Goal: Task Accomplishment & Management: Use online tool/utility

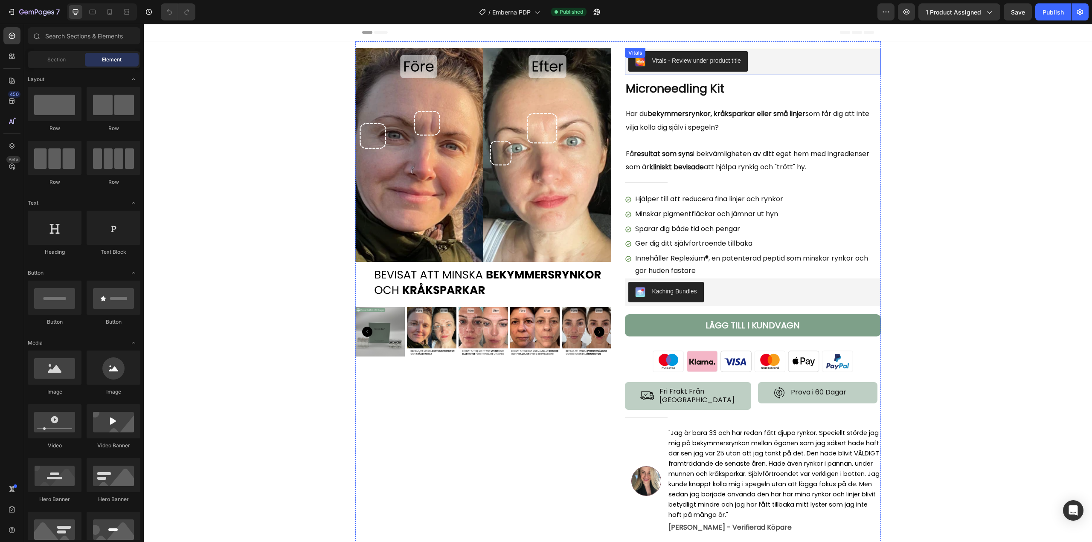
click at [775, 74] on div "Vitals - Review under product title" at bounding box center [753, 61] width 256 height 27
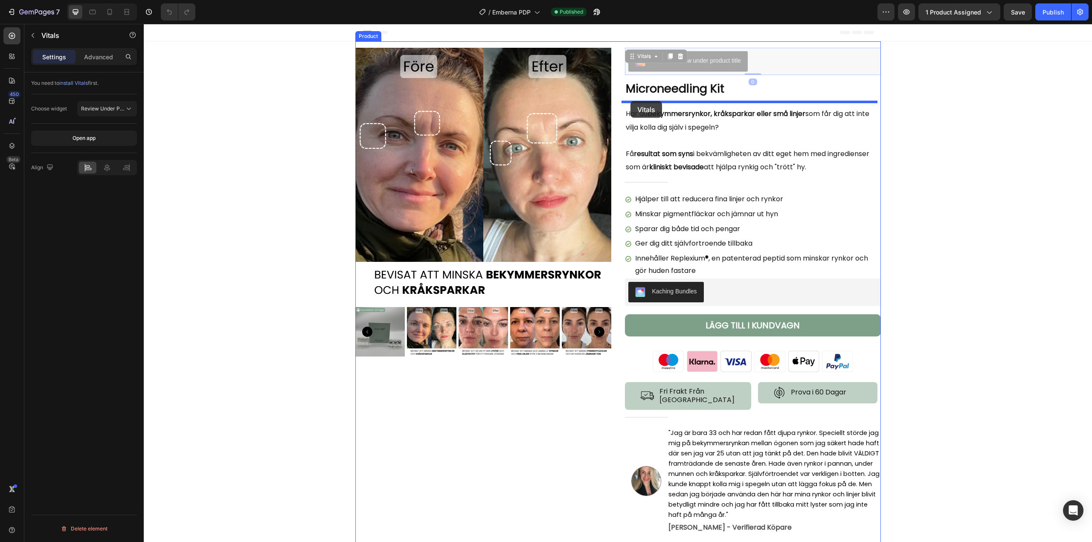
drag, startPoint x: 628, startPoint y: 57, endPoint x: 630, endPoint y: 101, distance: 44.0
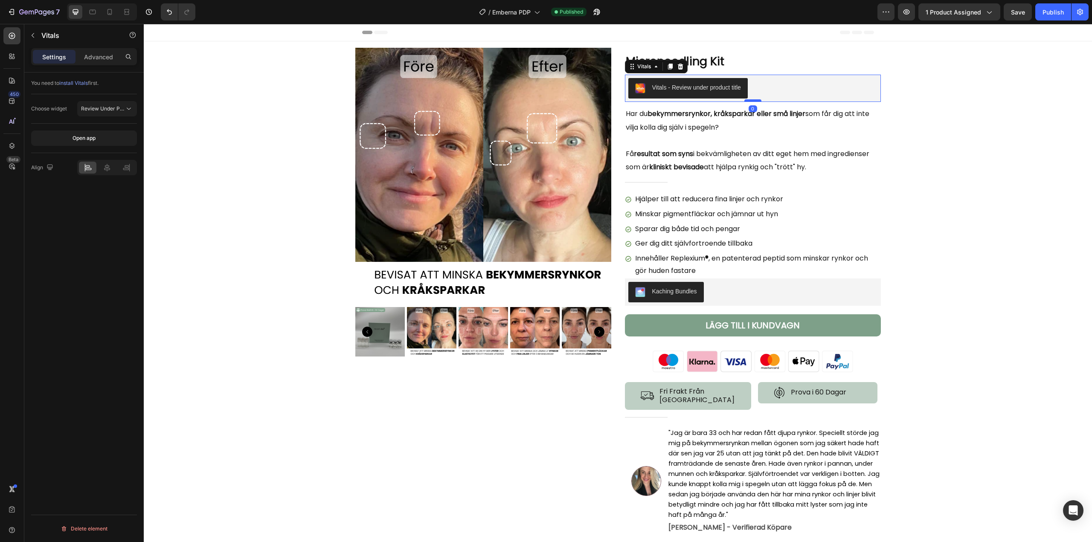
drag, startPoint x: 746, startPoint y: 106, endPoint x: 750, endPoint y: 100, distance: 6.9
click at [750, 100] on div at bounding box center [752, 100] width 17 height 3
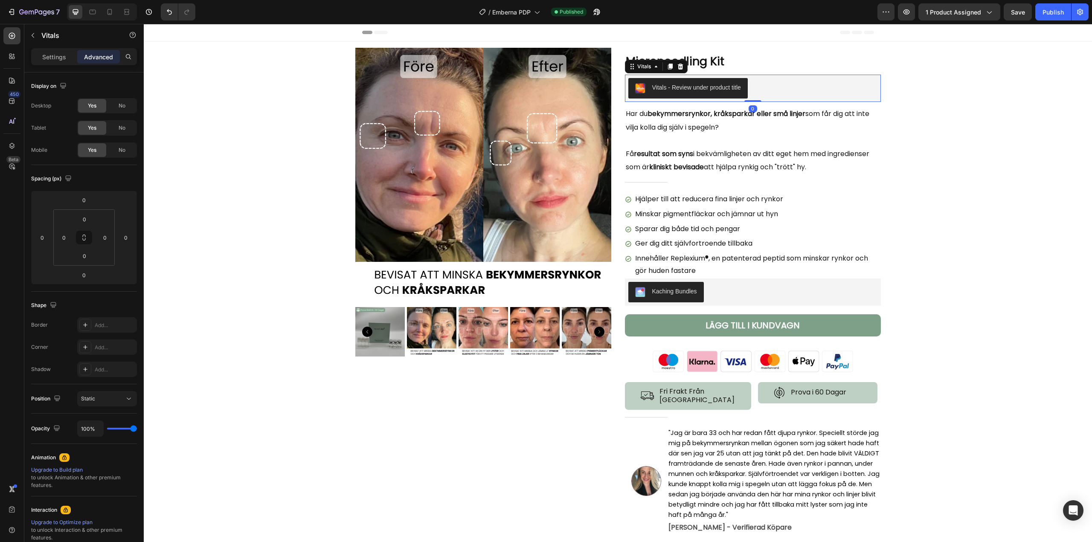
click at [765, 87] on div "Vitals - Review under product title" at bounding box center [752, 88] width 249 height 20
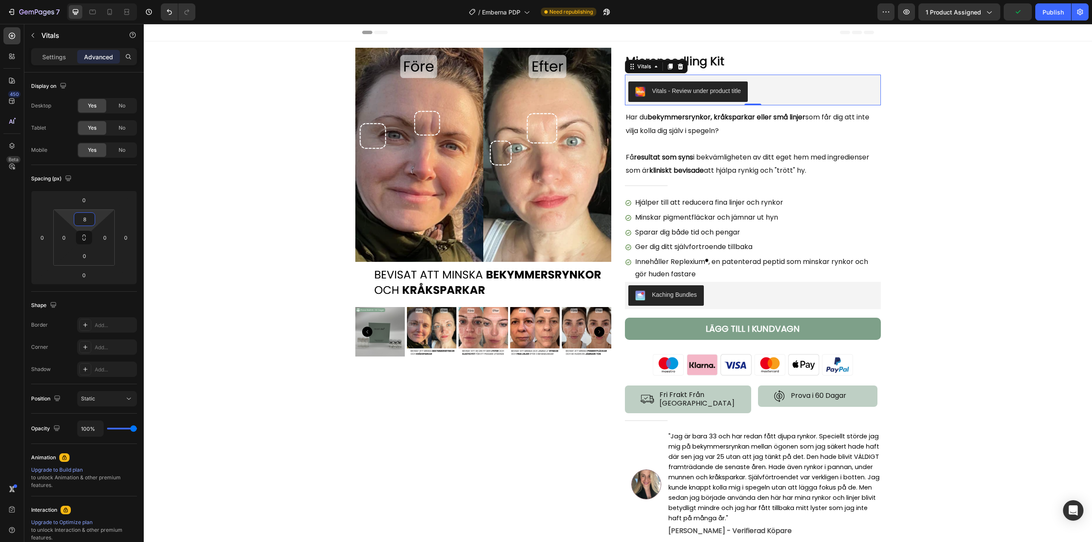
type input "6"
click at [97, 0] on html "7 / Emberna PDP Need republishing Preview 1 product assigned Publish 450 Beta S…" at bounding box center [546, 0] width 1092 height 0
type input "6"
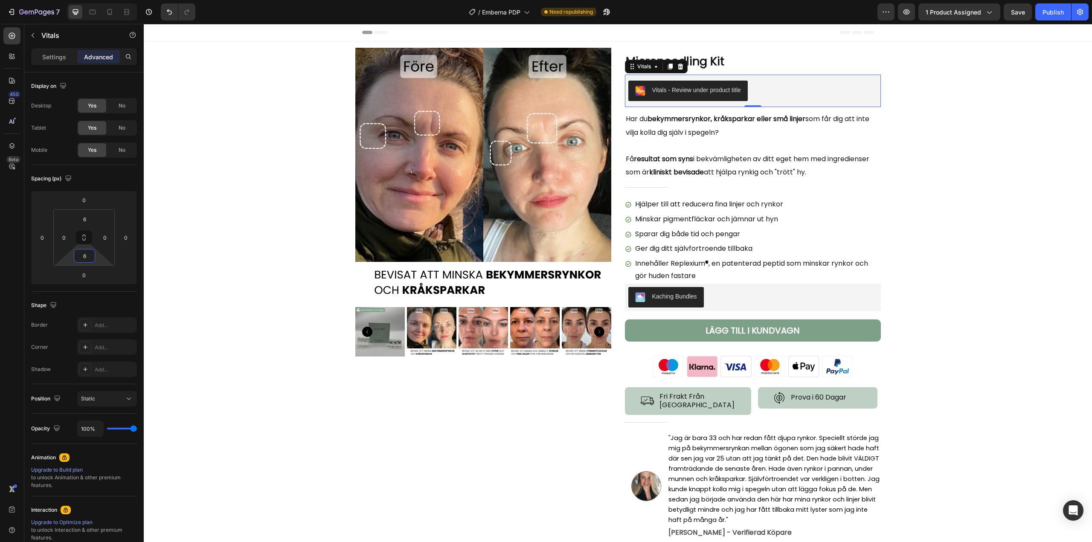
click at [96, 0] on html "7 / Emberna PDP Need republishing Preview 1 product assigned Save Publish 450 B…" at bounding box center [546, 0] width 1092 height 0
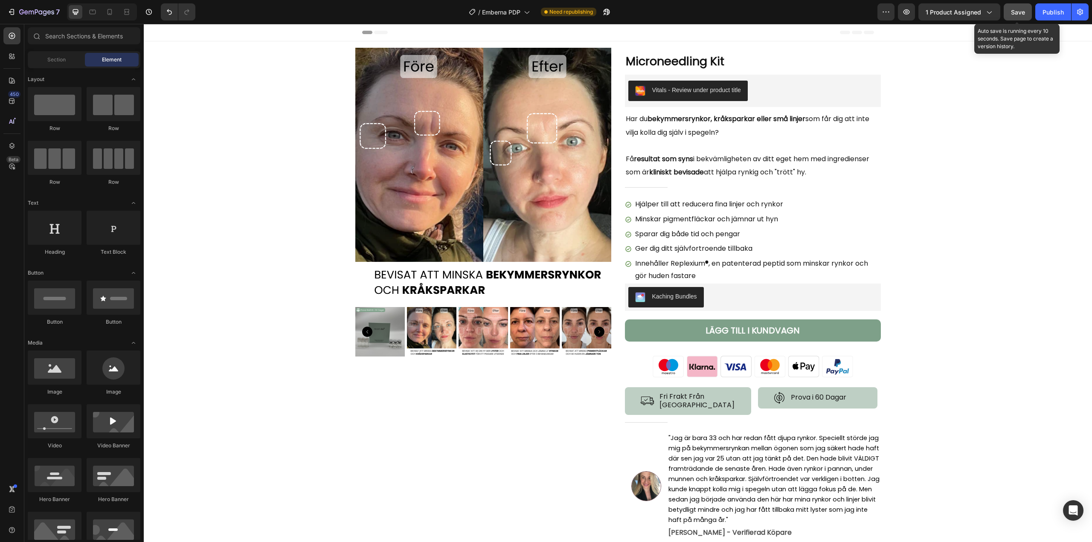
click at [1014, 15] on span "Save" at bounding box center [1018, 12] width 14 height 7
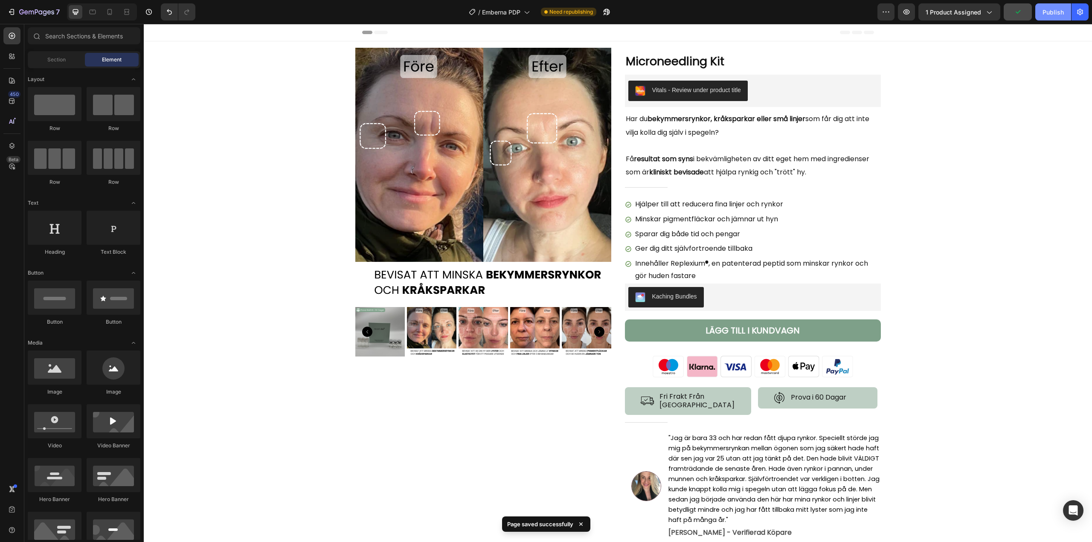
click at [1058, 13] on div "Publish" at bounding box center [1052, 12] width 21 height 9
click at [592, 12] on button "button" at bounding box center [596, 11] width 17 height 17
click at [659, 64] on h1 "Microneedling Kit" at bounding box center [753, 61] width 256 height 17
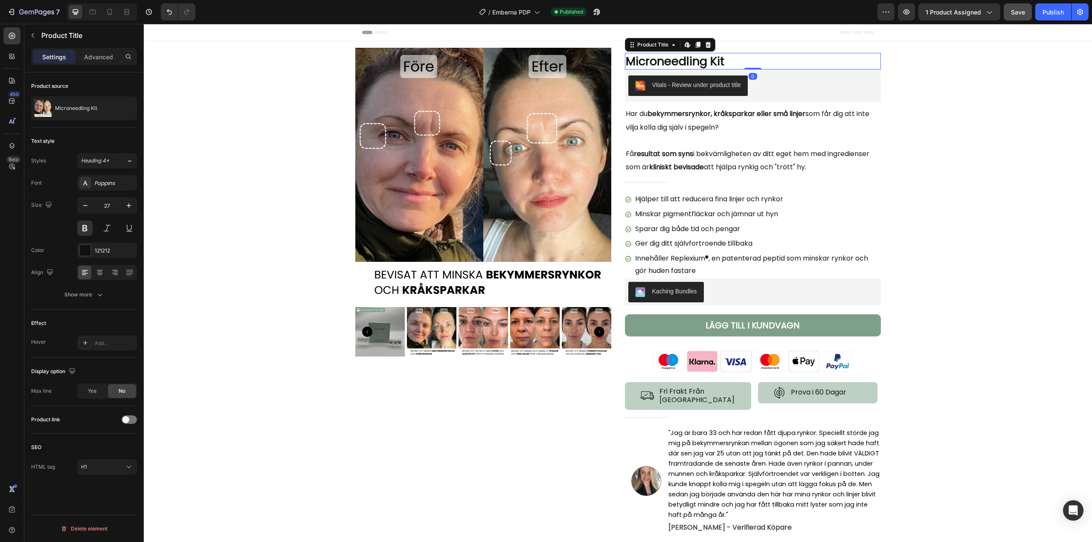
drag, startPoint x: 752, startPoint y: 73, endPoint x: 756, endPoint y: 67, distance: 7.1
click at [756, 67] on div "Microneedling Kit Product Title Edit content in Shopify 0" at bounding box center [753, 61] width 256 height 17
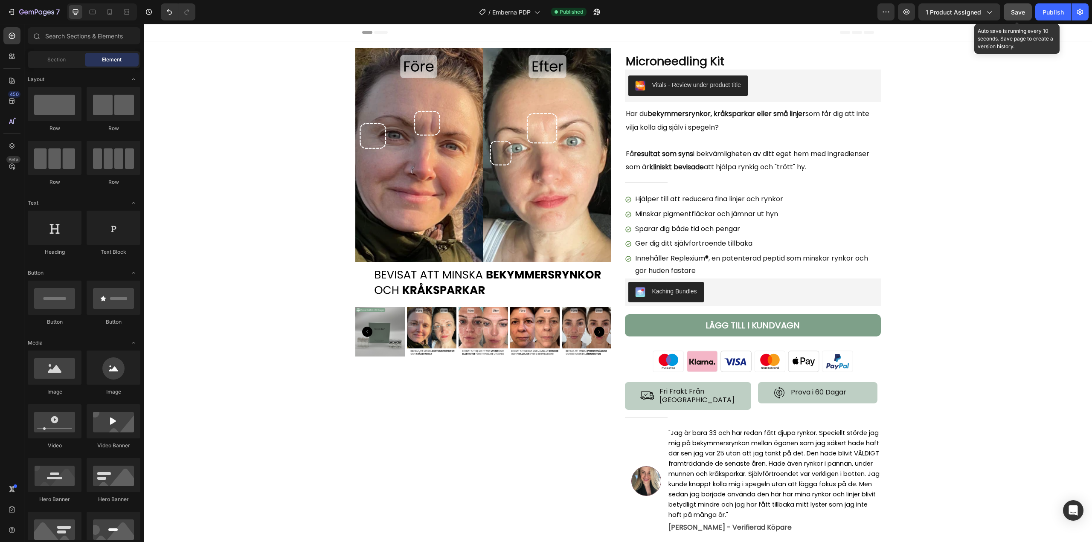
click at [1016, 14] on span "Save" at bounding box center [1018, 12] width 14 height 7
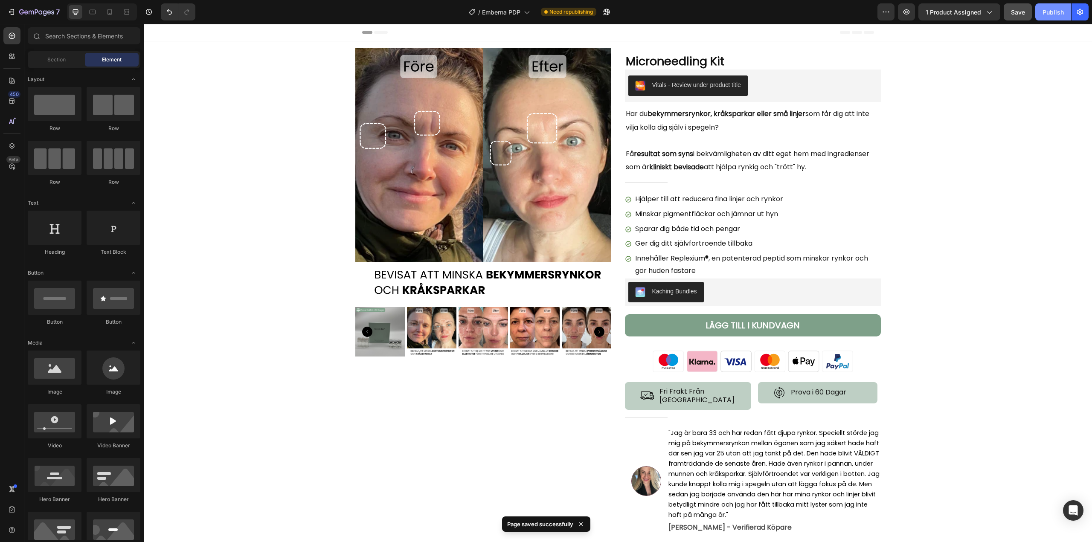
click at [1049, 14] on div "Publish" at bounding box center [1052, 12] width 21 height 9
click at [595, 13] on icon "button" at bounding box center [594, 14] width 2 height 2
click at [726, 102] on div "Vitals - Review under product title Vitals" at bounding box center [753, 86] width 256 height 32
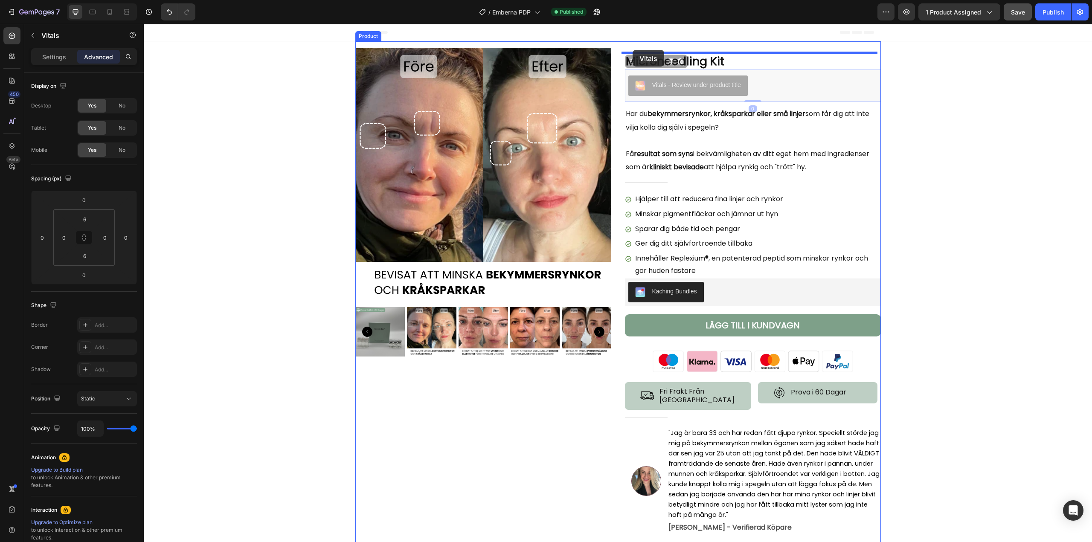
drag, startPoint x: 630, startPoint y: 64, endPoint x: 633, endPoint y: 50, distance: 13.9
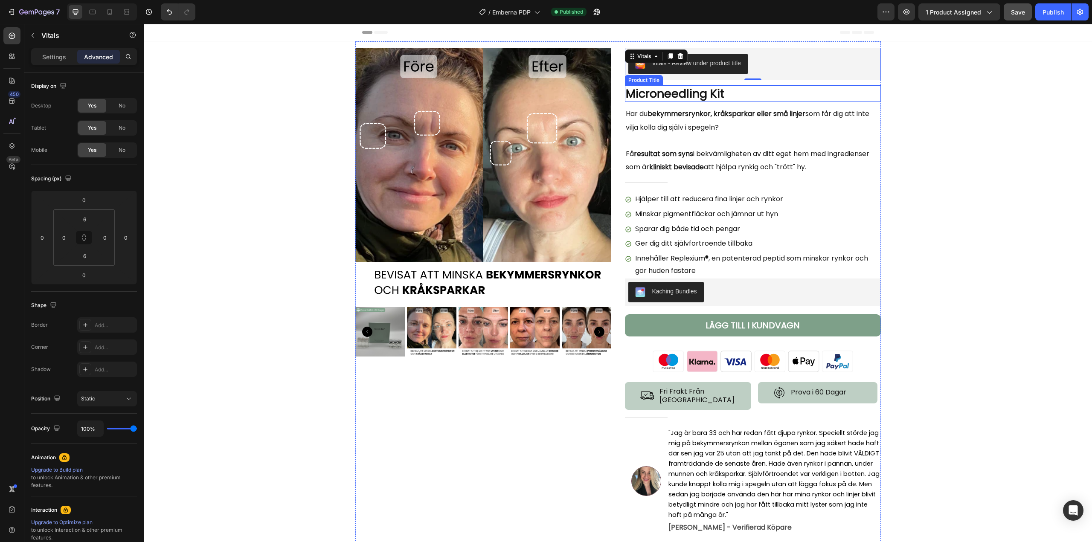
click at [810, 99] on h1 "Microneedling Kit" at bounding box center [753, 93] width 256 height 17
click at [634, 108] on p "Har du bekymmersrynkor, kråksparkar eller små linjer som får dig att inte vilja…" at bounding box center [753, 120] width 254 height 27
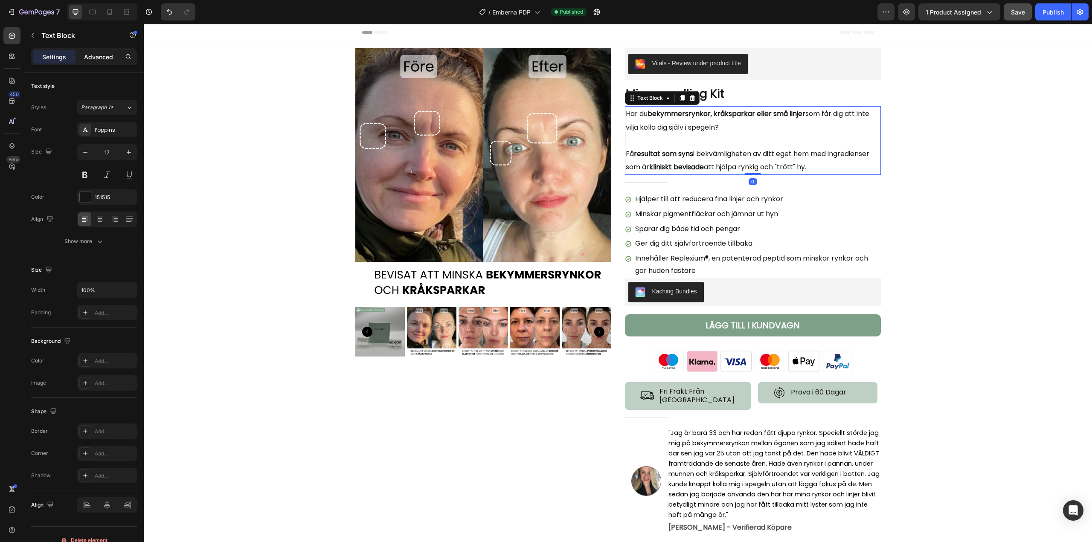
click at [107, 63] on div "Advanced" at bounding box center [98, 57] width 43 height 14
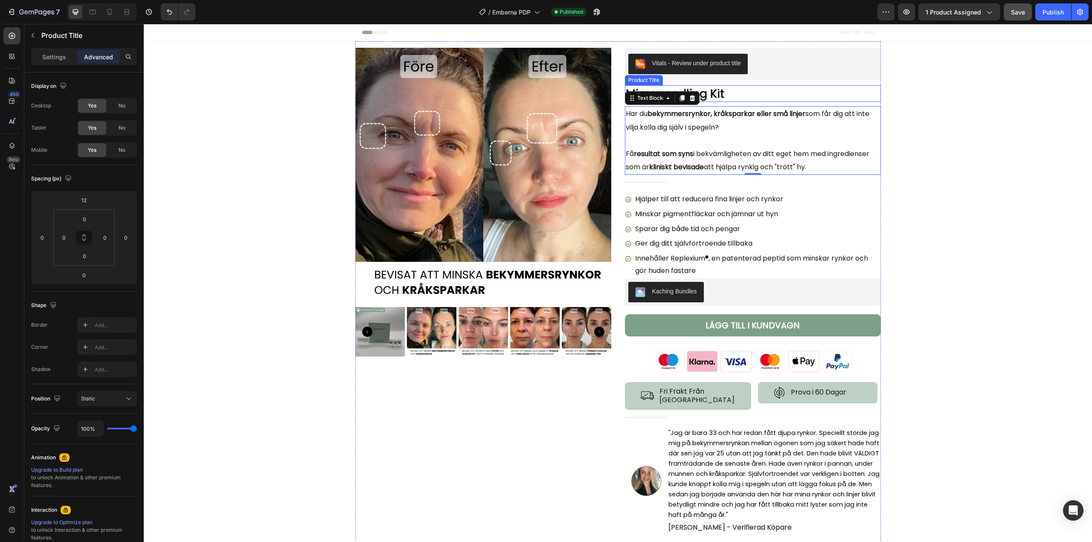
click at [739, 95] on h1 "Microneedling Kit" at bounding box center [753, 93] width 256 height 17
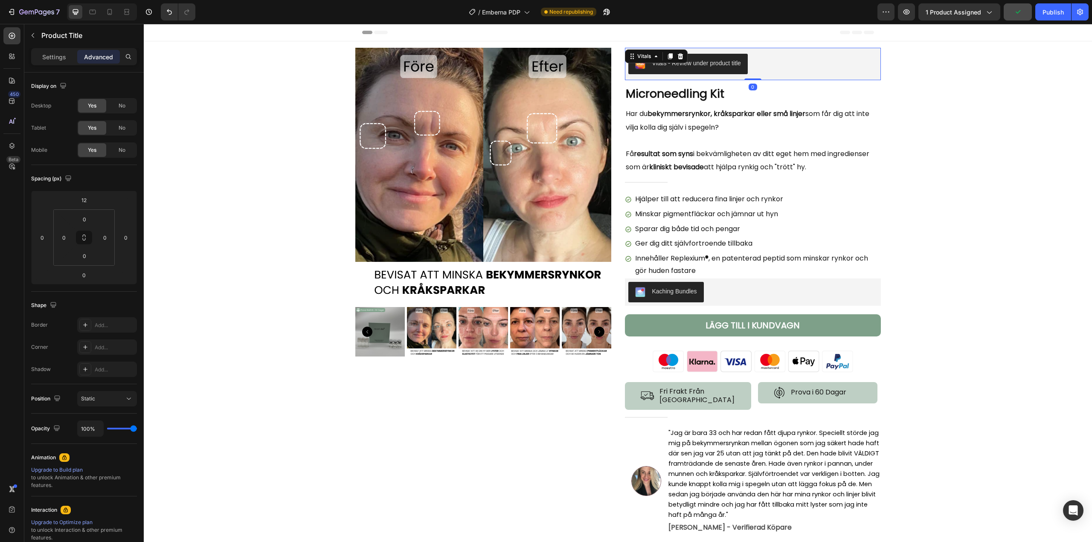
click at [749, 78] on div "Vitals - Review under product title Vitals 0" at bounding box center [753, 64] width 256 height 32
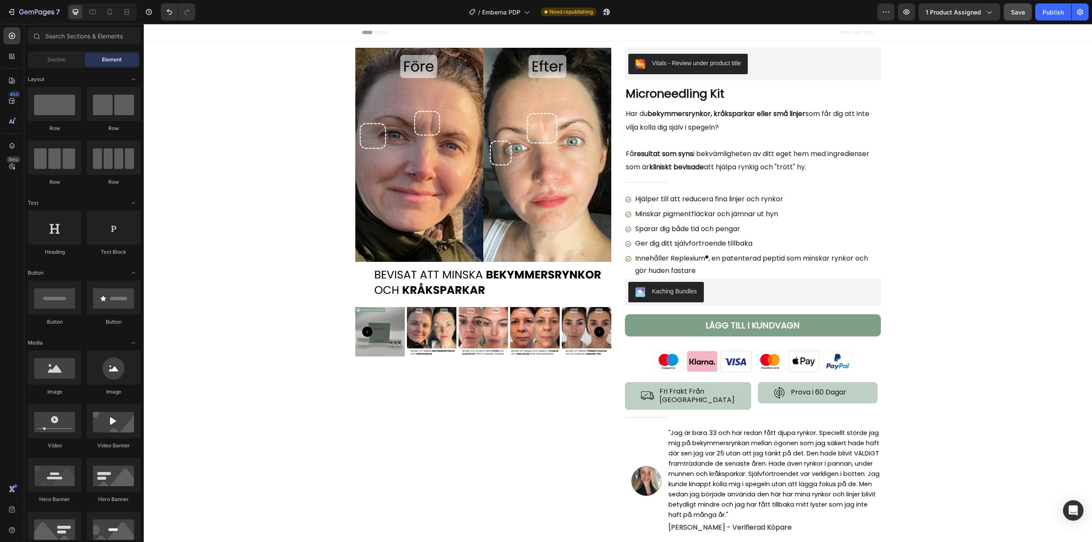
click at [1007, 12] on button "Save" at bounding box center [1018, 11] width 28 height 17
click at [703, 50] on div "Vitals - Review under product title Vitals" at bounding box center [753, 64] width 256 height 32
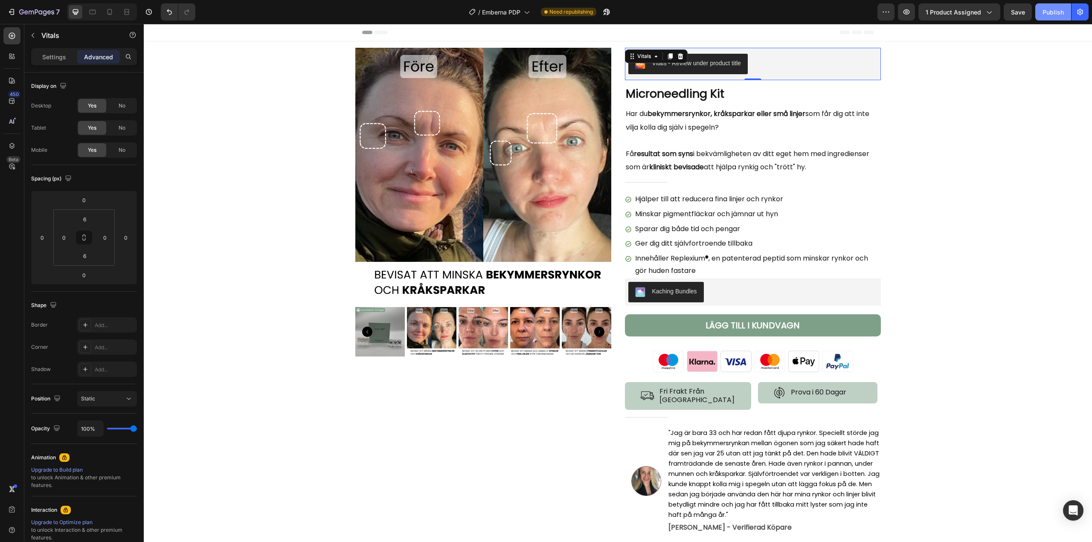
click at [1053, 6] on button "Publish" at bounding box center [1053, 11] width 36 height 17
click at [601, 14] on icon "button" at bounding box center [596, 12] width 9 height 9
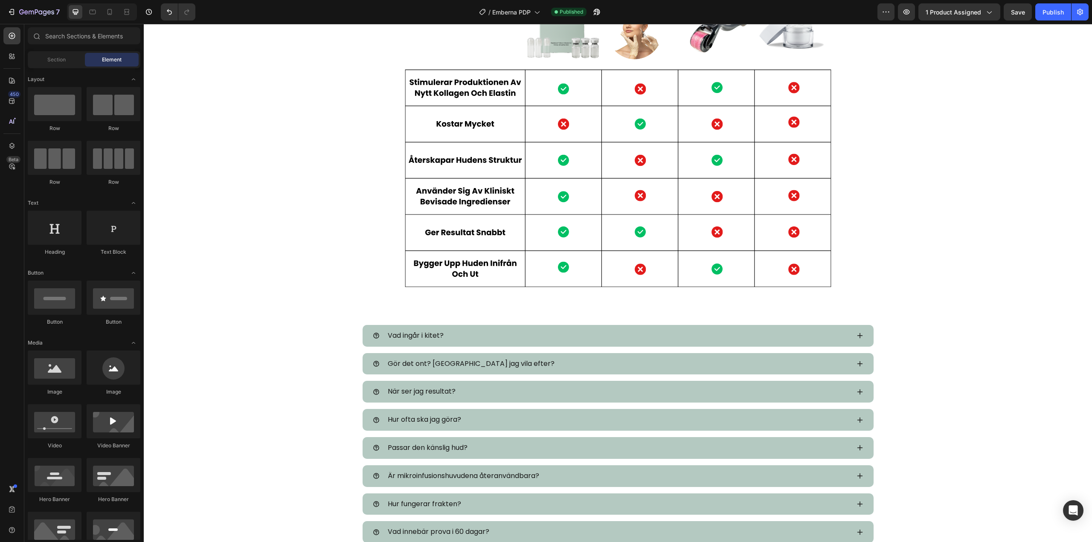
scroll to position [3007, 0]
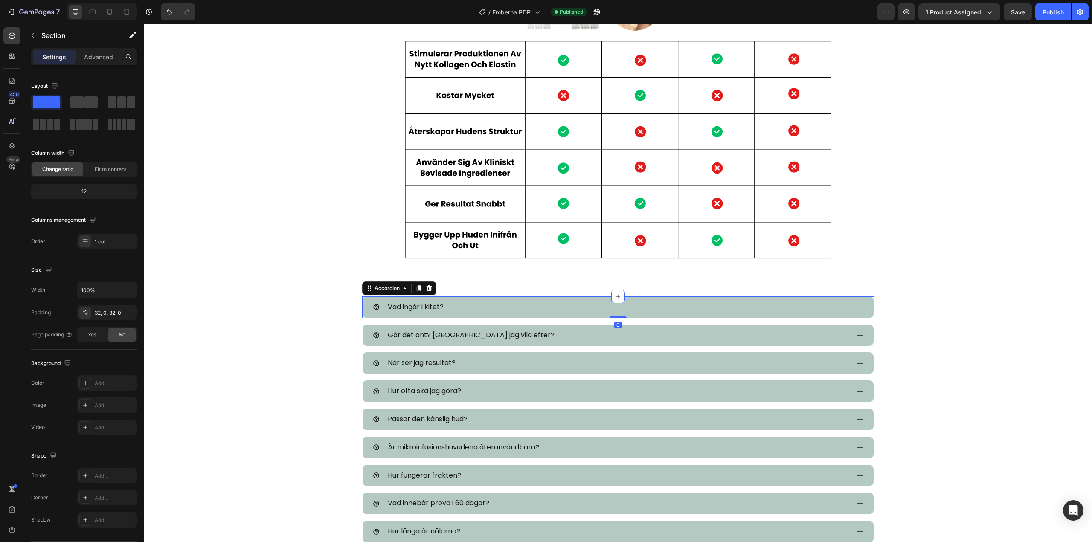
click at [477, 285] on div "Image Section 9" at bounding box center [618, 122] width 948 height 347
click at [362, 376] on div "Vad ingår i kitet? Accordion Gör det ont? Måste jag vila efter? Accordion När s…" at bounding box center [618, 419] width 512 height 246
click at [401, 289] on icon at bounding box center [404, 288] width 7 height 7
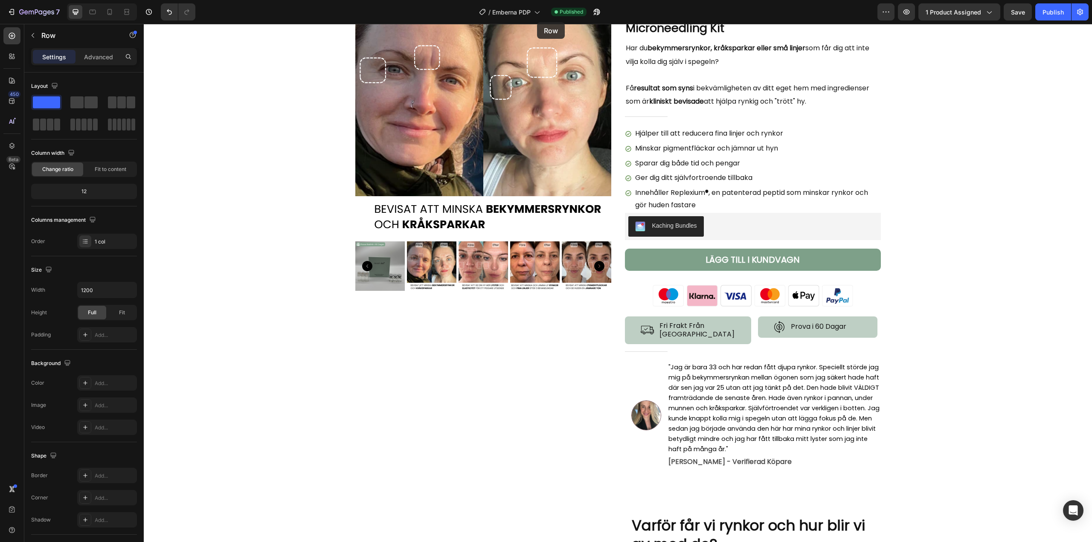
scroll to position [0, 0]
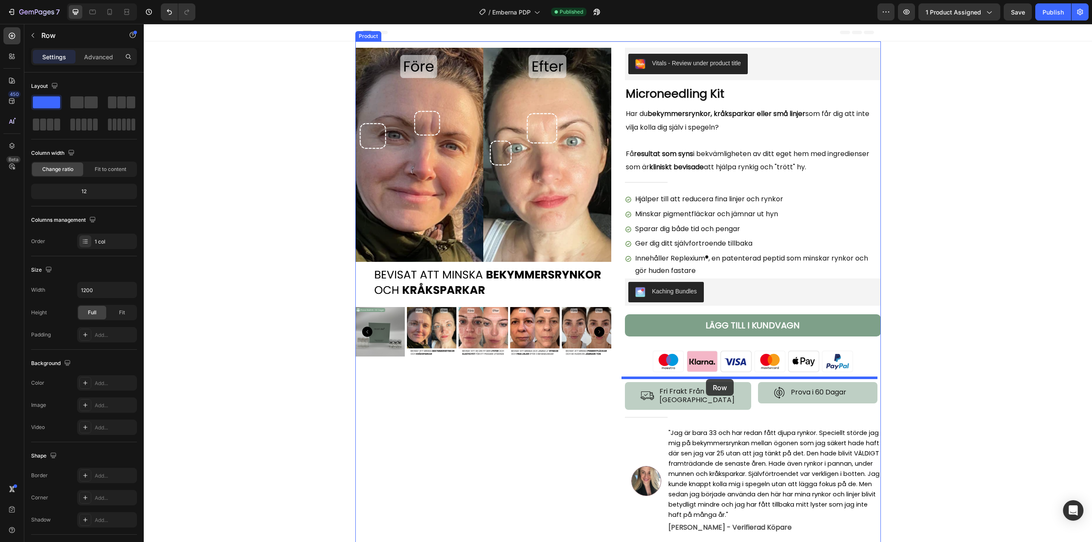
drag, startPoint x: 368, startPoint y: 88, endPoint x: 706, endPoint y: 379, distance: 446.1
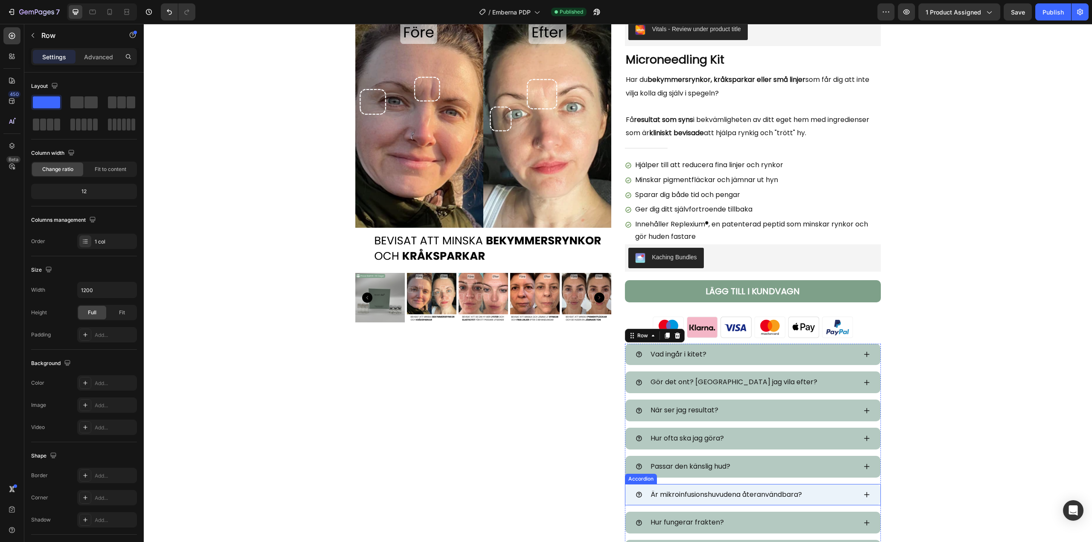
scroll to position [171, 0]
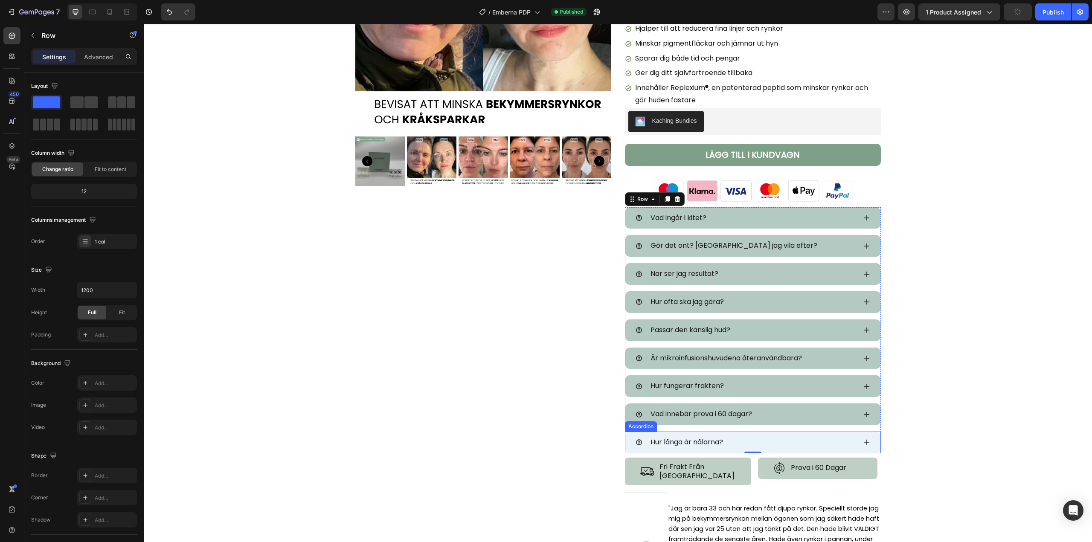
click at [758, 433] on div "Hur långa är nålarna?" at bounding box center [752, 443] width 255 height 22
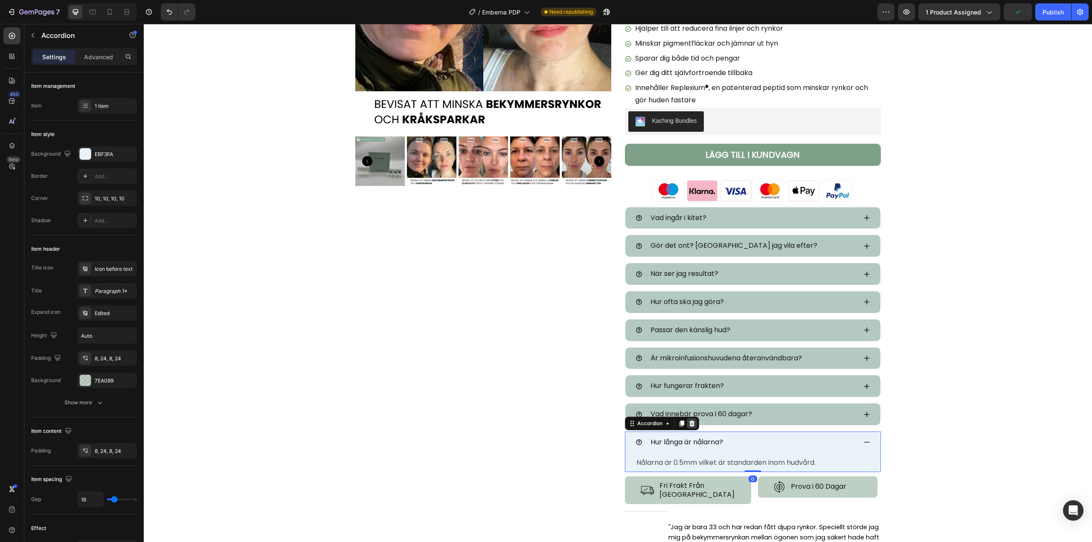
click at [689, 422] on icon at bounding box center [692, 424] width 6 height 6
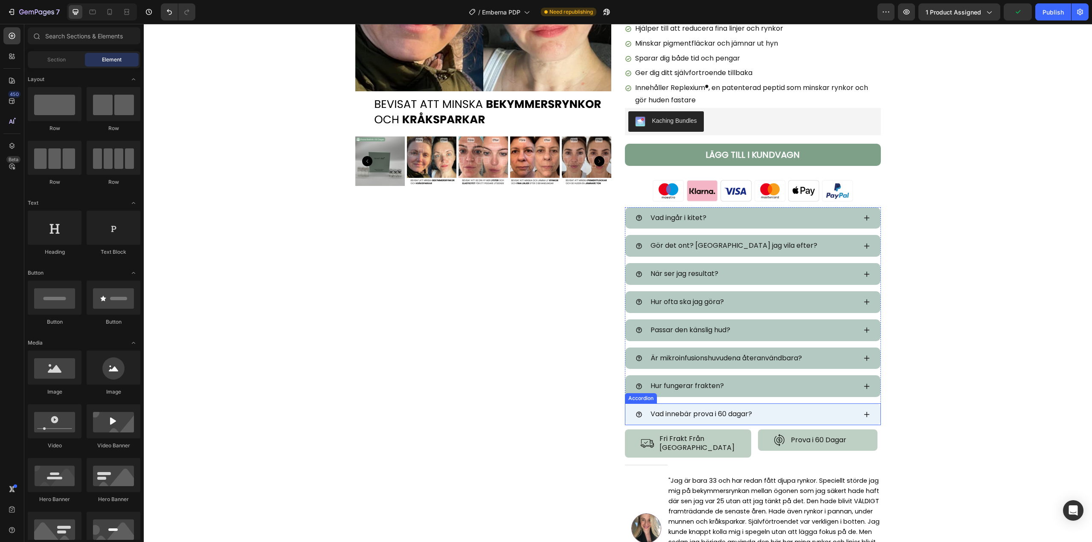
click at [798, 410] on div "Vad innebär prova i 60 dagar?" at bounding box center [746, 414] width 221 height 15
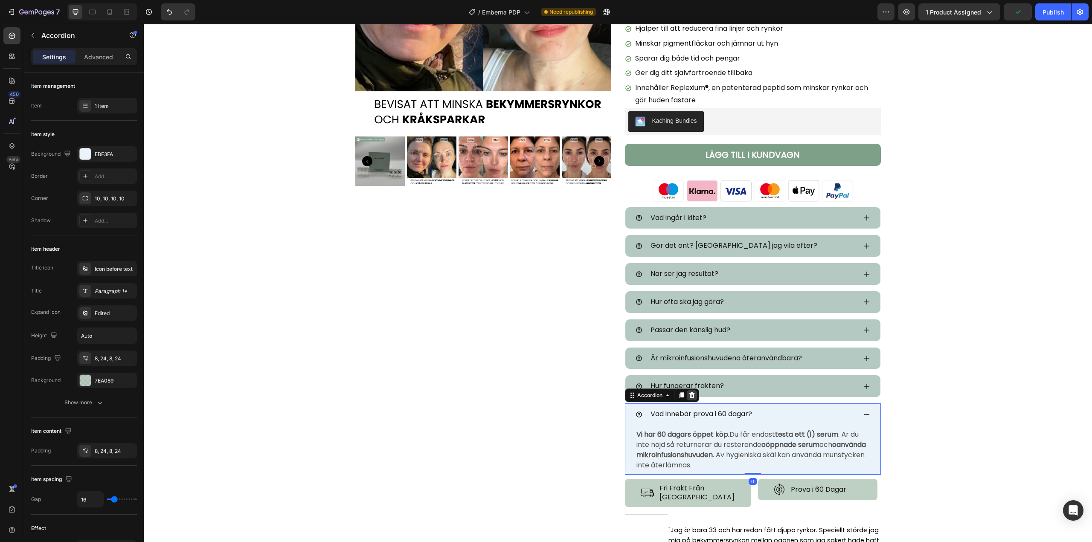
click at [689, 396] on icon at bounding box center [692, 395] width 6 height 6
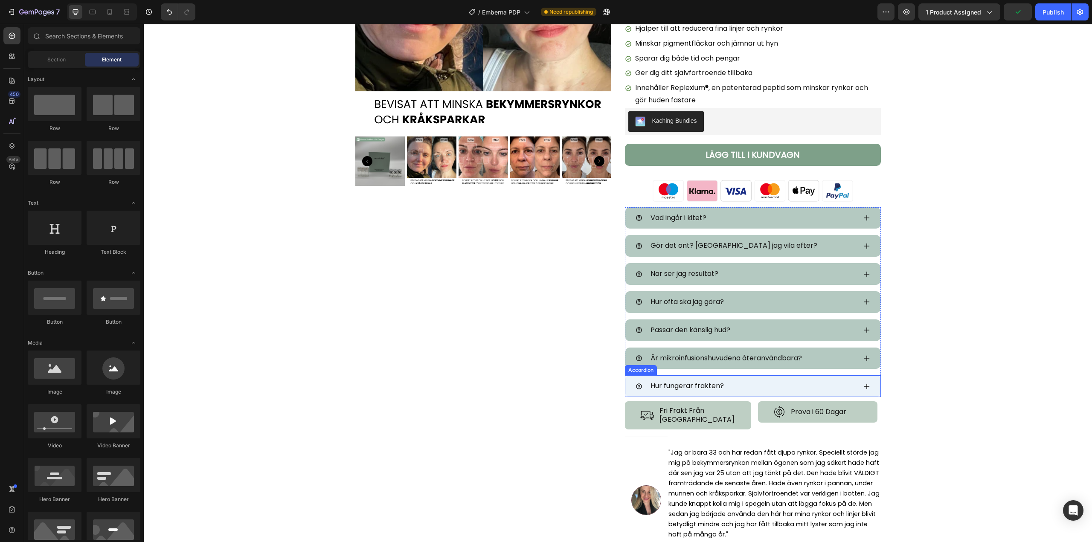
click at [787, 388] on div "Hur fungerar frakten?" at bounding box center [746, 386] width 221 height 15
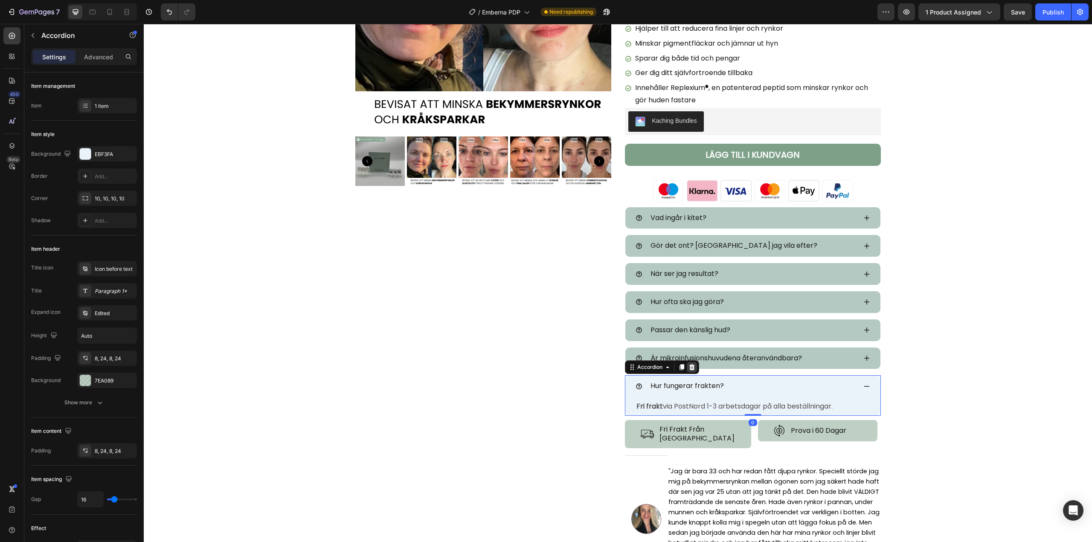
click at [692, 366] on div at bounding box center [692, 367] width 10 height 10
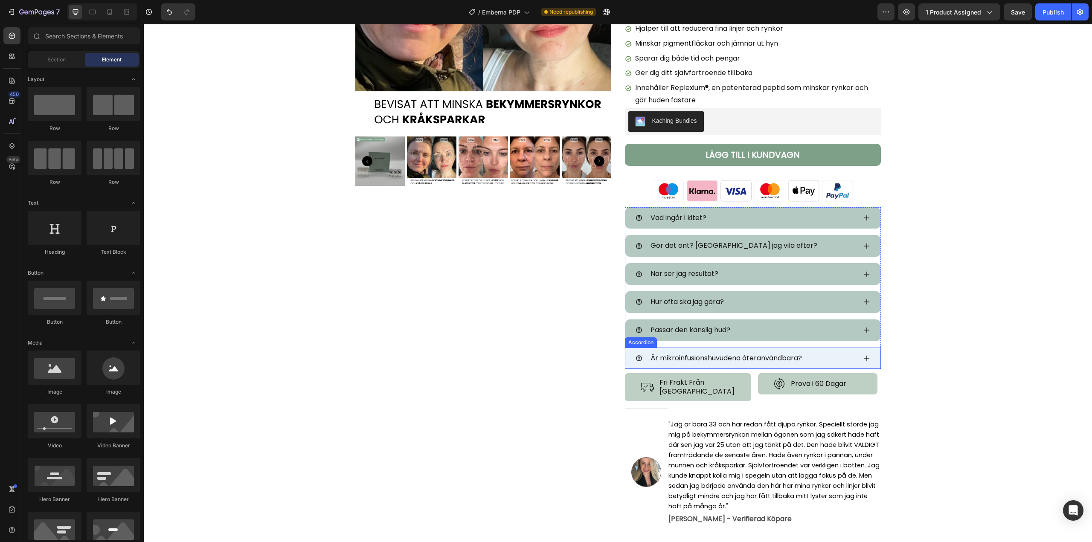
click at [808, 362] on div "Är mikroinfusionshuvudena återanvändbara?" at bounding box center [746, 358] width 221 height 15
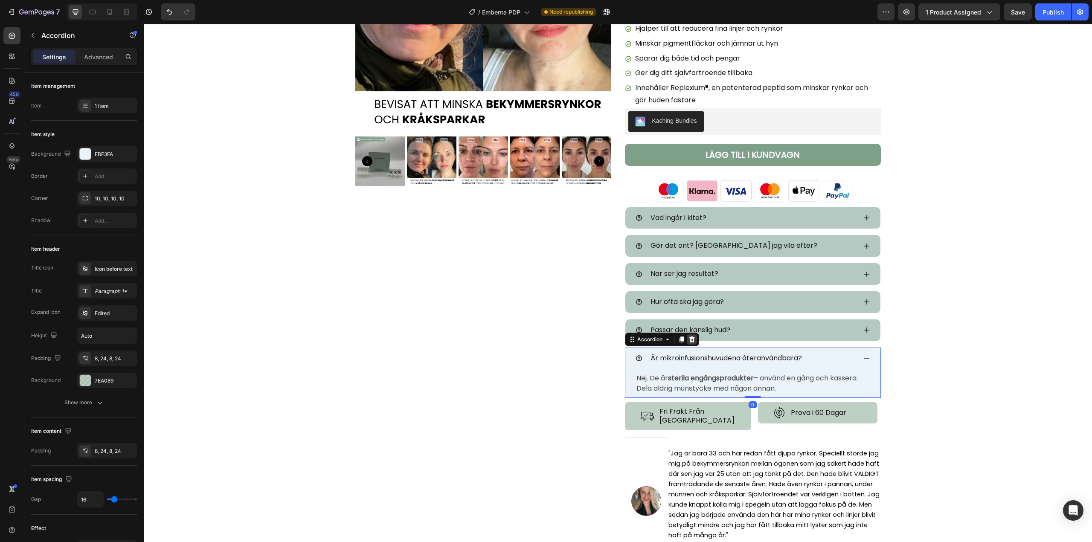
click at [688, 343] on div at bounding box center [692, 339] width 10 height 10
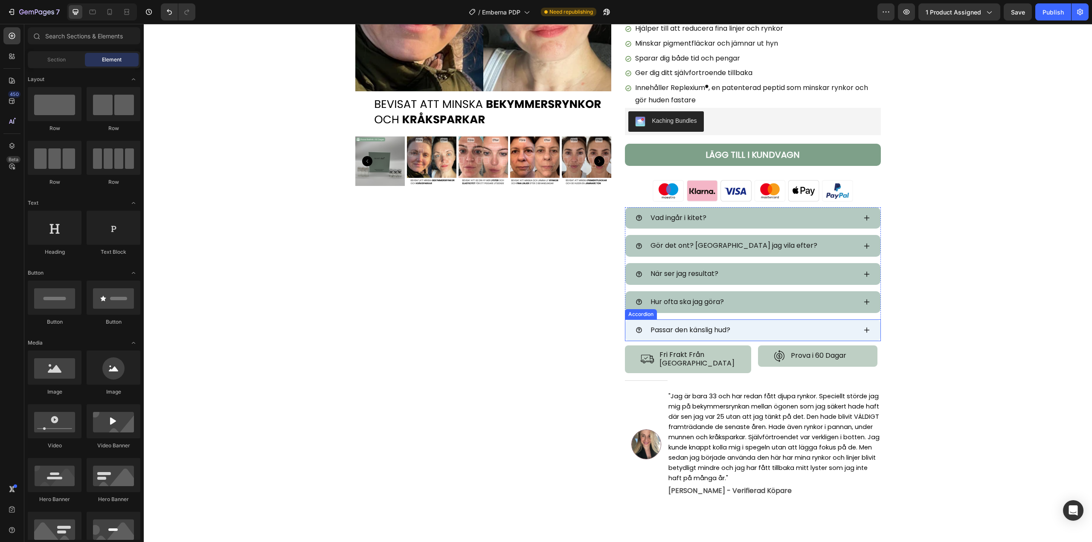
click at [805, 335] on div "Passar den känslig hud?" at bounding box center [746, 330] width 221 height 15
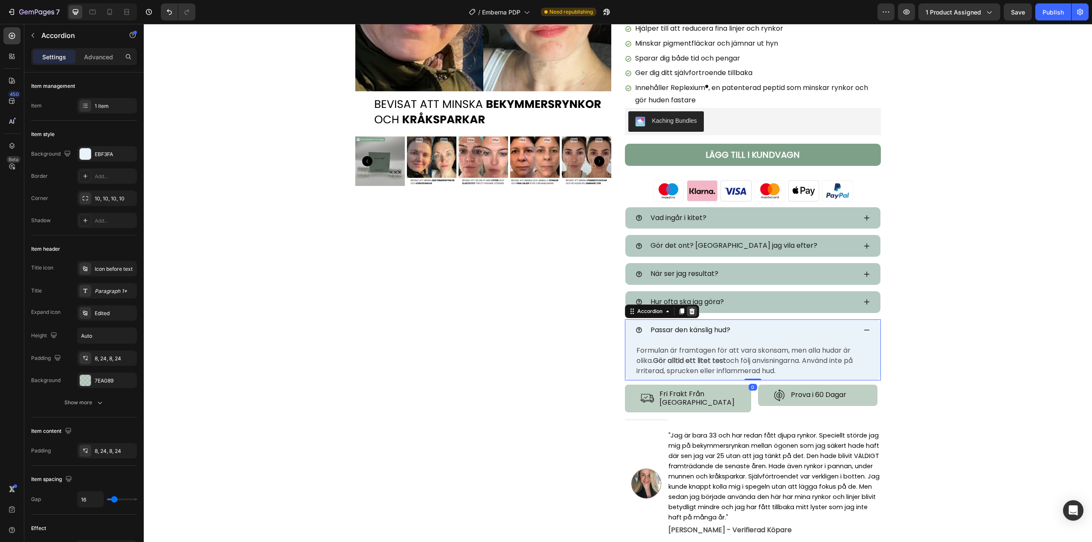
click at [689, 310] on icon at bounding box center [692, 311] width 6 height 6
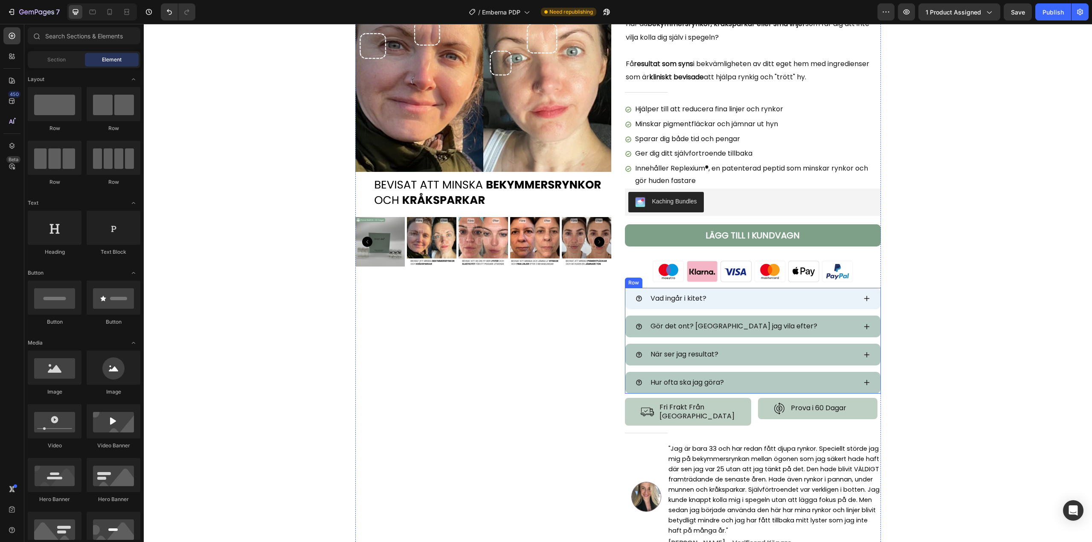
scroll to position [85, 0]
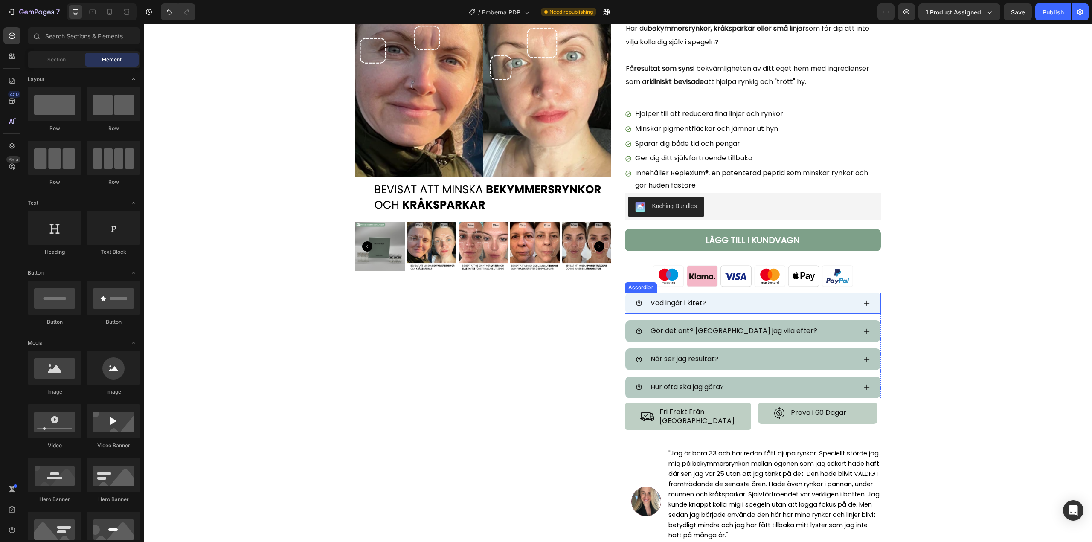
click at [726, 308] on div "Vad ingår i kitet?" at bounding box center [746, 303] width 221 height 15
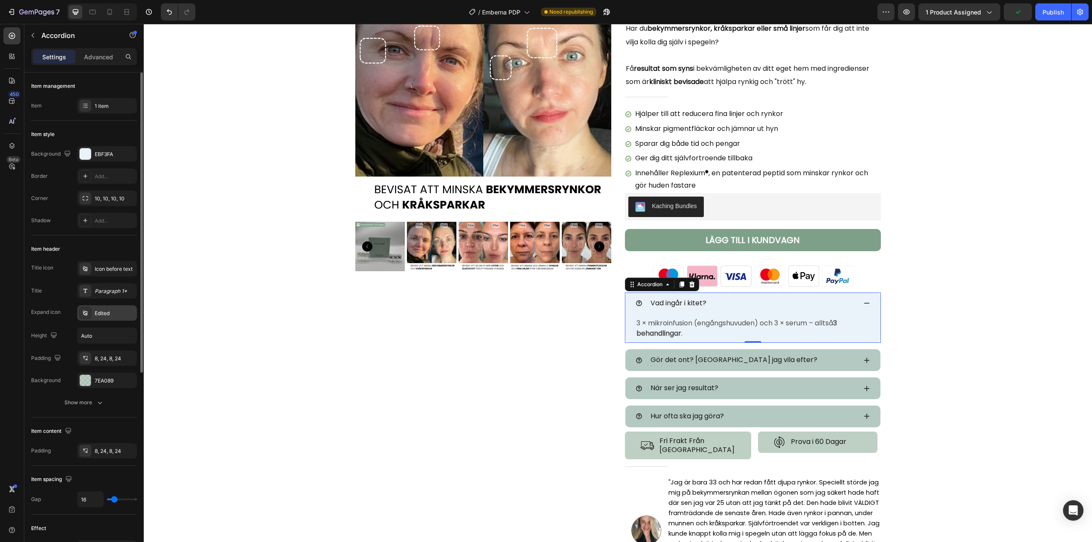
click at [106, 311] on div "Edited" at bounding box center [115, 314] width 40 height 8
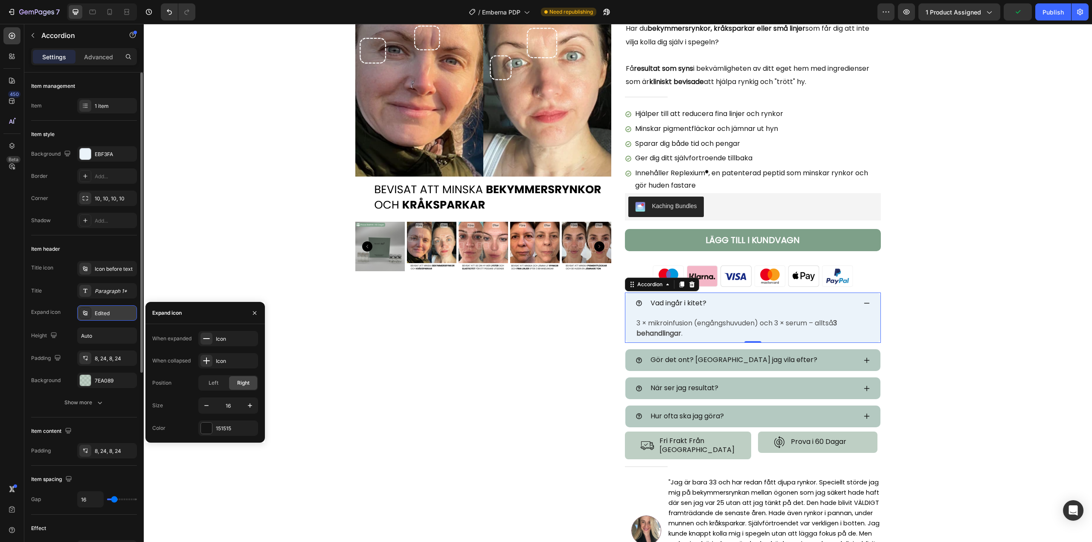
click at [105, 312] on div "Edited" at bounding box center [115, 314] width 40 height 8
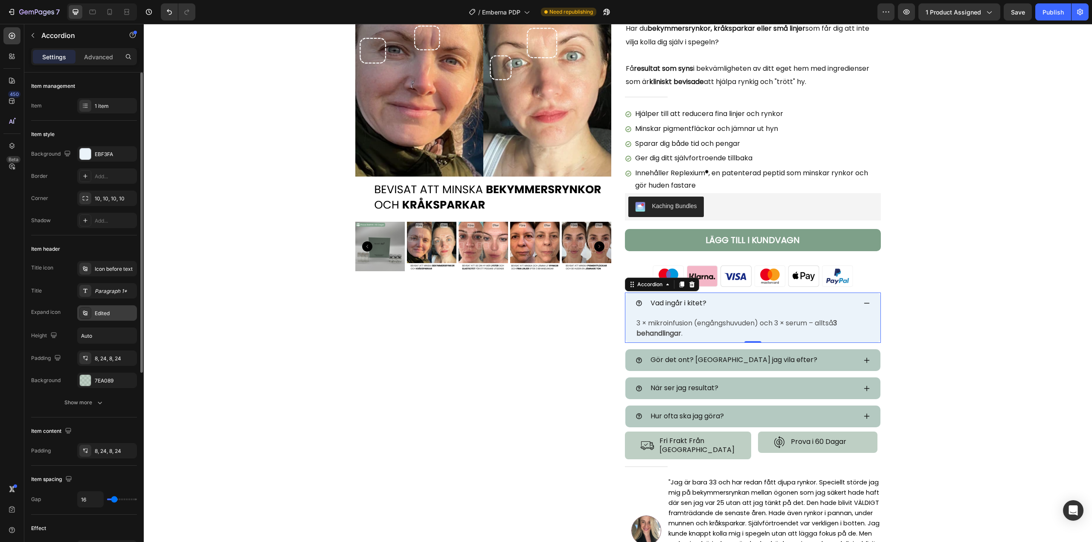
click at [99, 316] on div "Edited" at bounding box center [115, 314] width 40 height 8
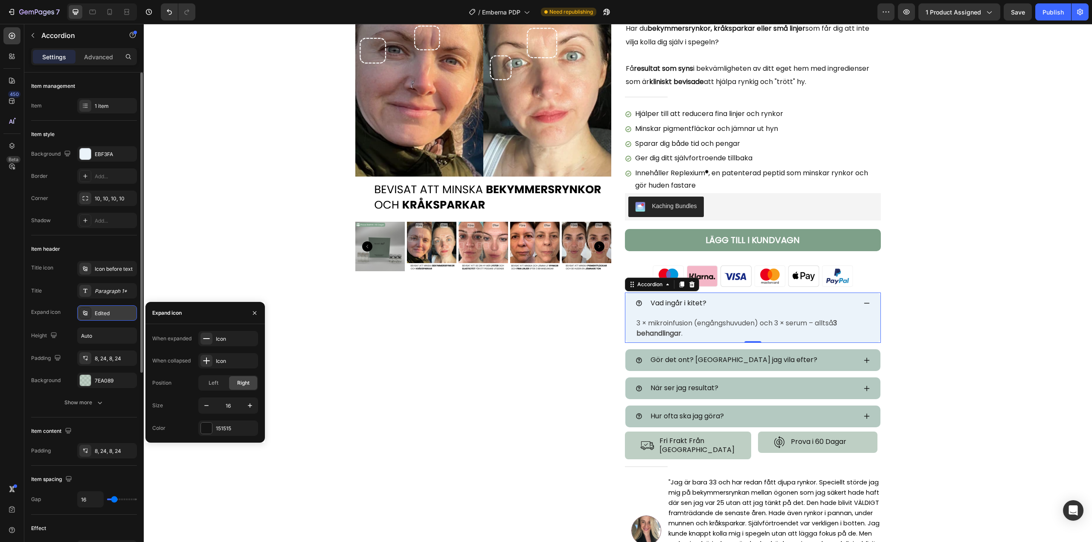
click at [99, 316] on div "Edited" at bounding box center [115, 314] width 40 height 8
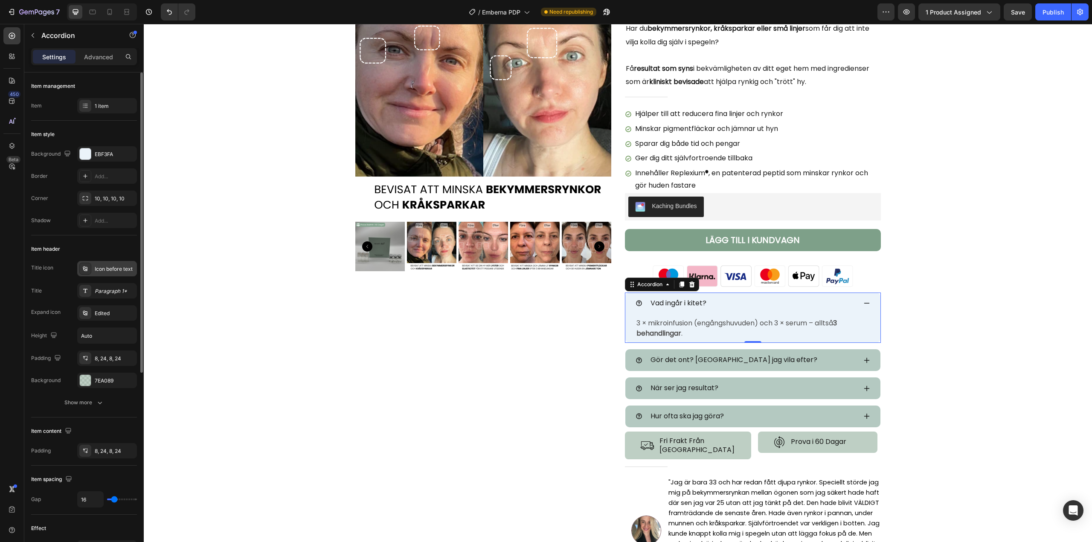
click at [97, 271] on div "Icon before text" at bounding box center [115, 269] width 40 height 8
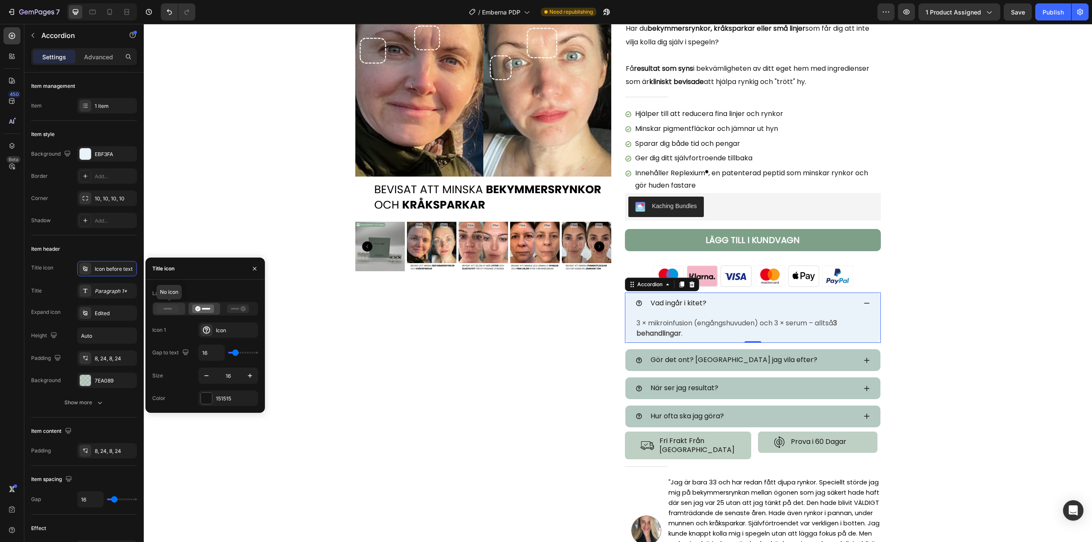
click at [166, 310] on rect at bounding box center [167, 309] width 9 height 2
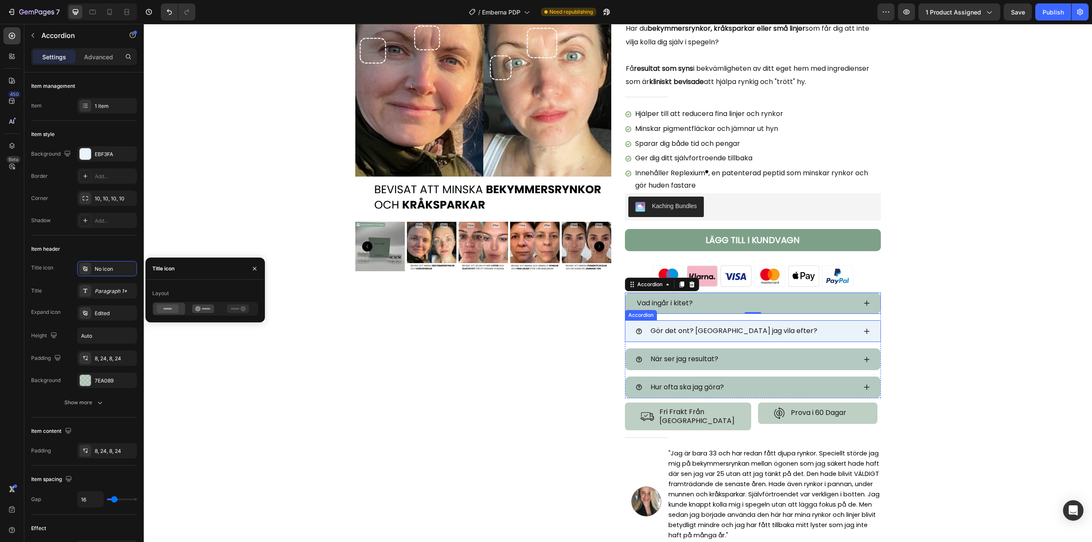
click at [636, 333] on icon at bounding box center [639, 331] width 6 height 6
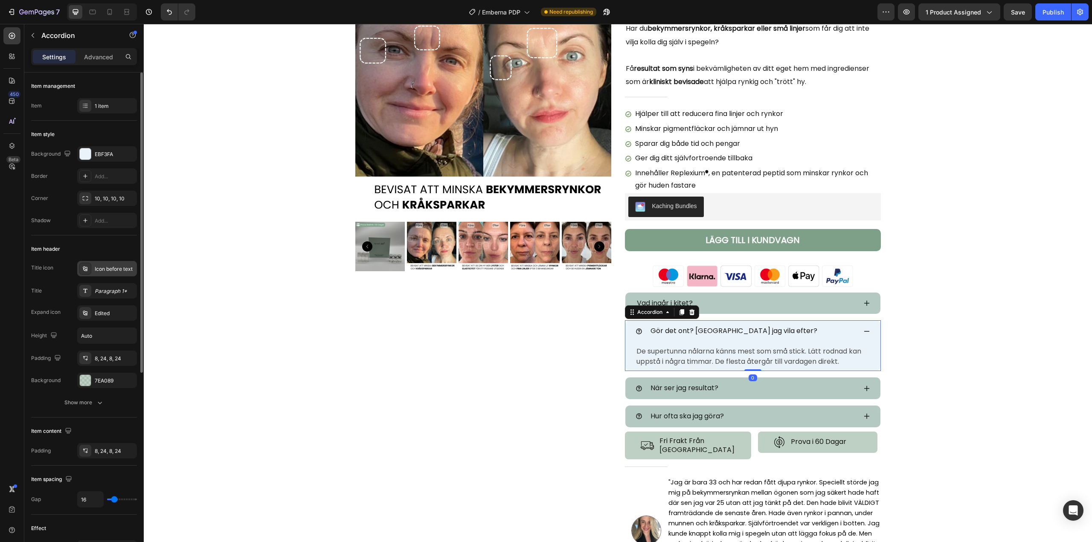
click at [105, 269] on div "Icon before text" at bounding box center [115, 269] width 40 height 8
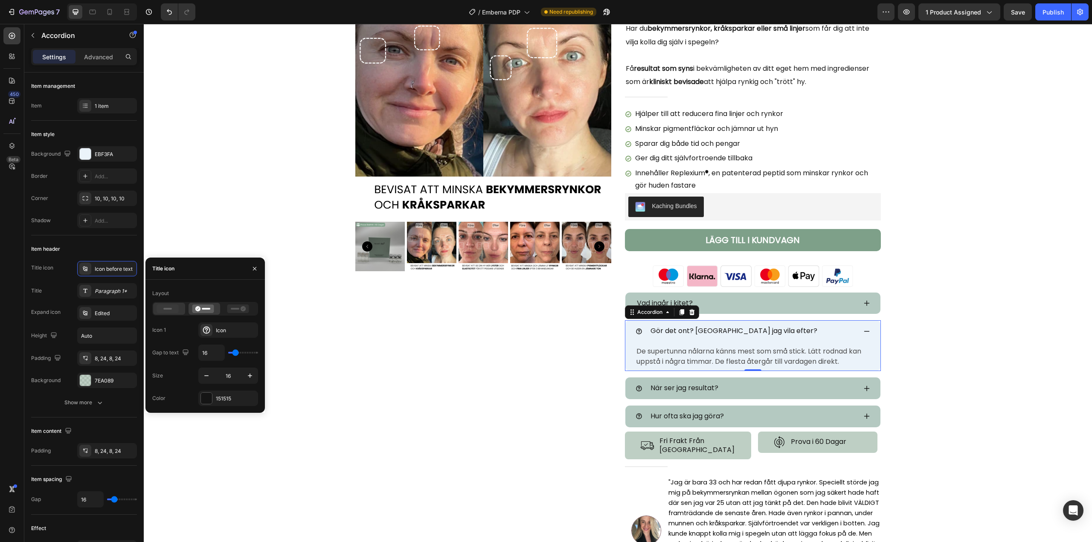
click at [164, 306] on icon at bounding box center [168, 309] width 22 height 9
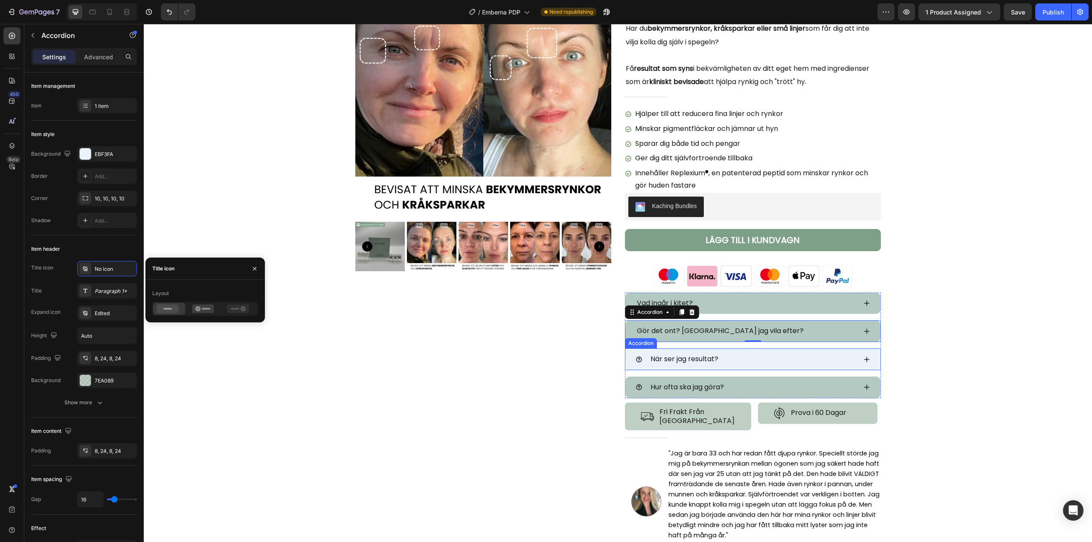
click at [642, 356] on div "När ser jag resultat?" at bounding box center [746, 359] width 221 height 15
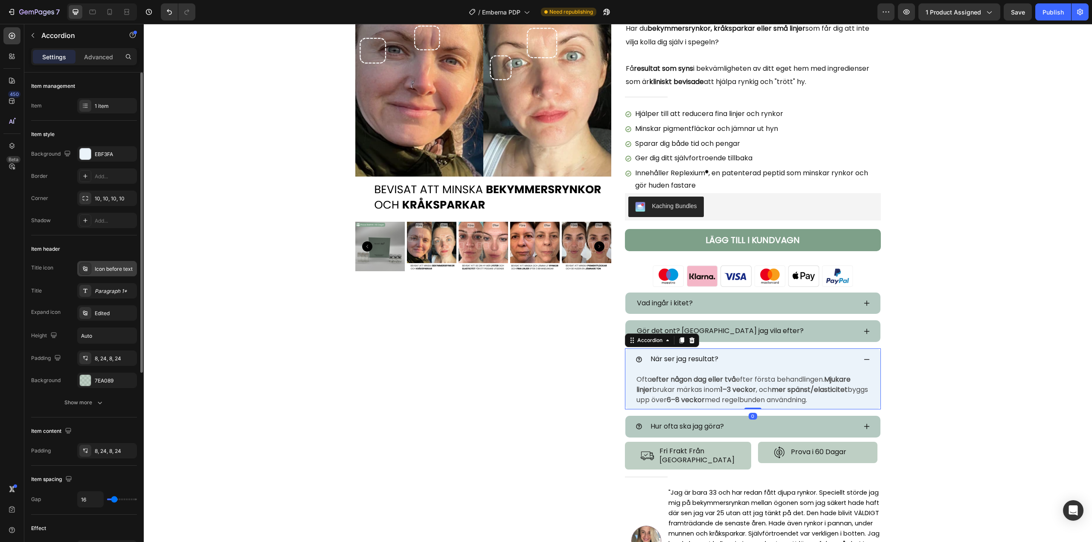
click at [106, 271] on div "Icon before text" at bounding box center [115, 269] width 40 height 8
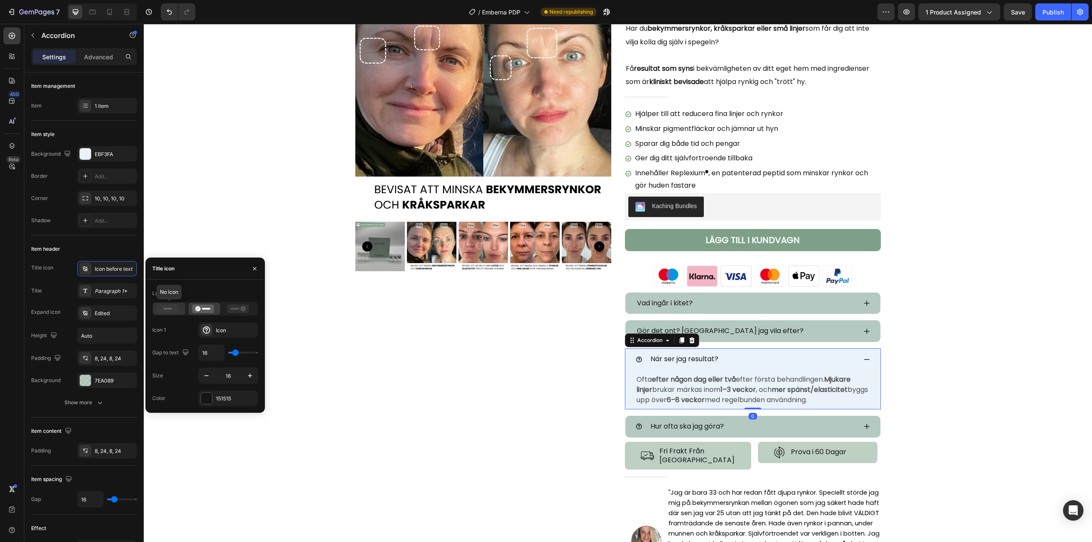
click at [169, 307] on icon at bounding box center [168, 309] width 22 height 9
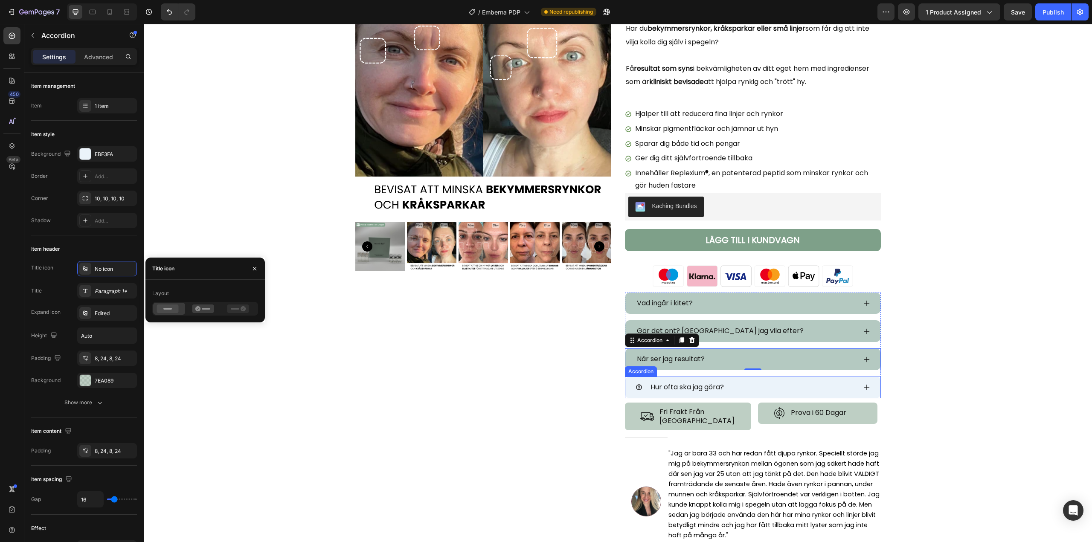
click at [645, 389] on div "Hur ofta ska jag göra?" at bounding box center [746, 387] width 221 height 15
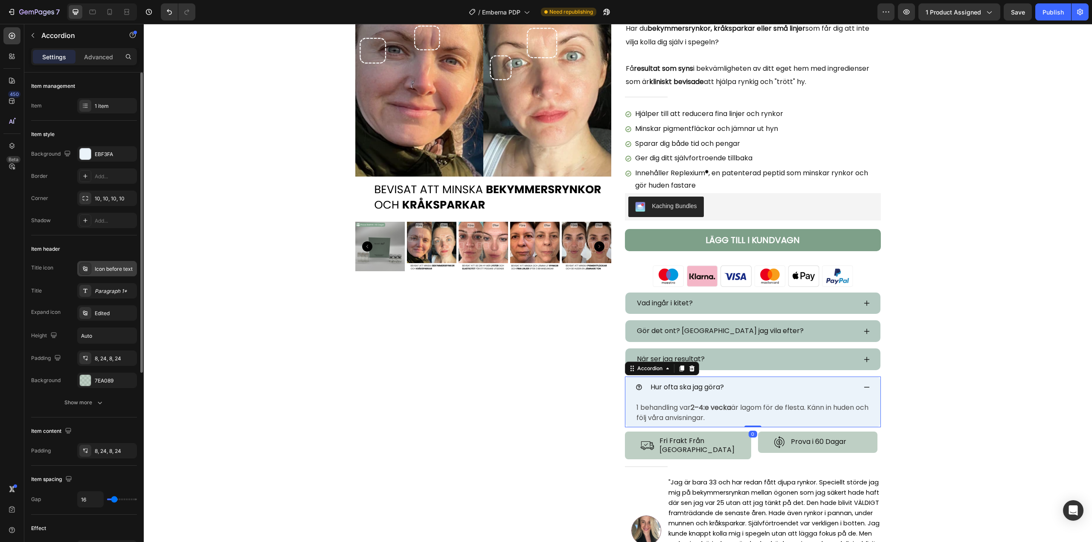
click at [96, 268] on div "Icon before text" at bounding box center [115, 269] width 40 height 8
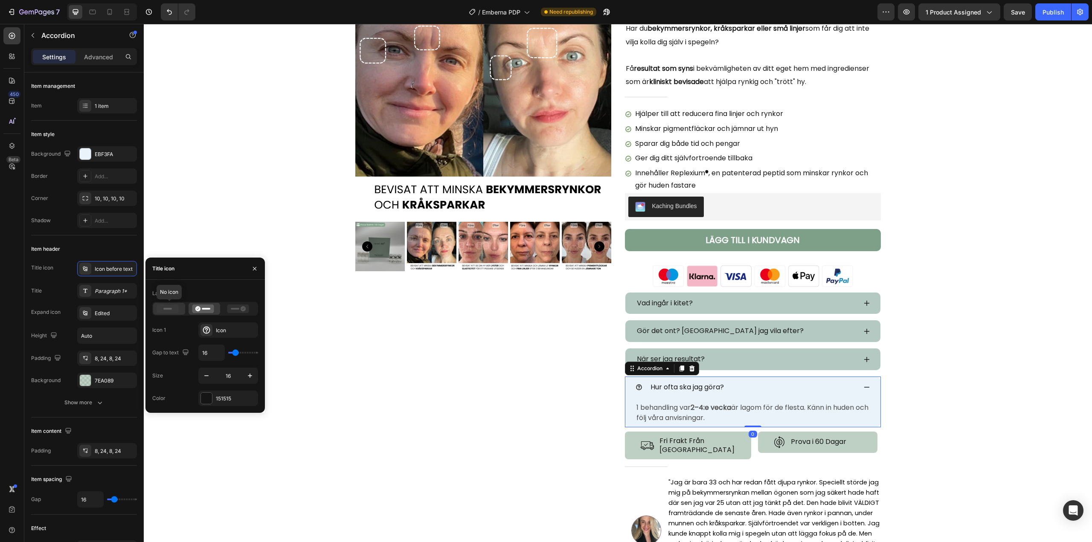
click at [172, 308] on icon at bounding box center [168, 309] width 22 height 9
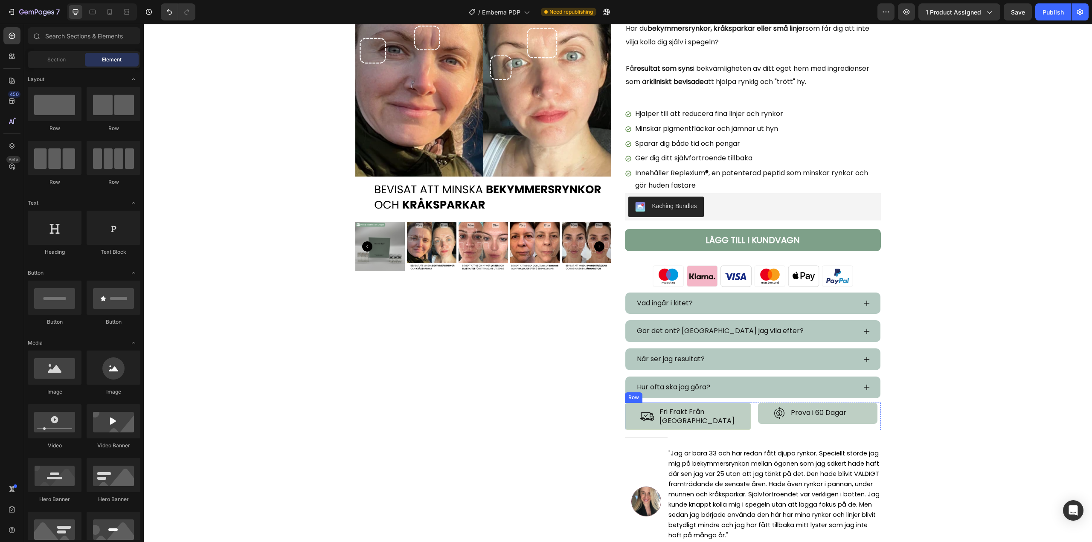
click at [630, 418] on div "Image Fri Frakt Från Sverige Heading Row Row" at bounding box center [688, 417] width 126 height 28
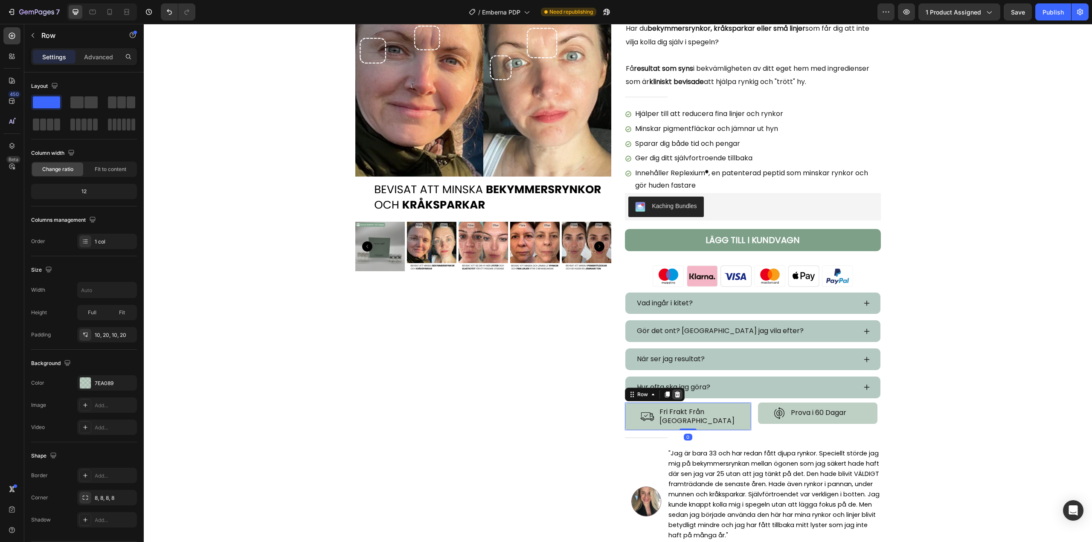
click at [681, 395] on icon at bounding box center [677, 394] width 7 height 7
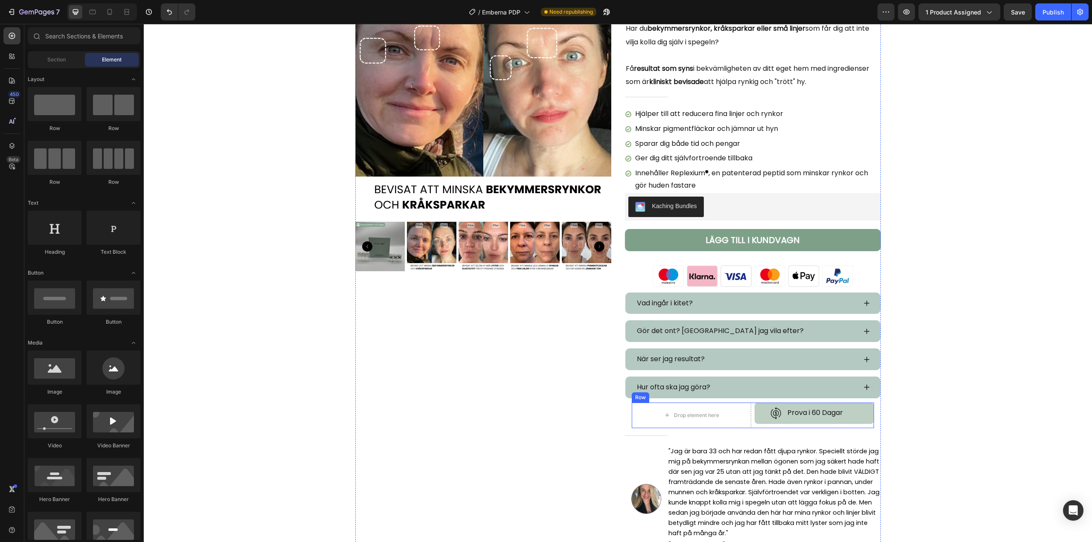
click at [755, 426] on div "Image Prova i 60 Dagar Heading Row Row" at bounding box center [814, 416] width 119 height 26
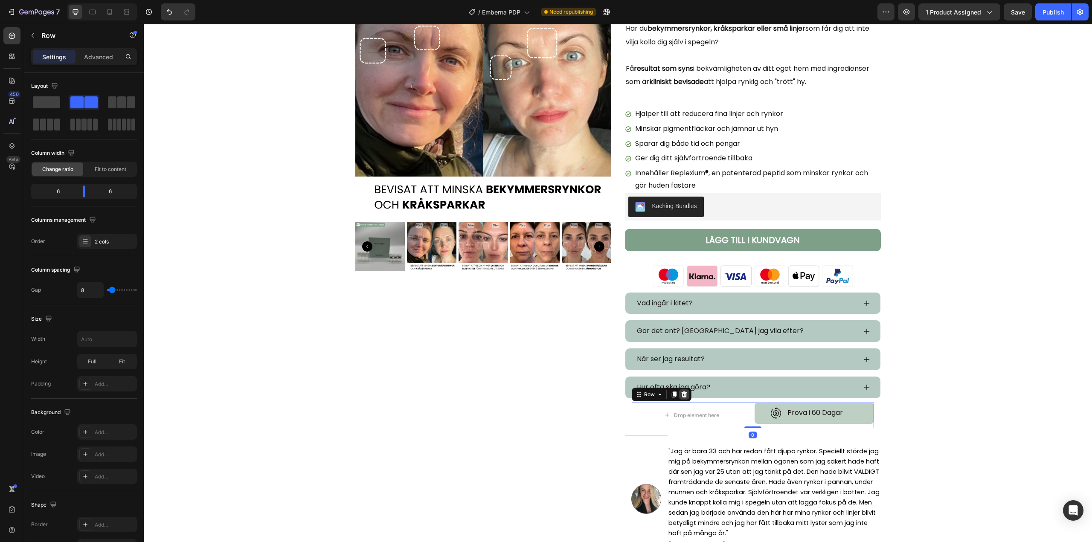
click at [681, 396] on icon at bounding box center [684, 394] width 7 height 7
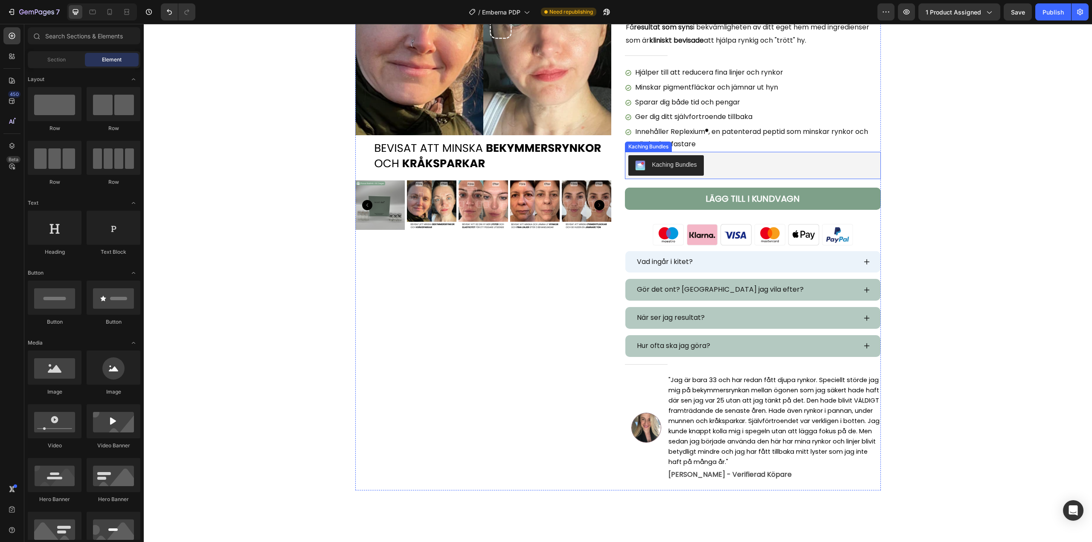
scroll to position [128, 0]
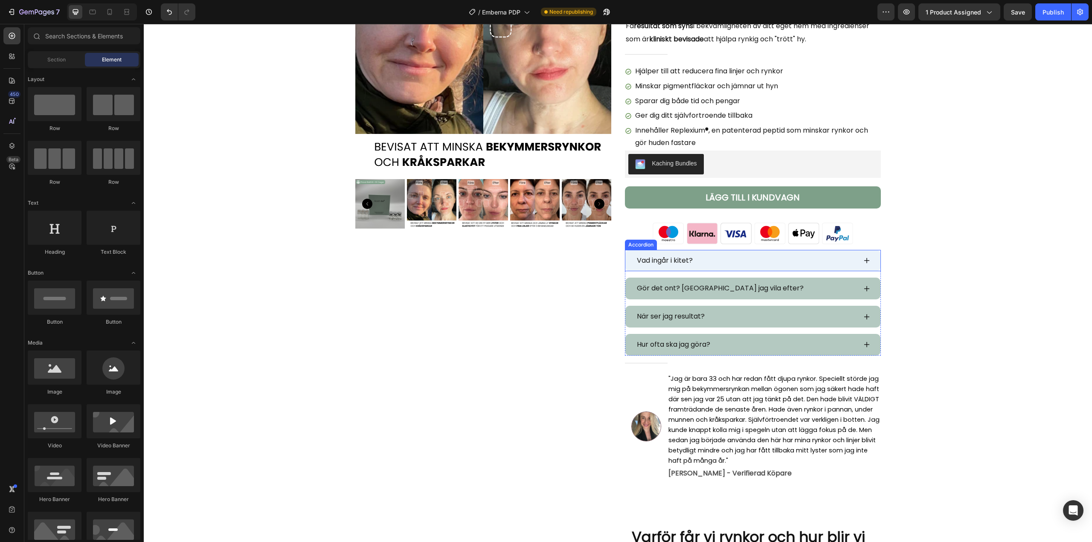
click at [743, 261] on div "Vad ingår i kitet?" at bounding box center [746, 260] width 221 height 15
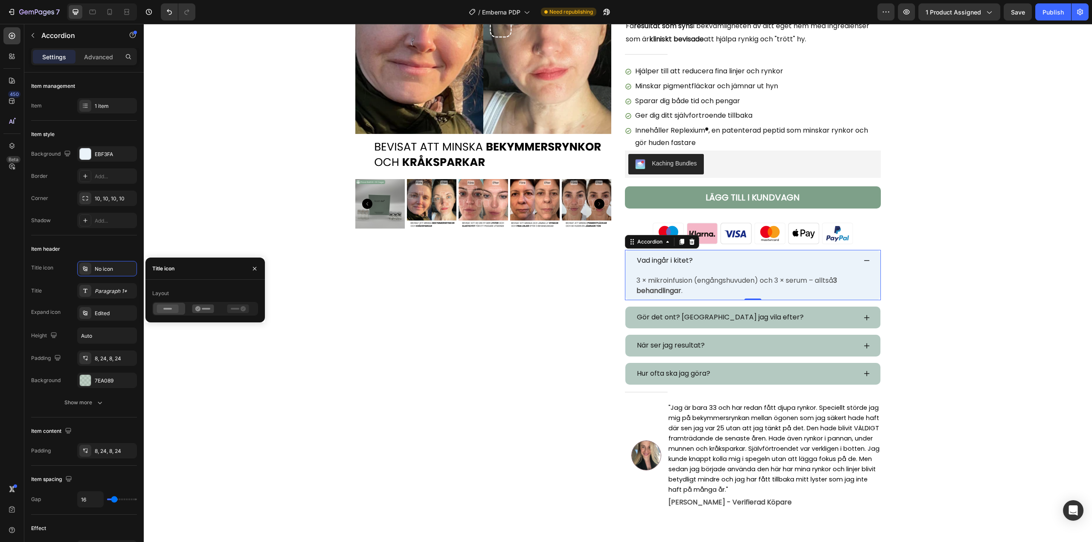
click at [763, 265] on div "Vad ingår i kitet?" at bounding box center [746, 260] width 221 height 15
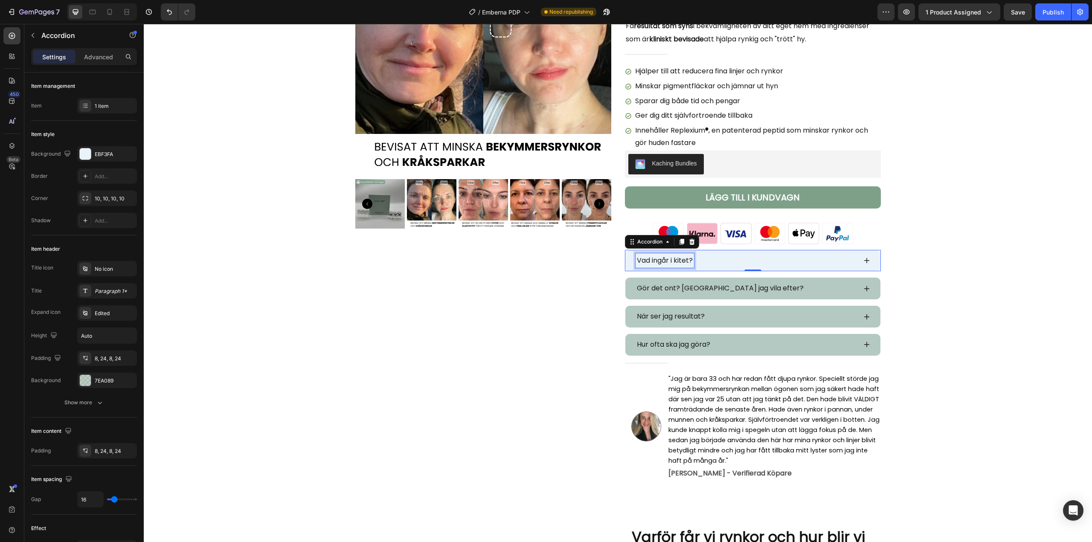
click at [660, 259] on span "Vad ingår i kitet?" at bounding box center [665, 261] width 56 height 10
click at [863, 258] on icon at bounding box center [866, 260] width 7 height 7
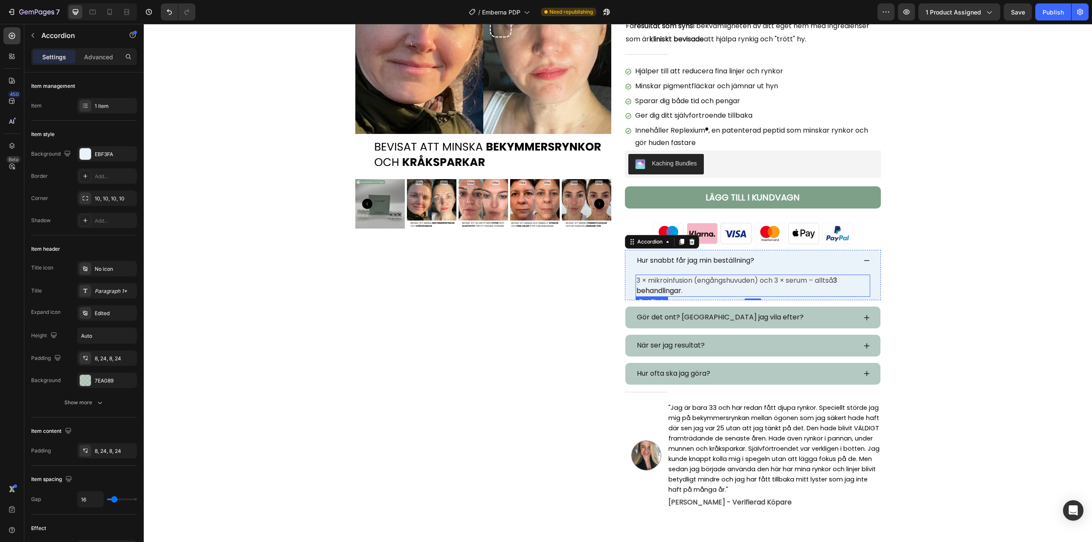
click at [679, 286] on p "3 × mikroinfusion (engångshuvuden) och 3 × serum – alltså 3 behandlingar ." at bounding box center [752, 286] width 233 height 20
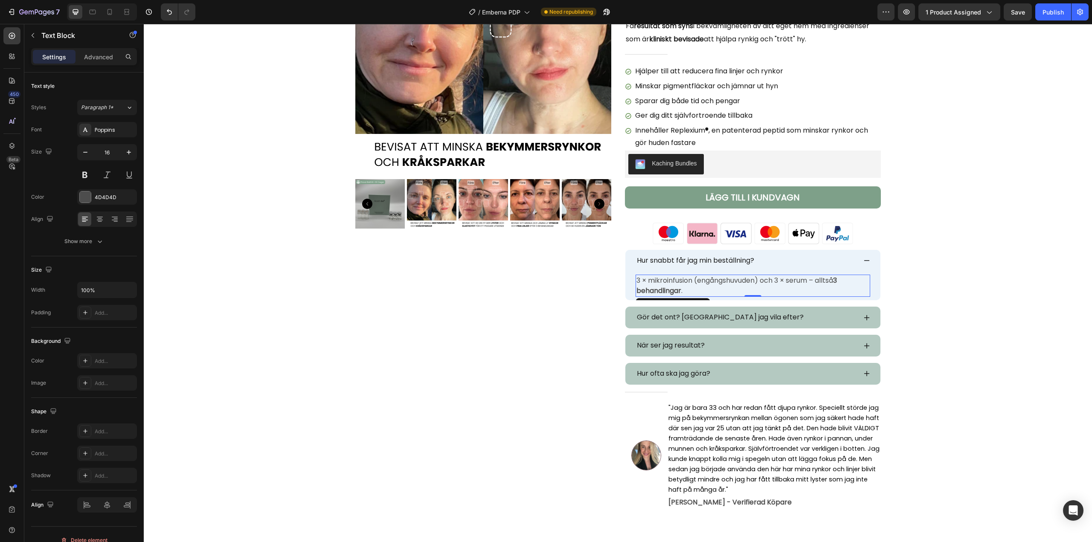
click at [679, 286] on p "3 × mikroinfusion (engångshuvuden) och 3 × serum – alltså 3 behandlingar ." at bounding box center [752, 286] width 233 height 20
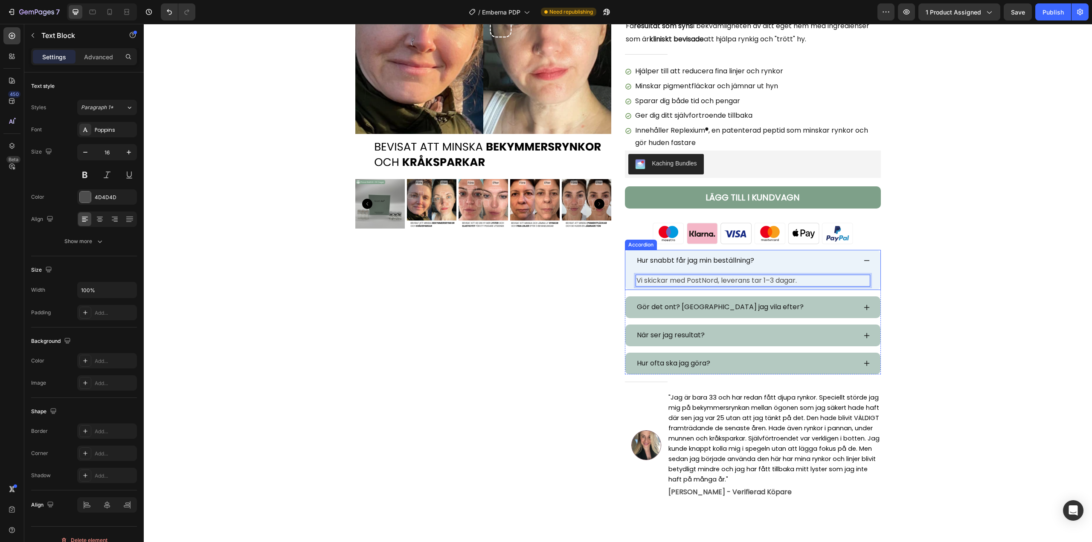
click at [863, 259] on icon at bounding box center [866, 260] width 7 height 7
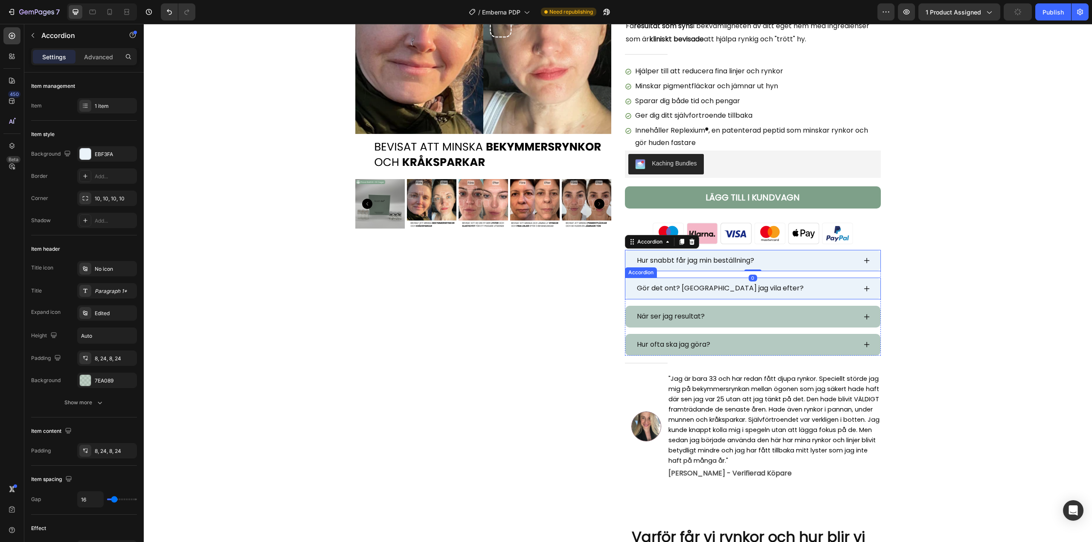
click at [863, 287] on icon at bounding box center [866, 288] width 7 height 7
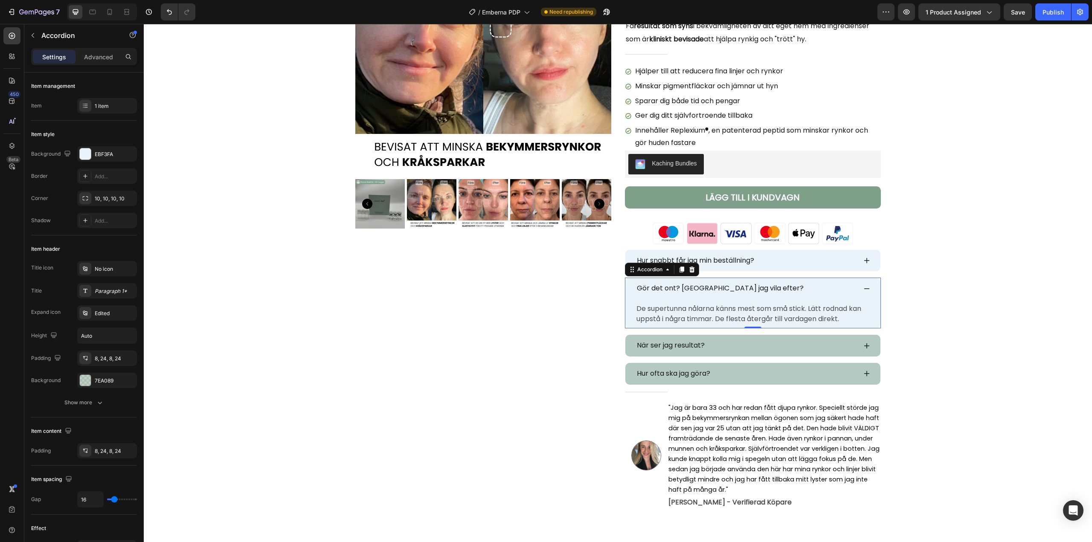
click at [690, 285] on span "Gör det ont? [GEOGRAPHIC_DATA] jag vila efter?" at bounding box center [720, 288] width 167 height 10
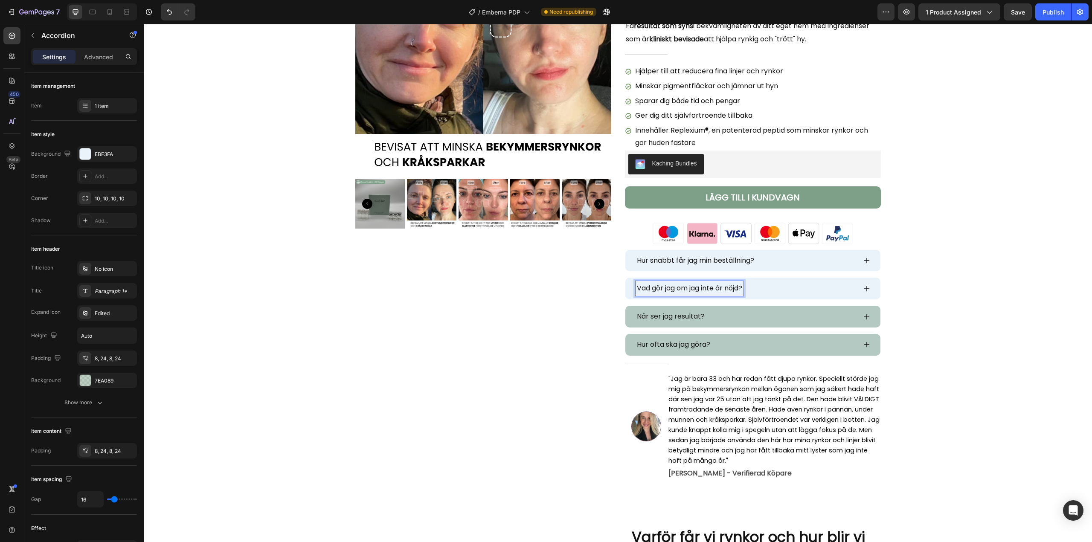
click at [863, 286] on icon at bounding box center [866, 288] width 7 height 7
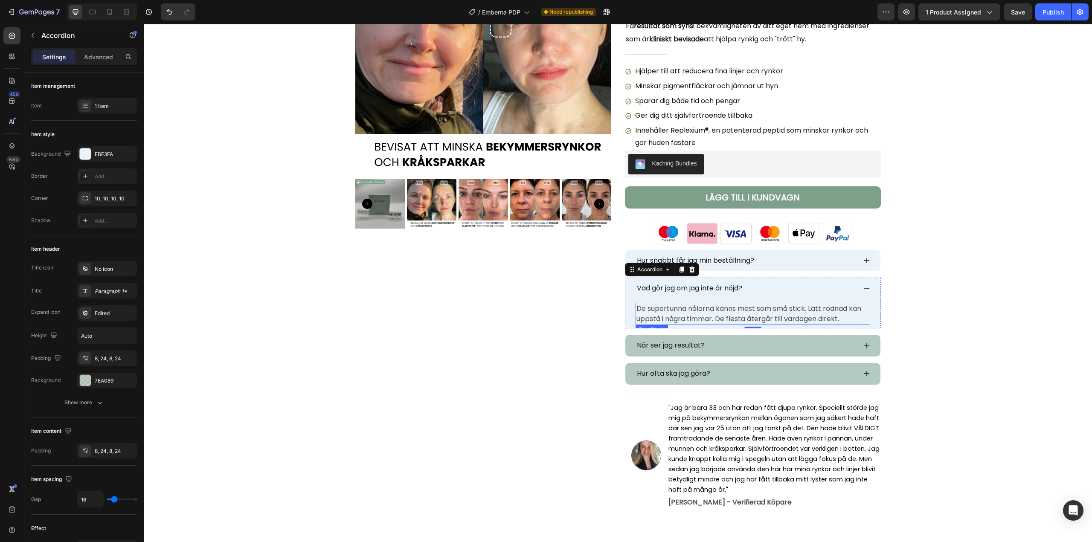
click at [692, 311] on span "De supertunna nålarna känns mest som små stick. Lätt rodnad kan uppstå i några …" at bounding box center [748, 314] width 225 height 20
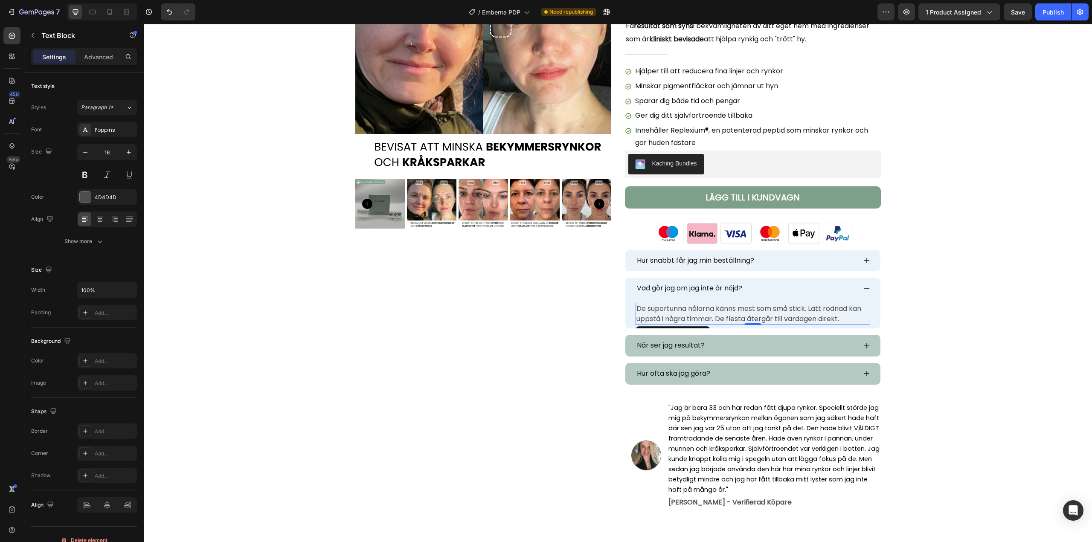
click at [692, 311] on span "De supertunna nålarna känns mest som små stick. Lätt rodnad kan uppstå i några …" at bounding box center [748, 314] width 225 height 20
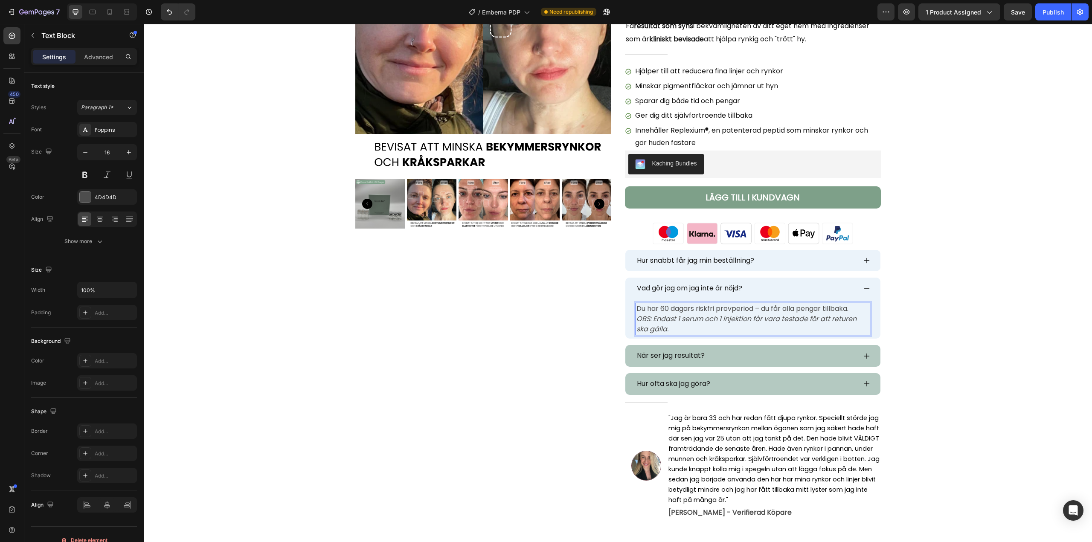
click at [761, 307] on p "Du har 60 dagars riskfri provperiod – du får alla pengar tillbaka. OBS: Endast …" at bounding box center [752, 319] width 233 height 31
click at [857, 310] on p "Du har 60 dagars riskfri provperiod där du får alla pengar tillbaka. OBS: Endas…" at bounding box center [752, 319] width 233 height 31
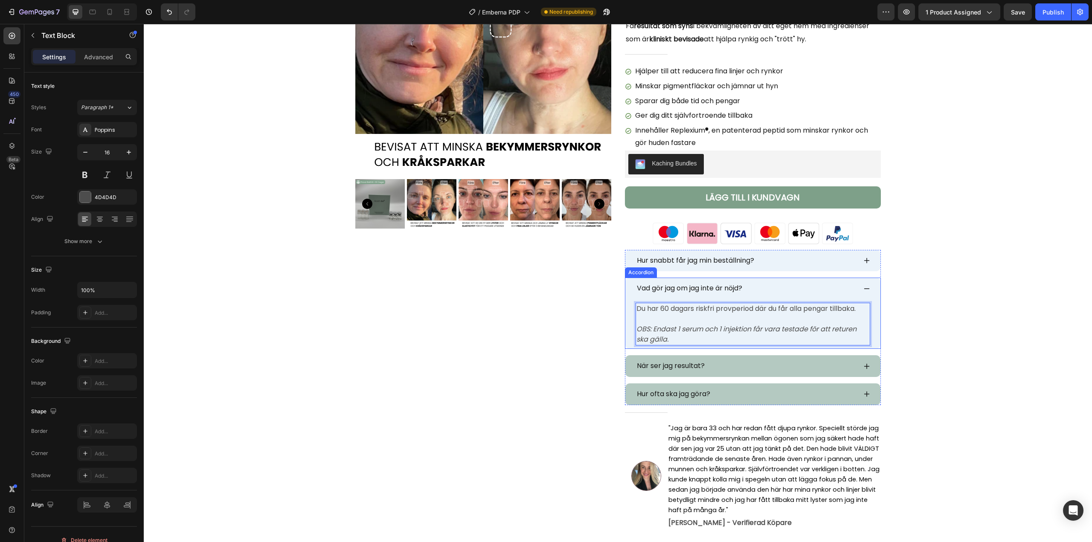
click at [864, 290] on icon at bounding box center [866, 288] width 7 height 7
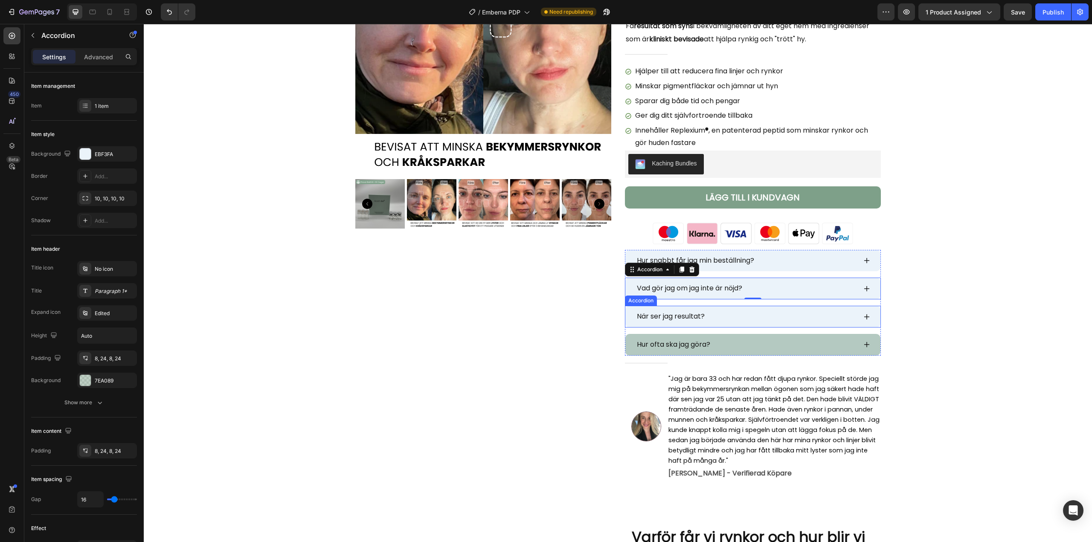
click at [865, 315] on icon at bounding box center [866, 317] width 7 height 7
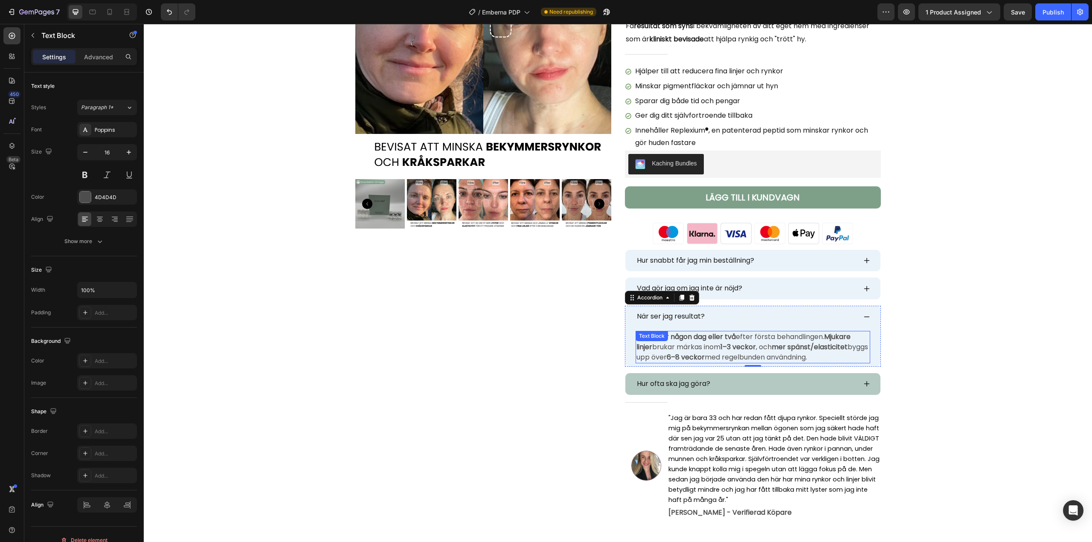
click at [682, 334] on strong "efter någon dag eller två" at bounding box center [694, 337] width 84 height 10
click at [673, 355] on p "Ofta efter någon dag eller två efter första behandlingen. Mjukare linjer brukar…" at bounding box center [752, 347] width 233 height 31
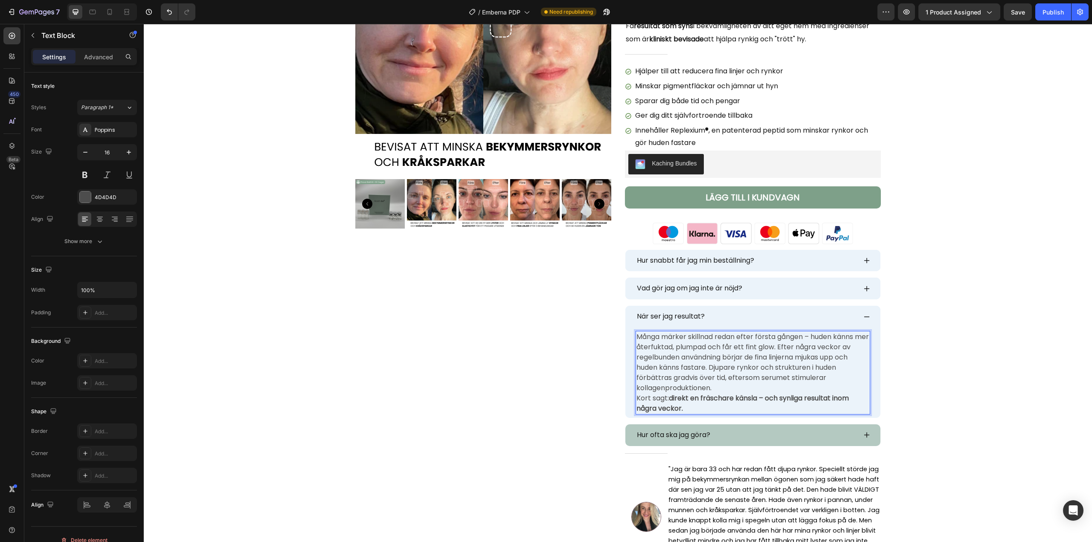
click at [720, 388] on p "Många märker skillnad redan efter första gången – huden känns mer återfuktad, p…" at bounding box center [752, 362] width 233 height 61
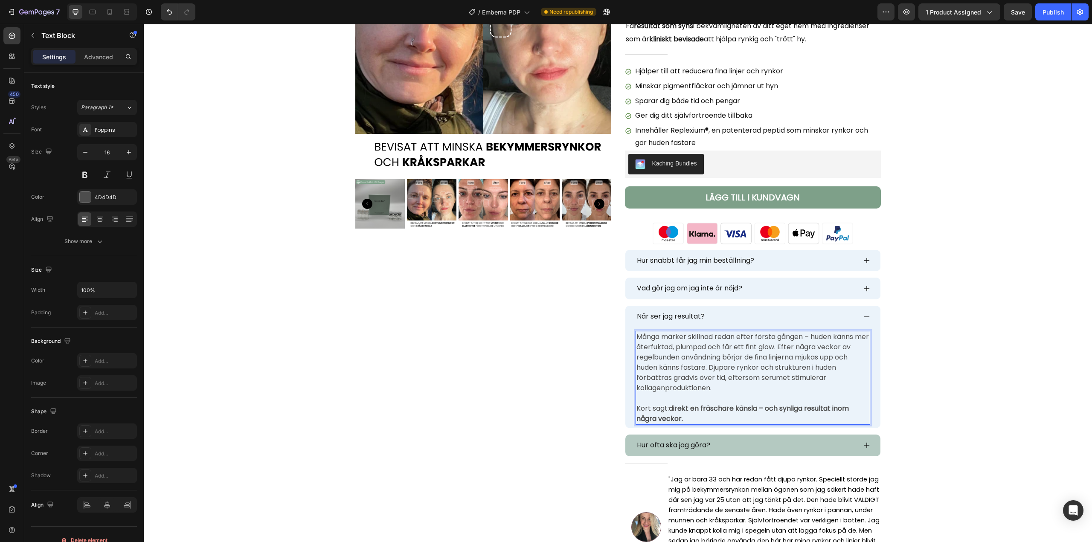
click at [807, 335] on p "Många märker skillnad redan efter första gången – huden känns mer återfuktad, p…" at bounding box center [752, 362] width 233 height 61
click at [711, 356] on p "Många märker skillnad redan efter första behandlingen, huden känns mer återfukt…" at bounding box center [752, 362] width 233 height 61
drag, startPoint x: 754, startPoint y: 357, endPoint x: 658, endPoint y: 360, distance: 96.1
click at [658, 360] on p "Många märker skillnad redan efter första behandlingen, huden känns mer återfukt…" at bounding box center [752, 362] width 233 height 61
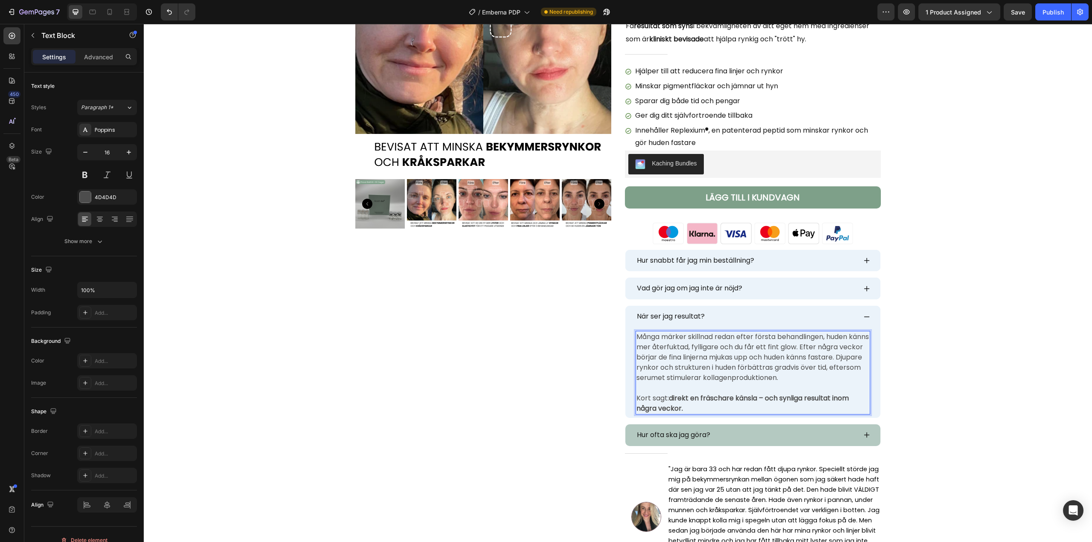
click at [761, 396] on strong "direkt en fräschare känsla – och synliga resultat inom några veckor." at bounding box center [742, 403] width 212 height 20
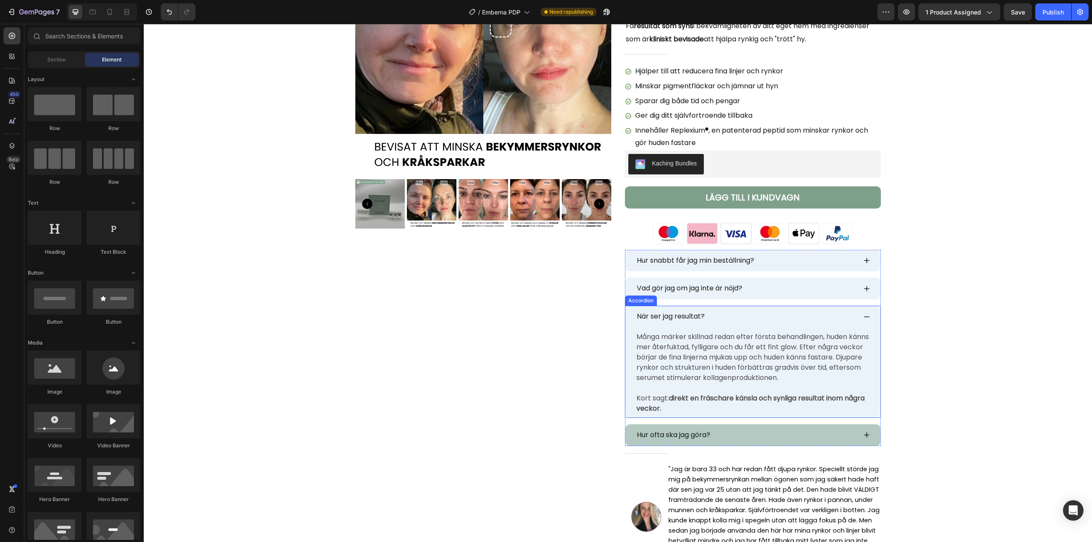
click at [667, 319] on span "När ser jag resultat?" at bounding box center [671, 316] width 68 height 10
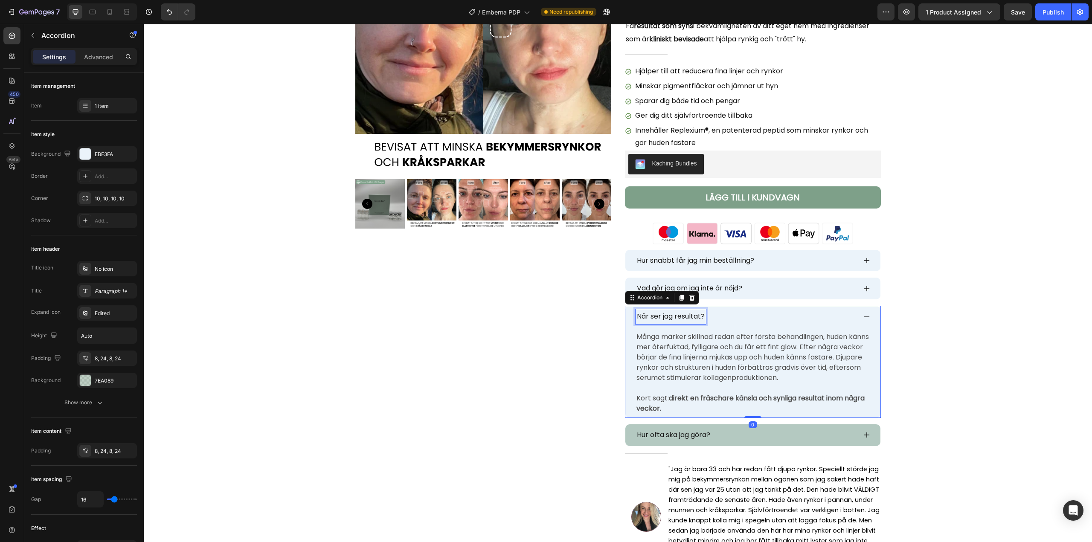
click at [657, 317] on span "När ser jag resultat?" at bounding box center [671, 316] width 68 height 10
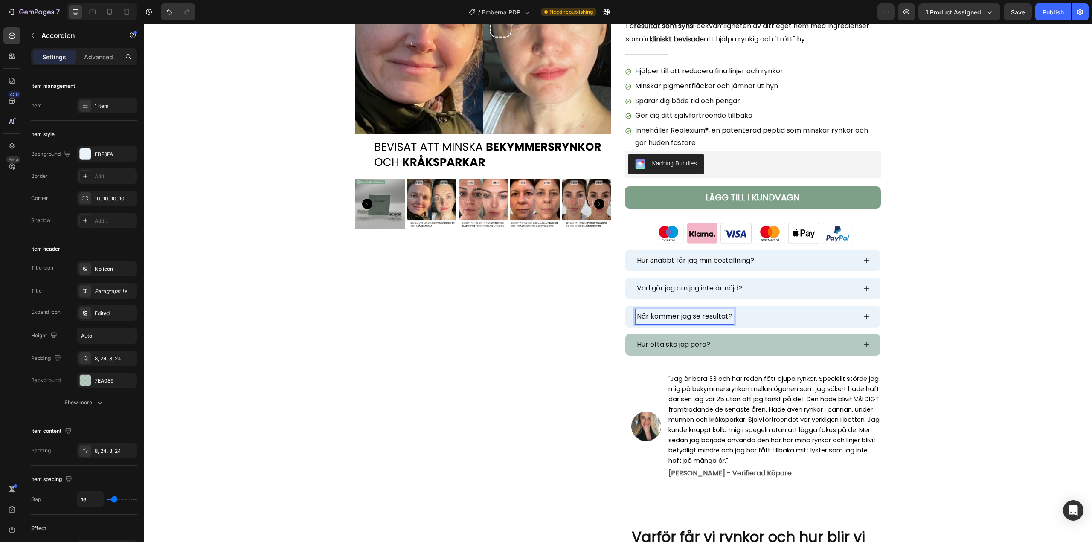
click at [867, 317] on div "När kommer jag se resultat?" at bounding box center [752, 317] width 255 height 22
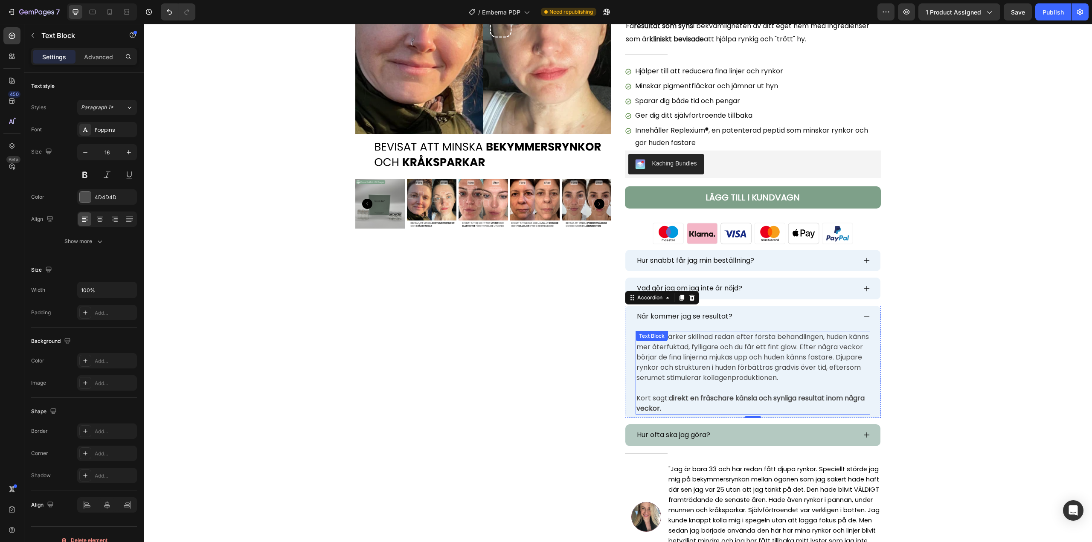
click at [723, 368] on p "Många märker skillnad redan efter första behandlingen, huden känns mer återfukt…" at bounding box center [752, 357] width 233 height 51
click at [728, 368] on p "Många märker skillnad redan efter första behandlingen, huden känns mer återfukt…" at bounding box center [752, 357] width 233 height 51
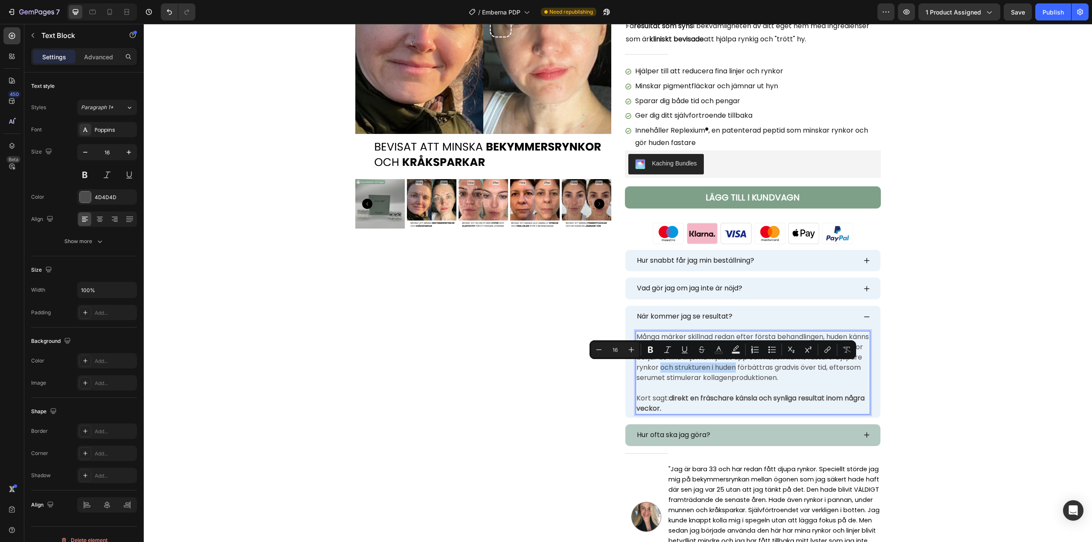
drag, startPoint x: 761, startPoint y: 368, endPoint x: 684, endPoint y: 368, distance: 76.4
click at [684, 368] on p "Många märker skillnad redan efter första behandlingen, huden känns mer återfukt…" at bounding box center [752, 357] width 233 height 51
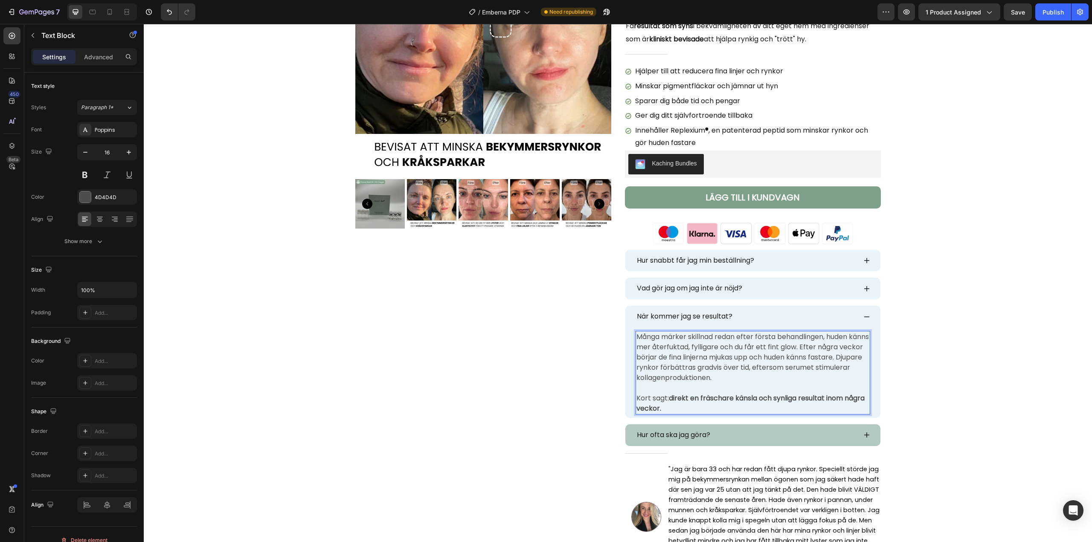
click at [758, 378] on p "Många märker skillnad redan efter första behandlingen, huden känns mer återfukt…" at bounding box center [752, 357] width 233 height 51
drag, startPoint x: 678, startPoint y: 406, endPoint x: 634, endPoint y: 398, distance: 44.5
click at [636, 398] on p "Kort sagt: direkt en fräschare känsla och synliga resultat inom några veckor." at bounding box center [752, 403] width 233 height 20
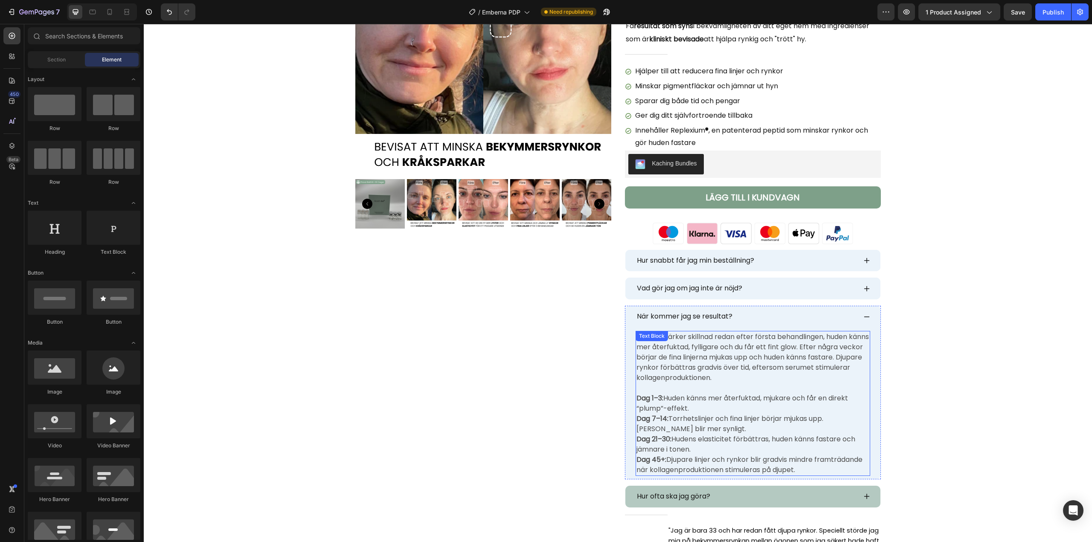
click at [658, 409] on p "Dag 1–3: Huden känns mer återfuktad, mjukare och får en direkt “plump”-effekt." at bounding box center [752, 403] width 233 height 20
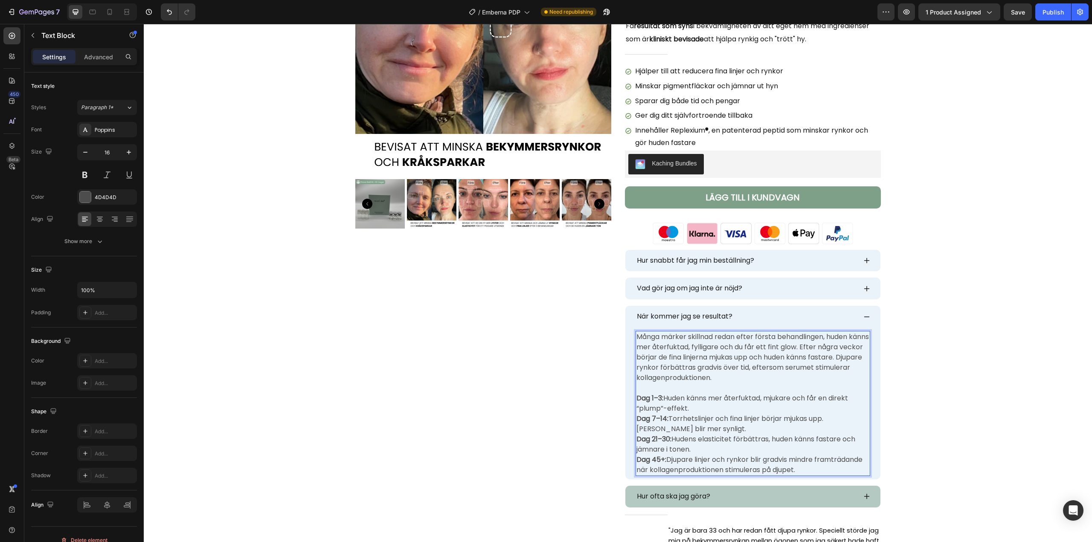
click at [819, 398] on p "Dag 1–3: Huden känns mer återfuktad, mjukare och får en direkt “plump”-effekt." at bounding box center [752, 403] width 233 height 20
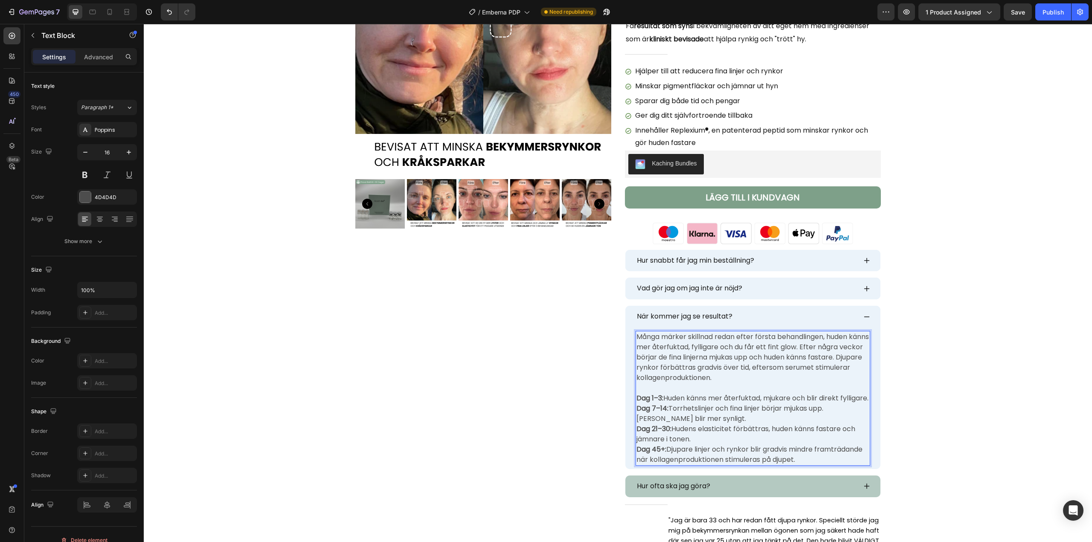
click at [813, 465] on p "Dag 45+: Djupare linjer och rynkor blir gradvis mindre framträdande när kollage…" at bounding box center [752, 454] width 233 height 20
click at [863, 314] on icon at bounding box center [866, 317] width 7 height 7
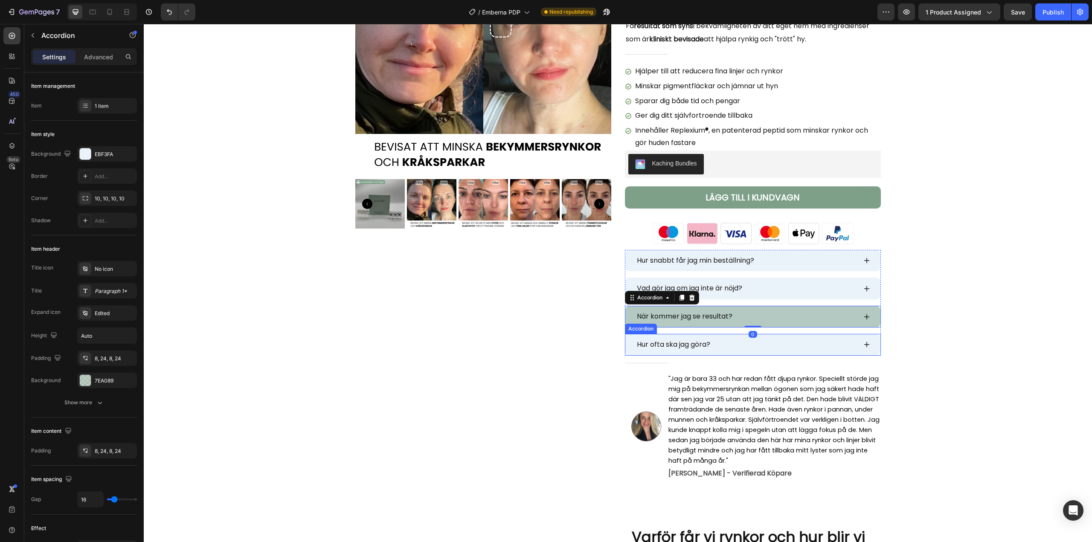
click at [864, 345] on icon at bounding box center [867, 345] width 6 height 6
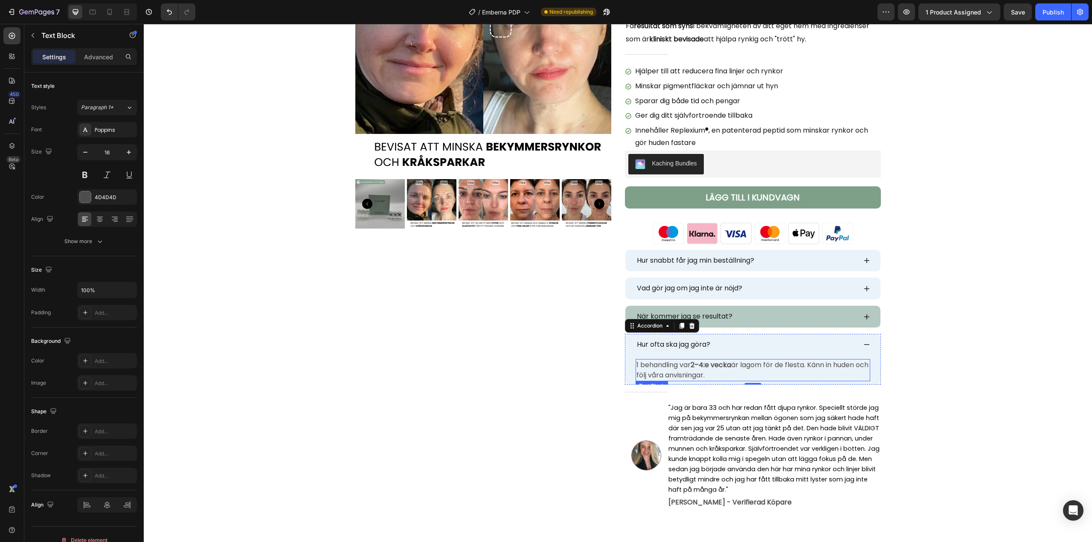
click at [743, 376] on p "1 behandling var 2–4:e vecka är lagom för de flesta. Känn in huden och följ vår…" at bounding box center [752, 370] width 233 height 20
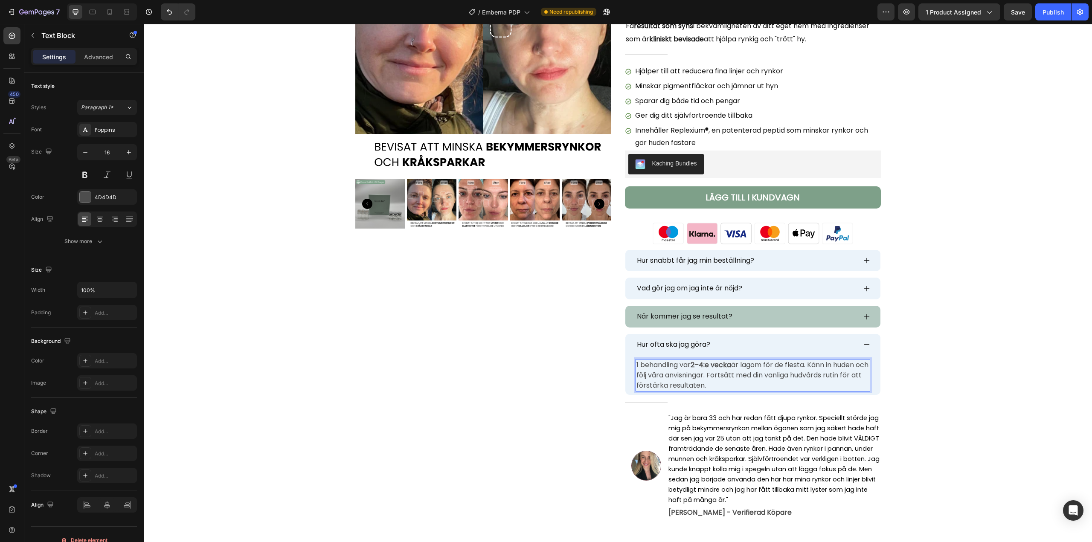
click at [840, 374] on p "1 behandling var 2–4:e vecka är lagom för de flesta. Känn in huden och följ vår…" at bounding box center [752, 375] width 233 height 31
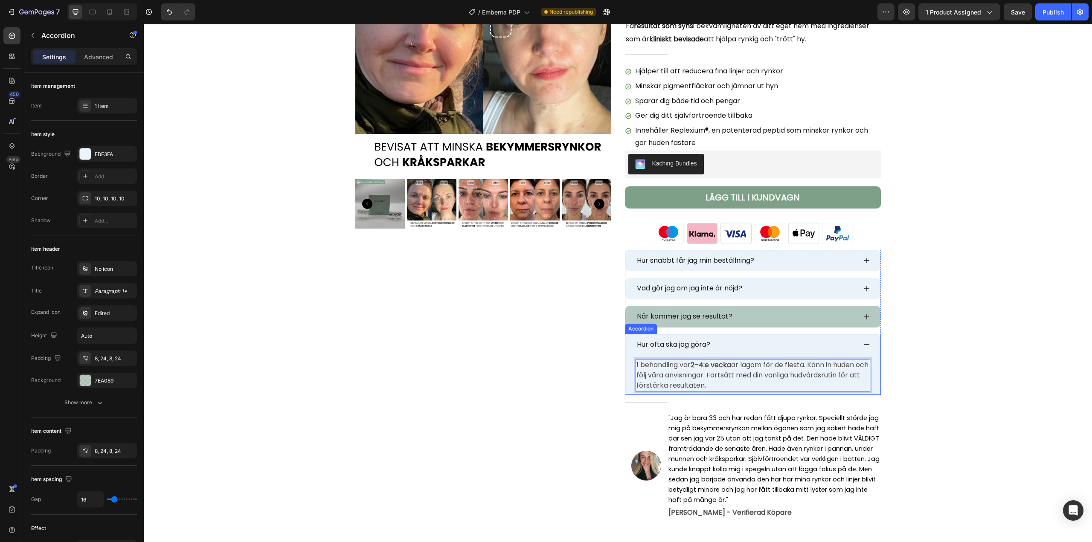
click at [864, 340] on div "Hur ofta ska jag göra?" at bounding box center [752, 345] width 255 height 22
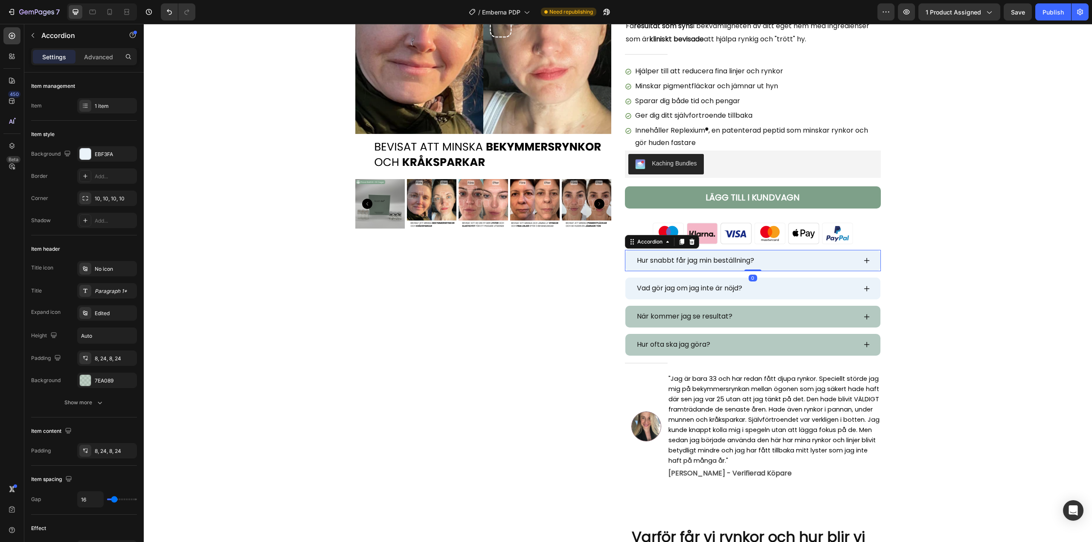
click at [861, 264] on div "Hur snabbt får jag min beställning?" at bounding box center [752, 261] width 255 height 22
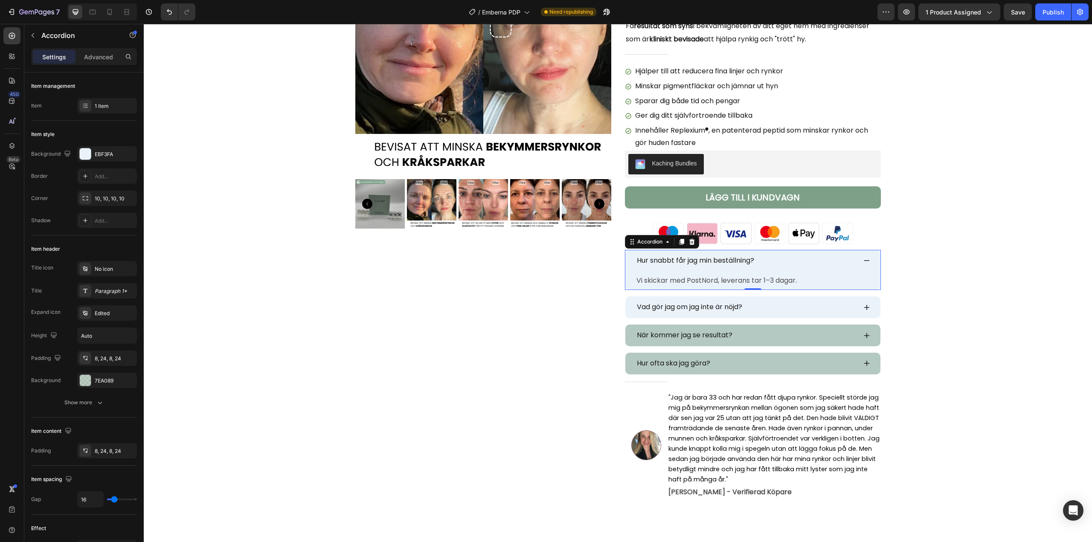
click at [861, 264] on div "Hur snabbt får jag min beställning?" at bounding box center [752, 261] width 255 height 22
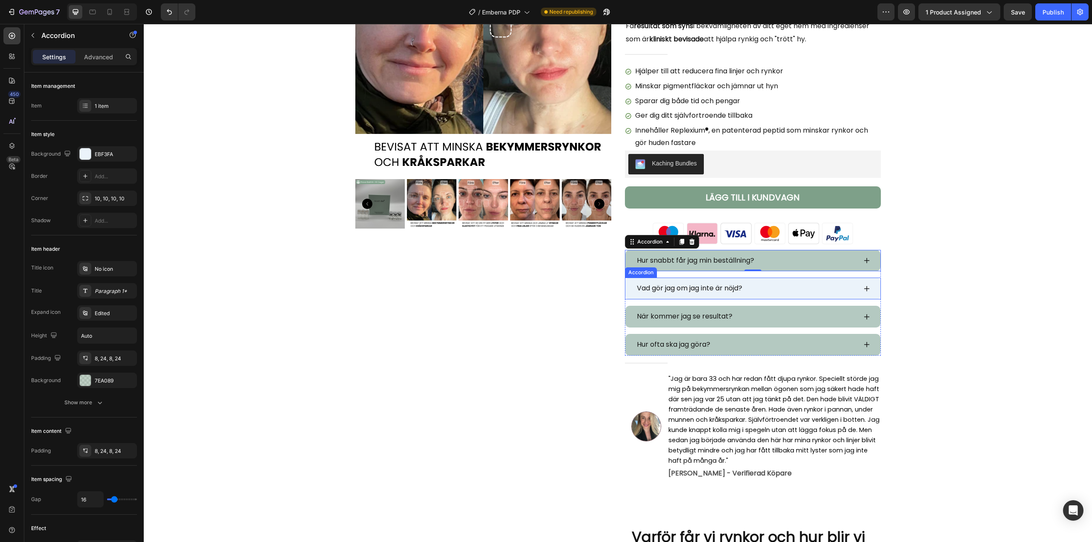
click at [865, 285] on icon at bounding box center [866, 288] width 7 height 7
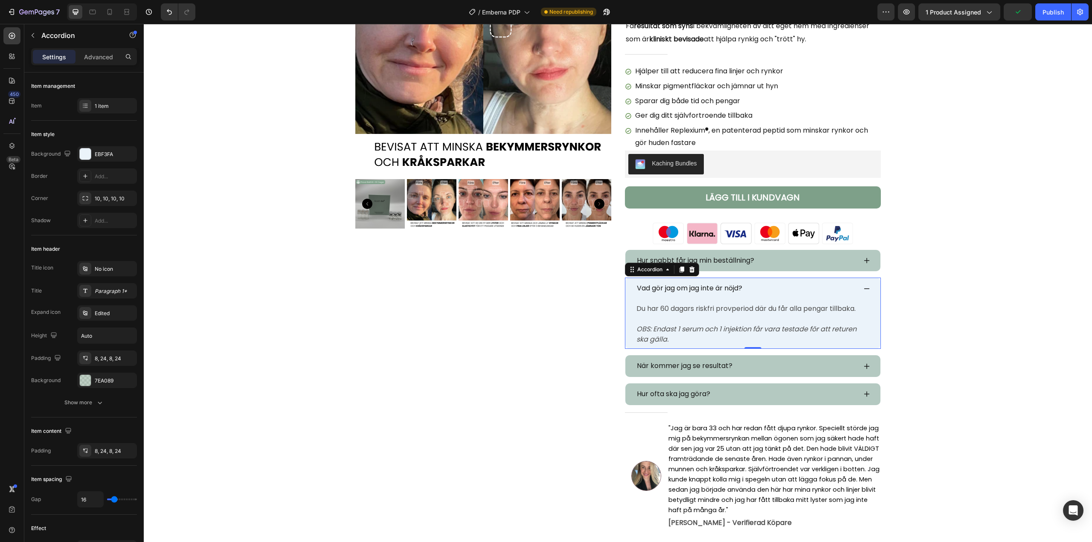
click at [863, 292] on icon at bounding box center [866, 288] width 7 height 7
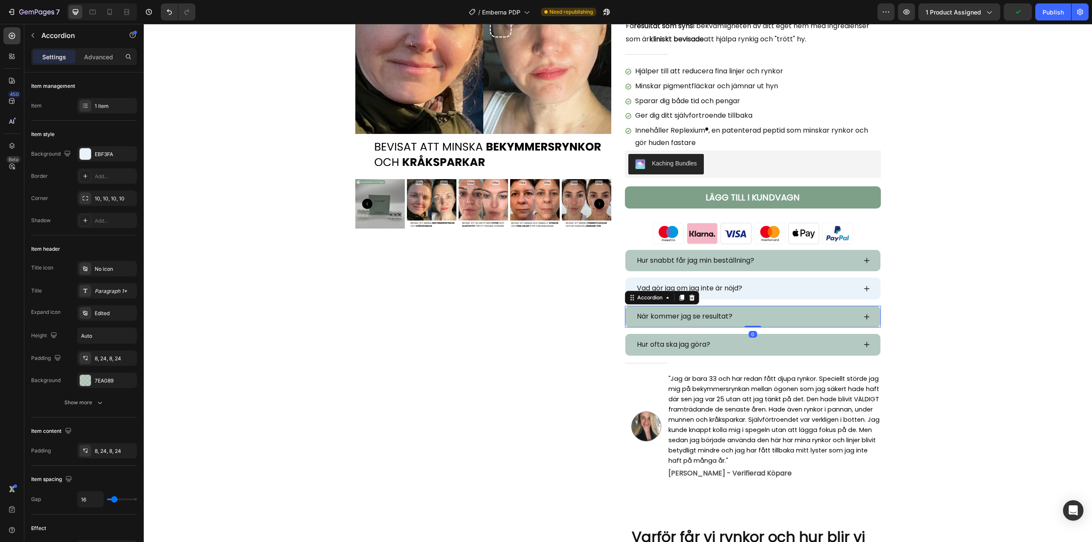
click at [863, 316] on icon at bounding box center [866, 317] width 7 height 7
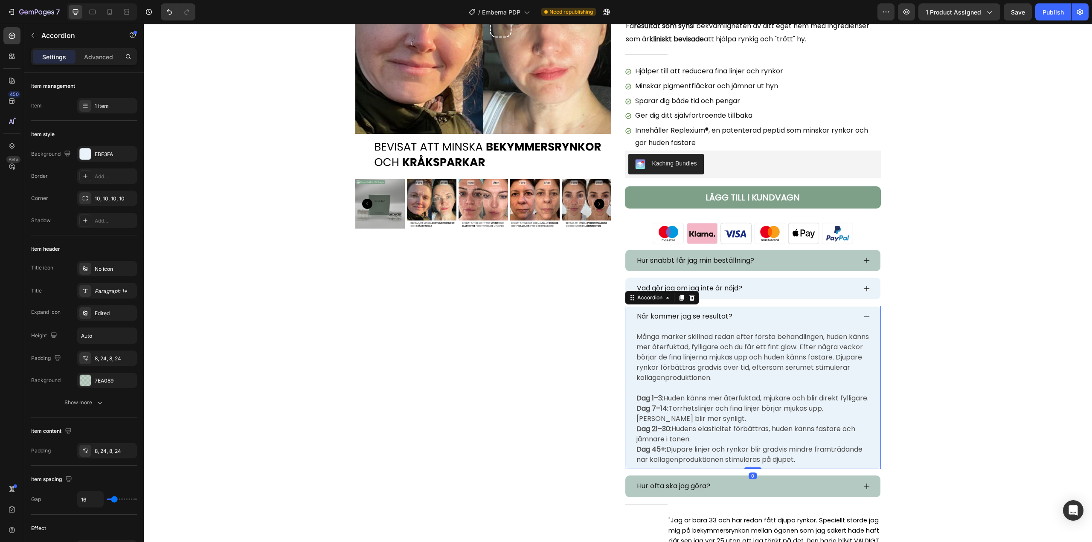
click at [863, 316] on icon at bounding box center [866, 317] width 7 height 7
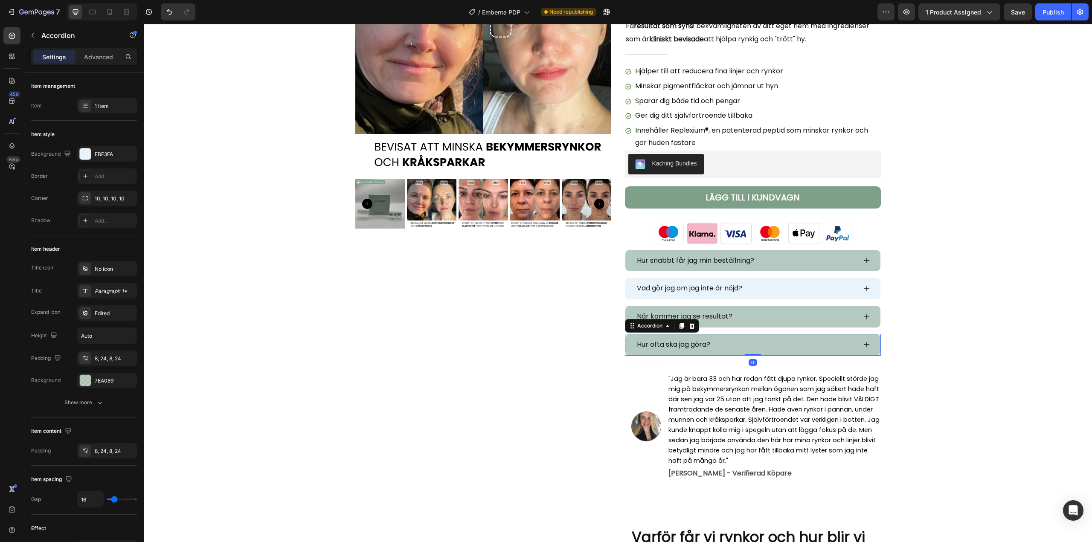
click at [863, 344] on icon at bounding box center [866, 344] width 7 height 7
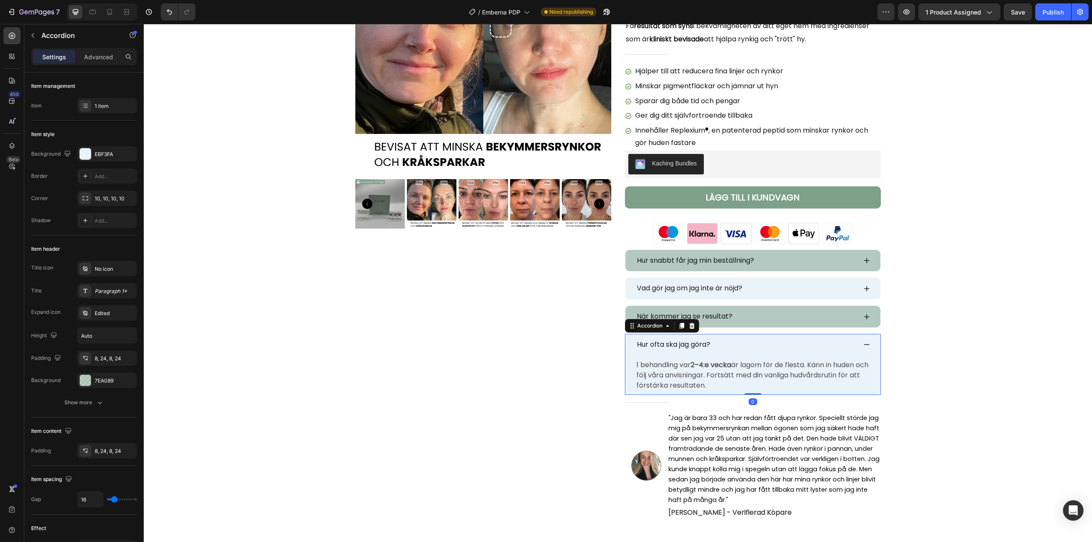
click at [863, 344] on icon at bounding box center [866, 344] width 7 height 7
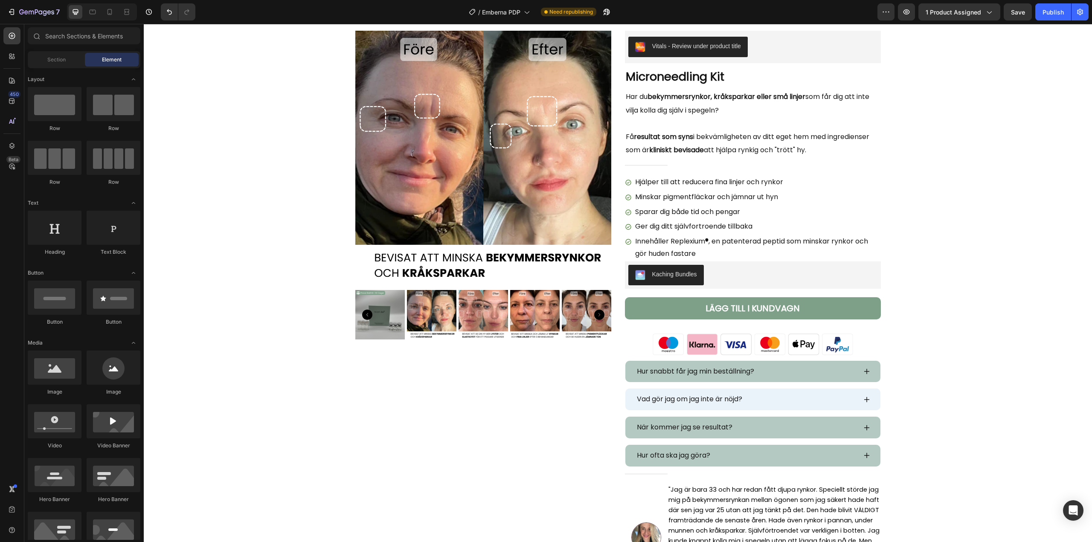
scroll to position [0, 0]
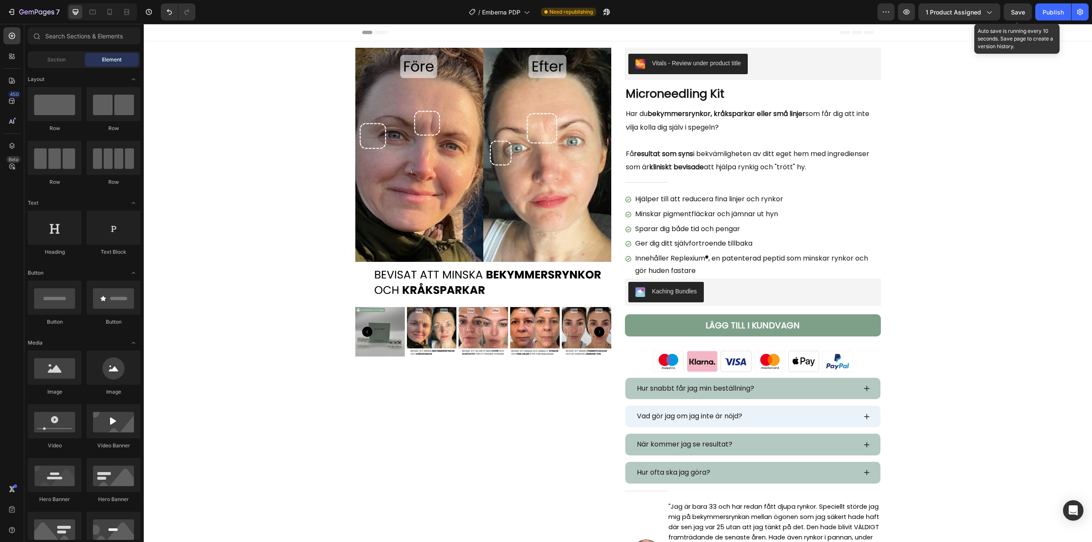
click at [1014, 13] on span "Save" at bounding box center [1018, 12] width 14 height 7
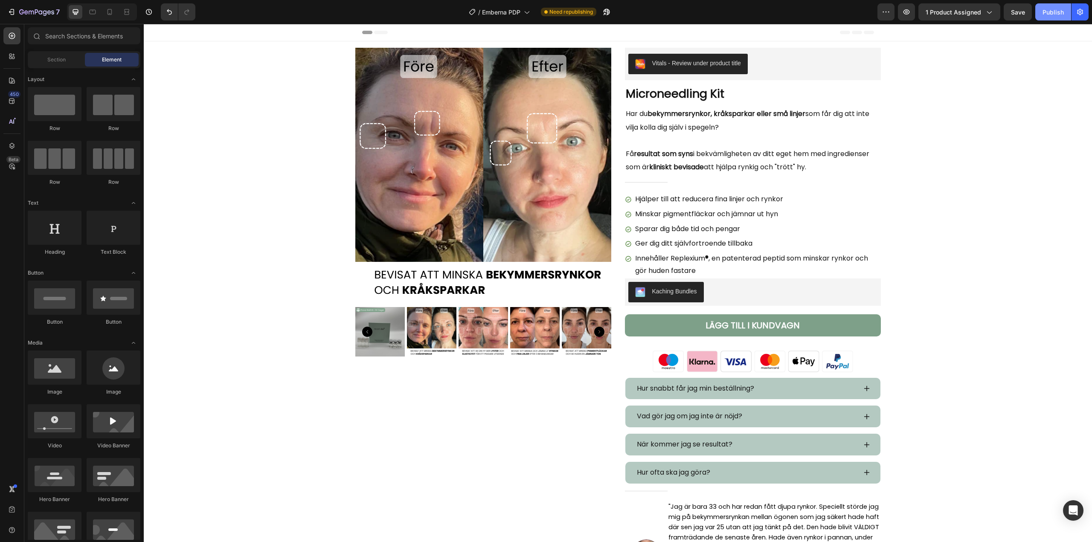
click at [1057, 11] on div "Publish" at bounding box center [1052, 12] width 21 height 9
click at [595, 13] on icon "button" at bounding box center [594, 14] width 2 height 2
click at [686, 353] on img at bounding box center [752, 361] width 205 height 33
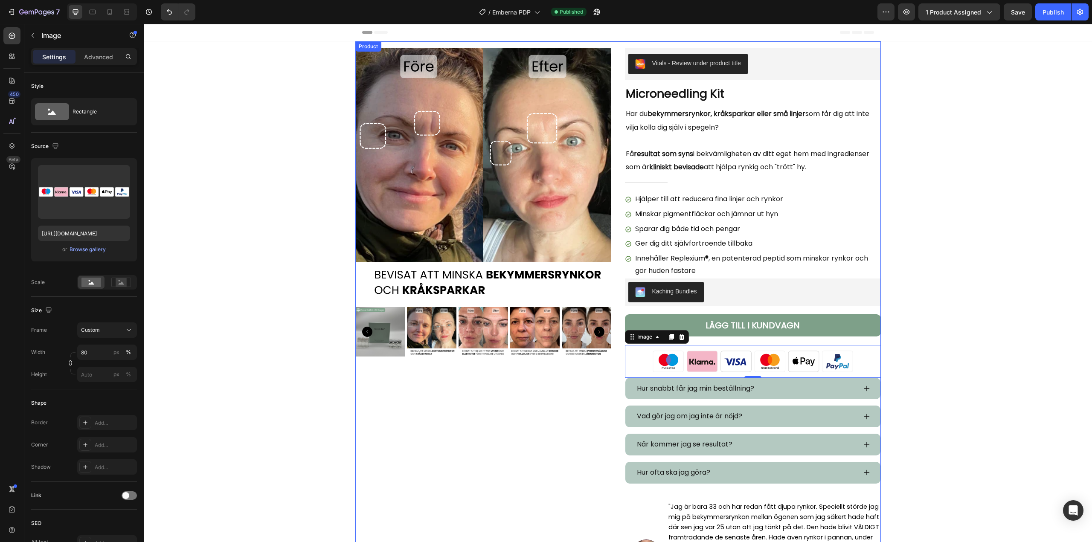
click at [717, 340] on div "Vitals - Review under product title Vitals Microneedling Kit Product Title Har …" at bounding box center [753, 328] width 256 height 561
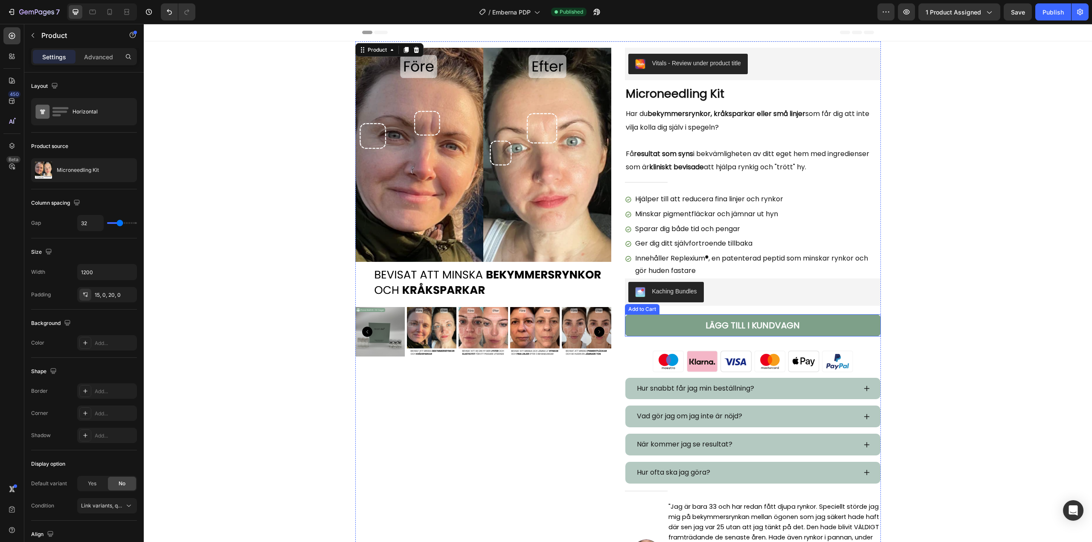
click at [677, 335] on button "LÄGG TILL I KUNDVAGN" at bounding box center [753, 325] width 256 height 22
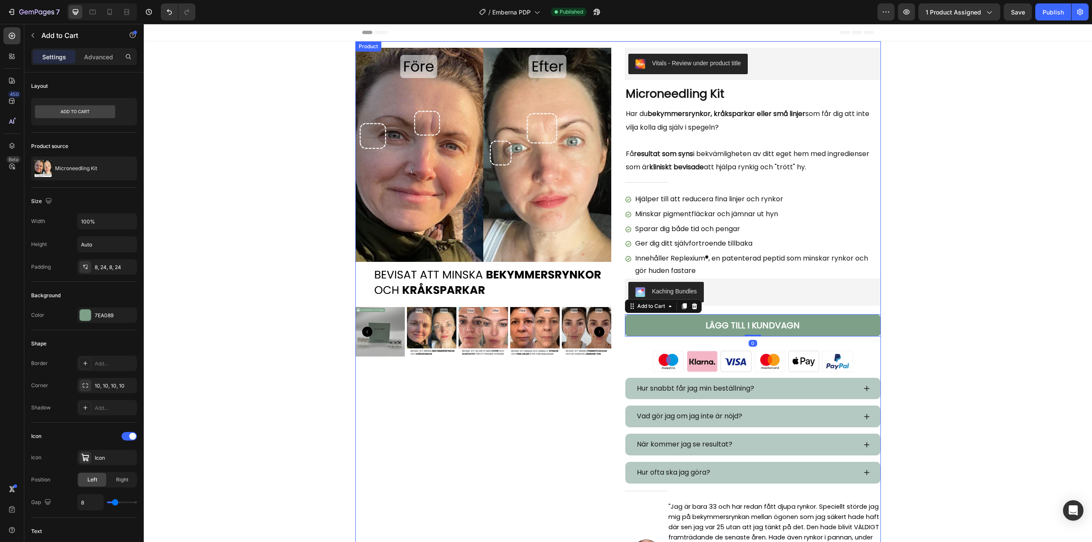
click at [687, 344] on div "Vitals - Review under product title Vitals Microneedling Kit Product Title Har …" at bounding box center [753, 328] width 256 height 561
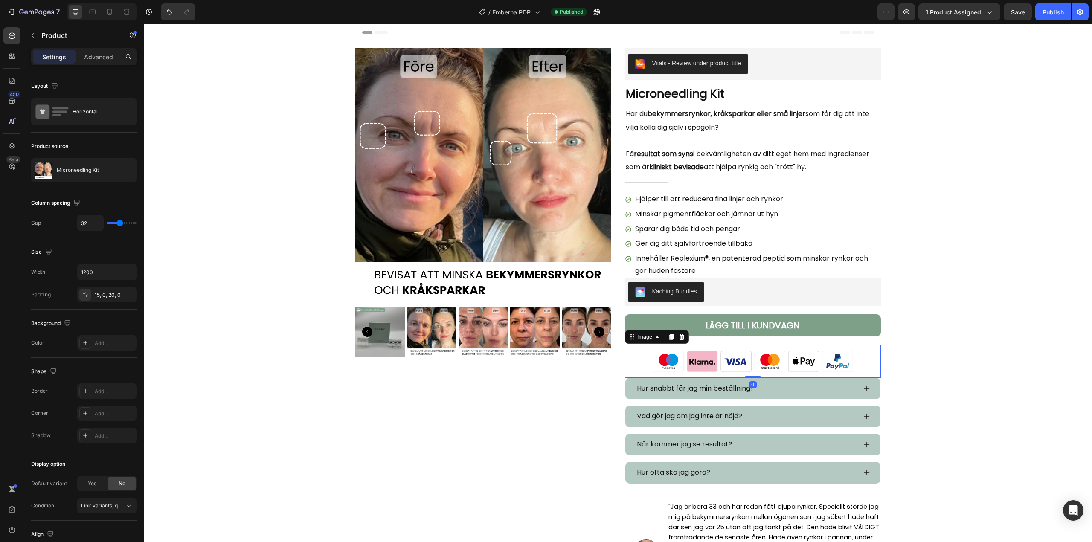
click at [691, 347] on img at bounding box center [752, 361] width 205 height 33
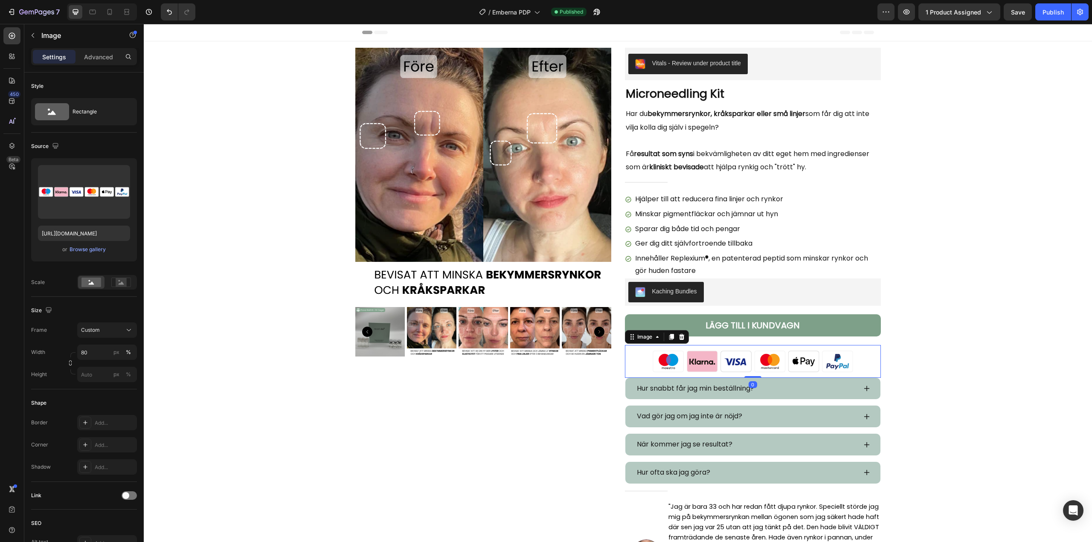
click at [96, 66] on div "Settings Advanced" at bounding box center [83, 60] width 119 height 24
click at [92, 58] on p "Advanced" at bounding box center [98, 56] width 29 height 9
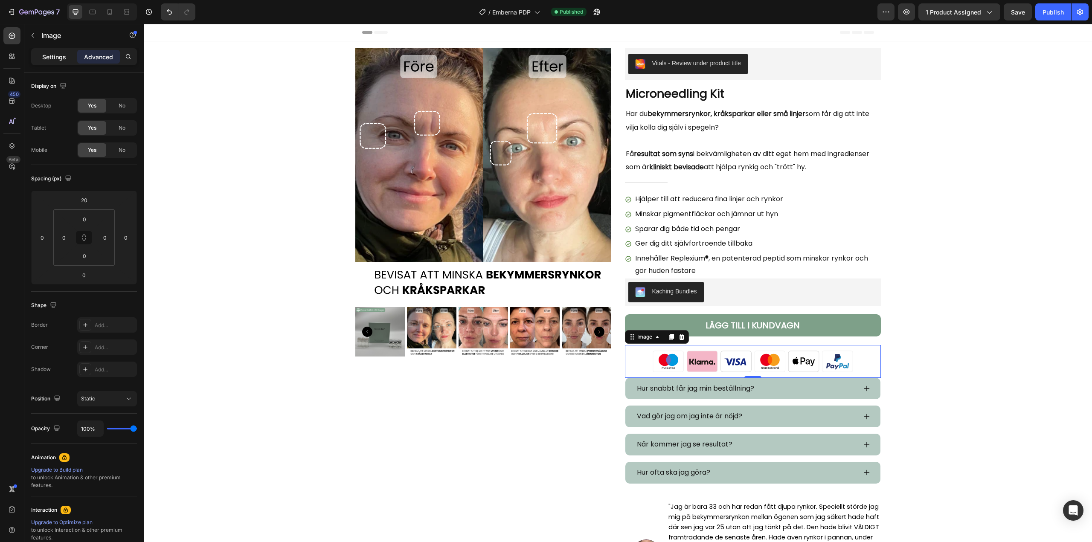
click at [60, 60] on p "Settings" at bounding box center [54, 56] width 24 height 9
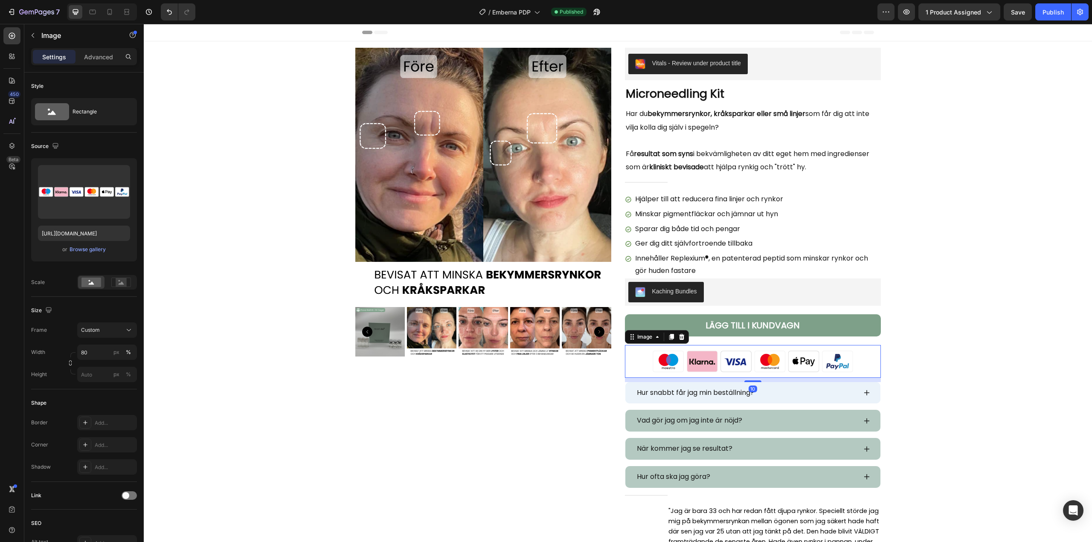
drag, startPoint x: 748, startPoint y: 377, endPoint x: 750, endPoint y: 382, distance: 4.6
click at [750, 382] on div at bounding box center [752, 381] width 17 height 2
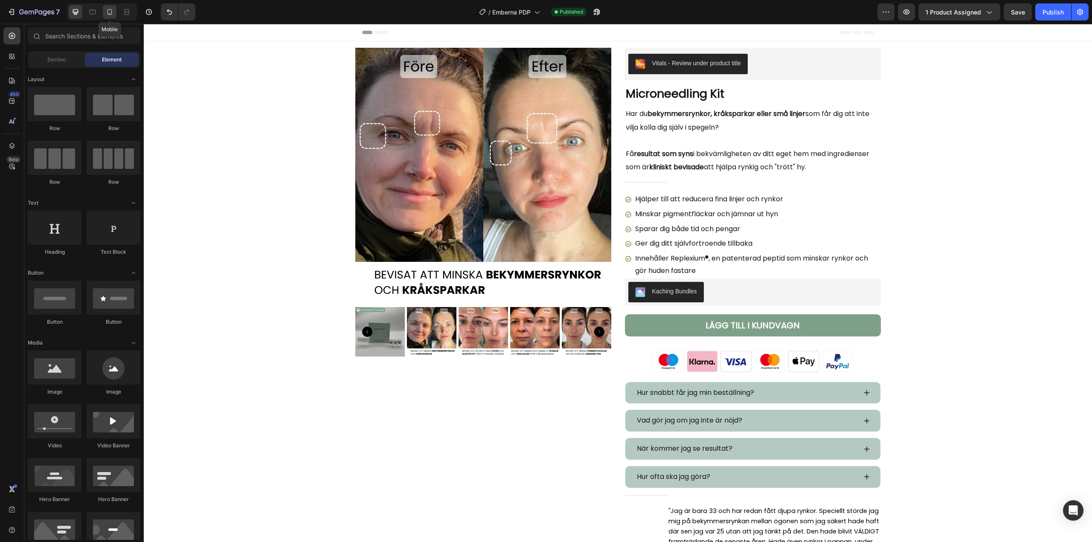
click at [107, 9] on icon at bounding box center [109, 12] width 9 height 9
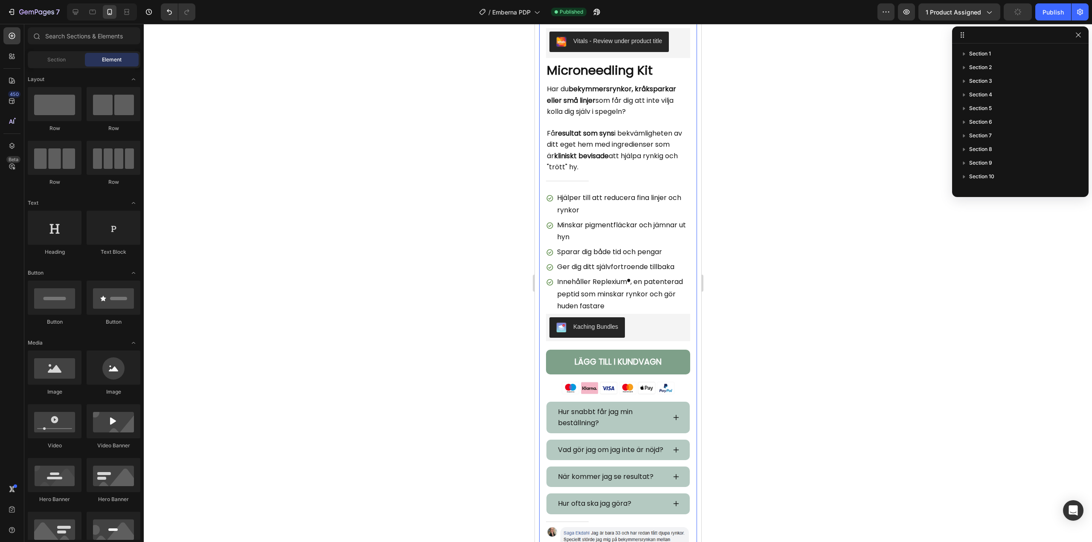
scroll to position [299, 0]
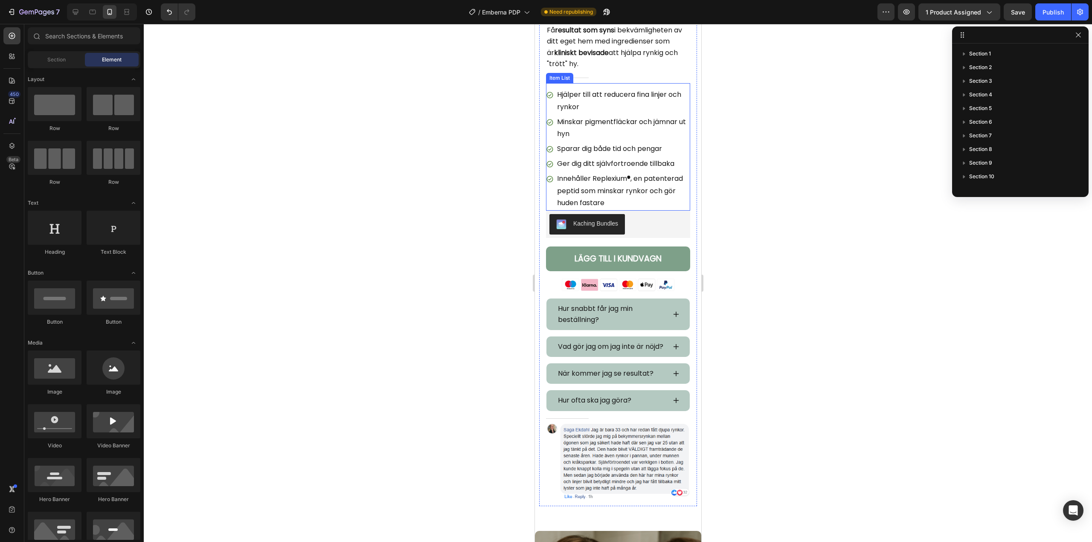
click at [597, 178] on p "Innehåller Replexium ® , en patenterad peptid som minskar rynkor och gör huden …" at bounding box center [623, 191] width 132 height 37
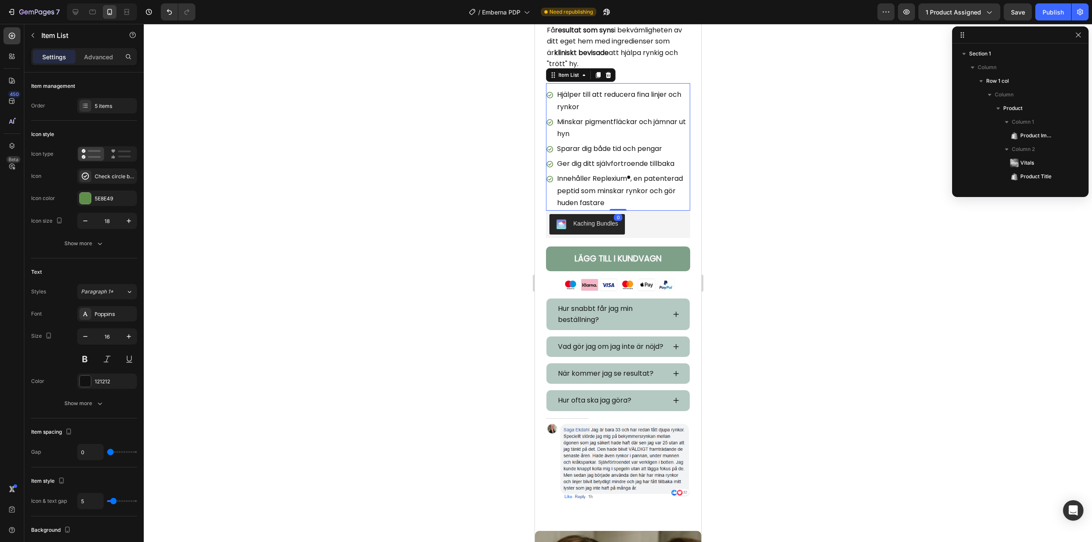
scroll to position [107, 0]
click at [597, 178] on p "Innehåller Replexium ® , en patenterad peptid som minskar rynkor och gör huden …" at bounding box center [623, 191] width 132 height 37
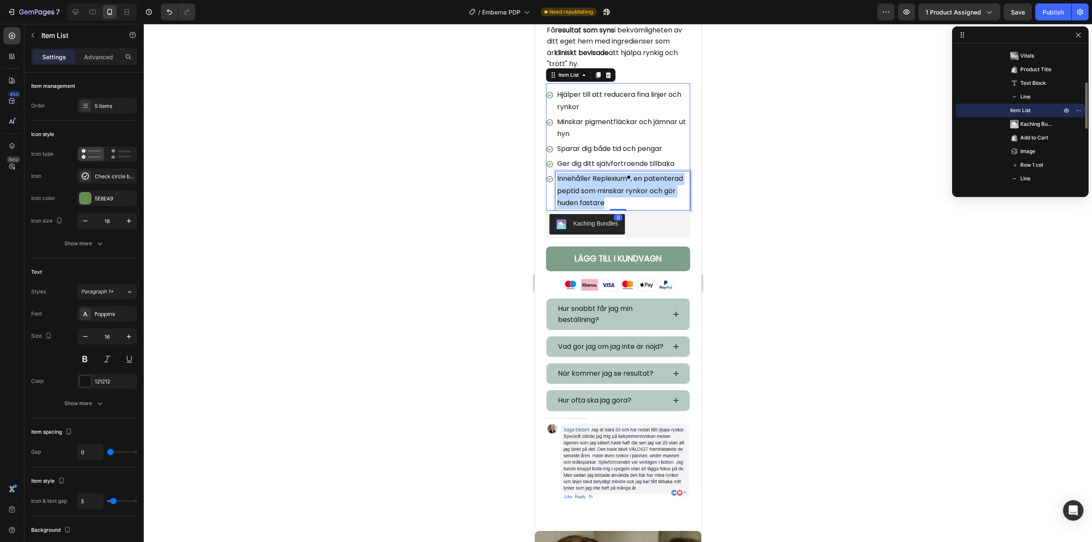
click at [597, 178] on p "Innehåller Replexium ® , en patenterad peptid som minskar rynkor och gör huden …" at bounding box center [623, 191] width 132 height 37
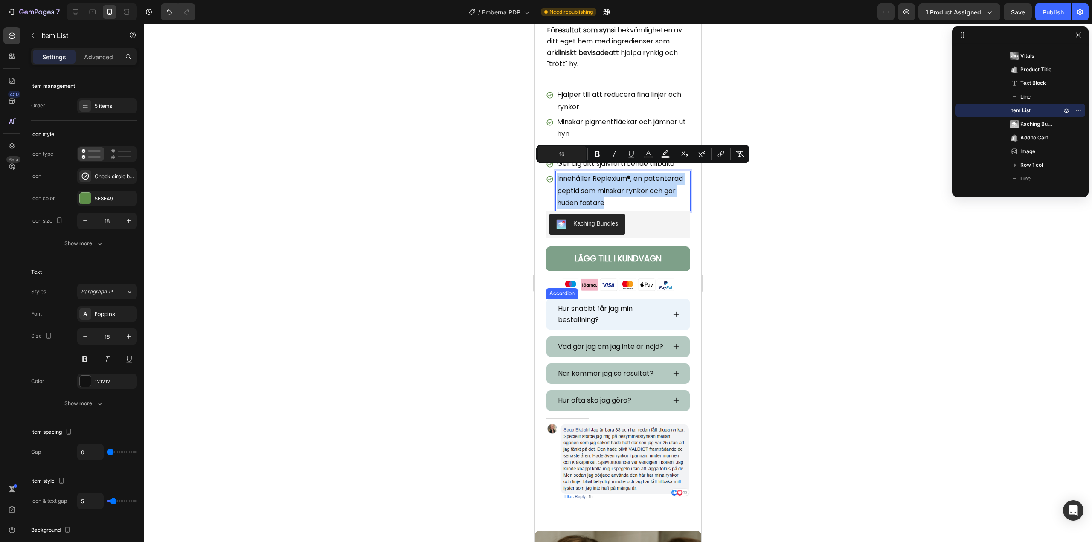
click at [590, 308] on span "Hur snabbt får jag min beställning?" at bounding box center [595, 314] width 75 height 21
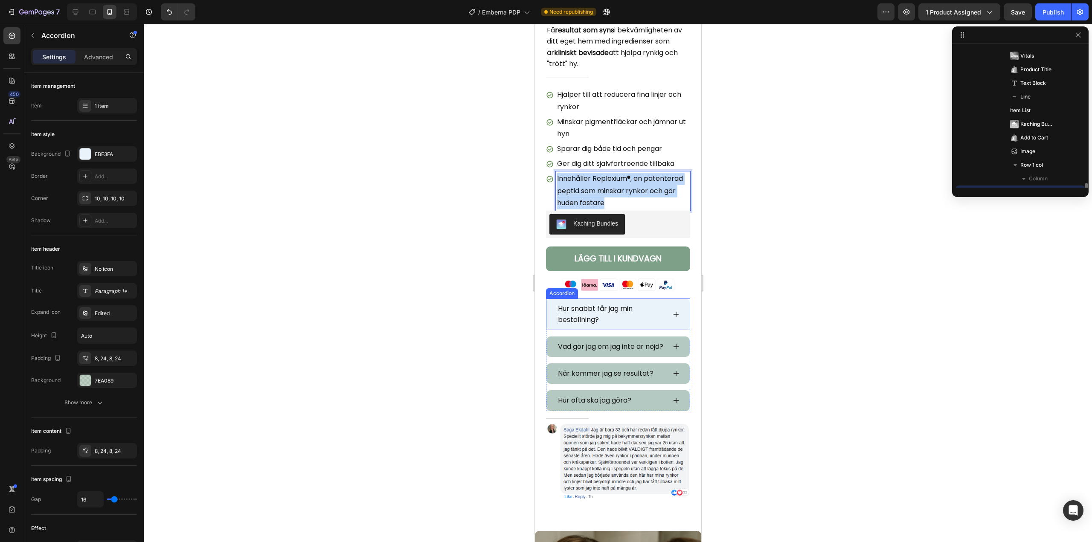
scroll to position [189, 0]
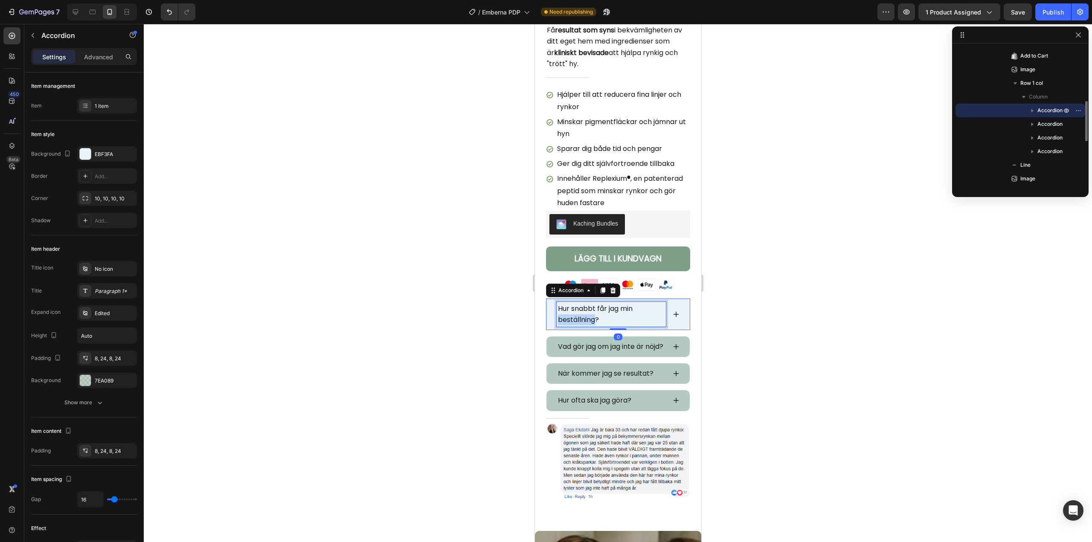
click at [590, 308] on span "Hur snabbt får jag min beställning?" at bounding box center [595, 314] width 75 height 21
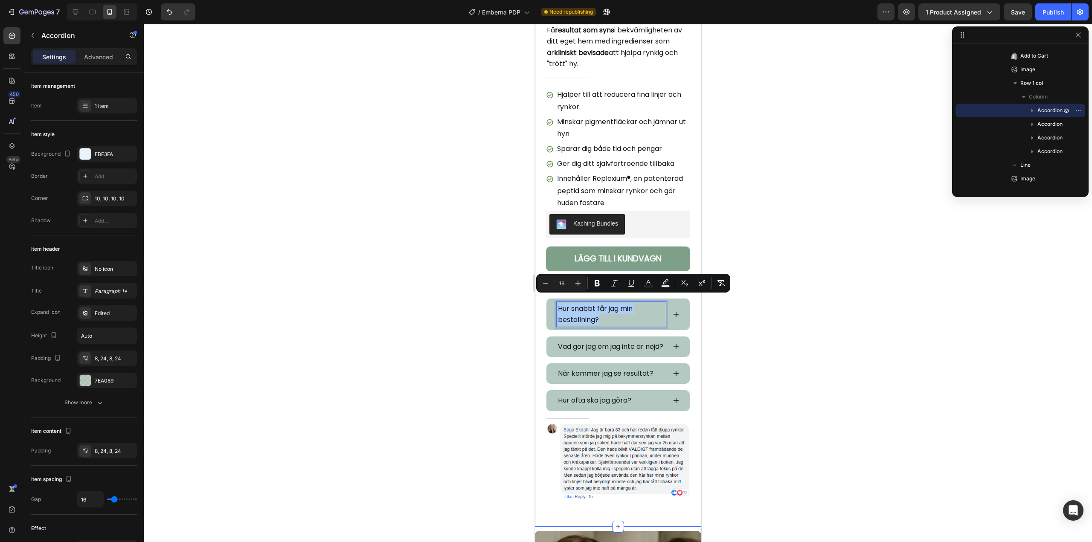
click at [450, 342] on div at bounding box center [618, 283] width 948 height 518
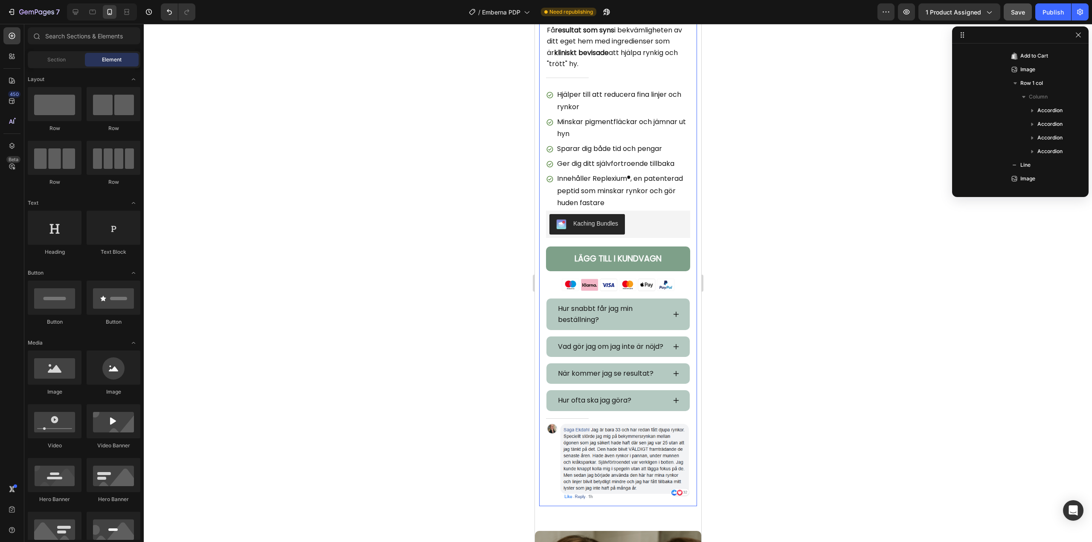
click at [1008, 20] on button "Save" at bounding box center [1018, 11] width 28 height 17
click at [1045, 13] on div "Publish" at bounding box center [1052, 12] width 21 height 9
click at [559, 522] on div "View live page" at bounding box center [562, 523] width 49 height 12
click at [15, 17] on button "7" at bounding box center [33, 11] width 60 height 17
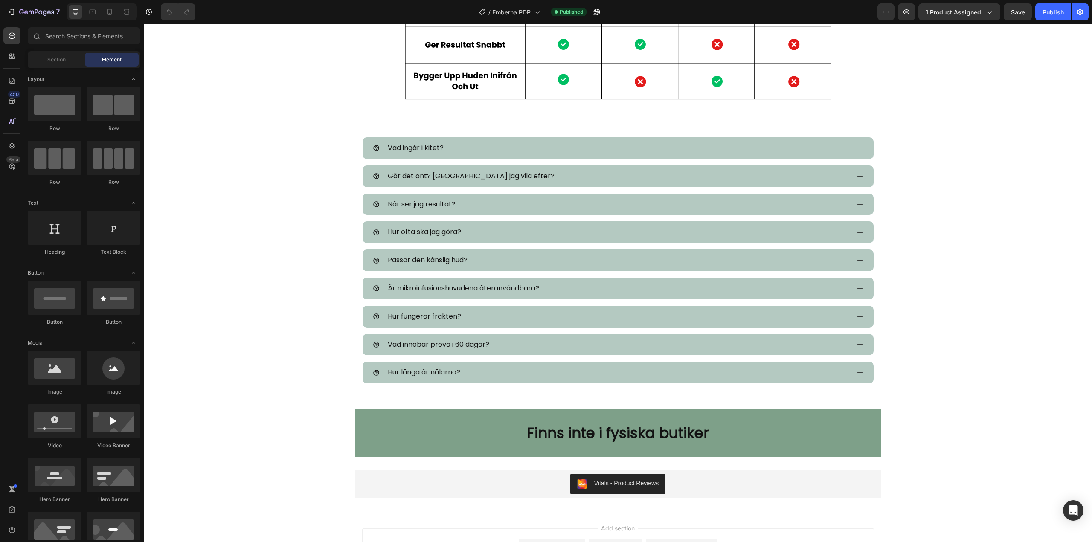
scroll to position [3322, 0]
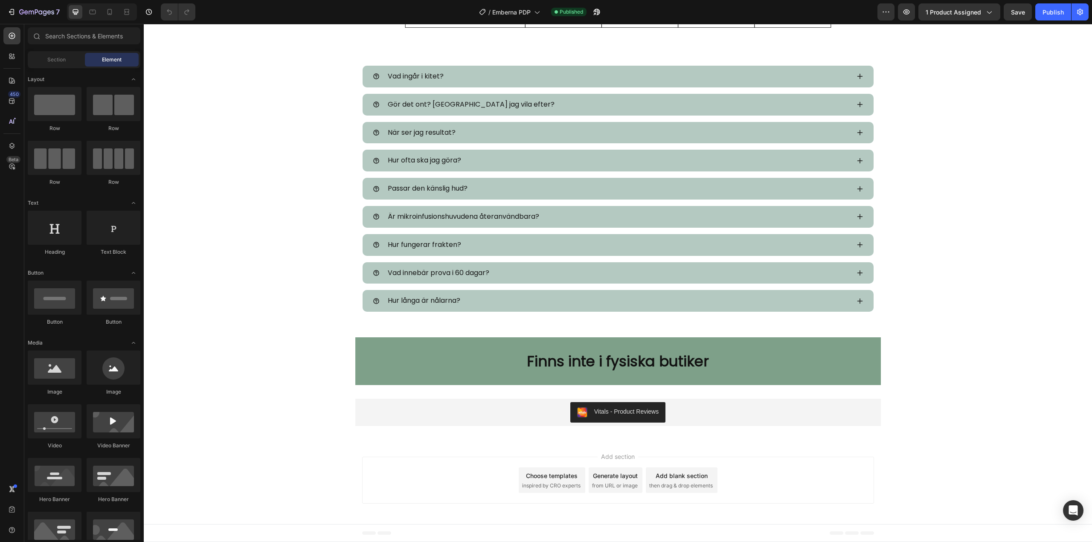
drag, startPoint x: 1090, startPoint y: 450, endPoint x: 1223, endPoint y: 537, distance: 158.3
click at [8, 60] on icon at bounding box center [12, 56] width 9 height 9
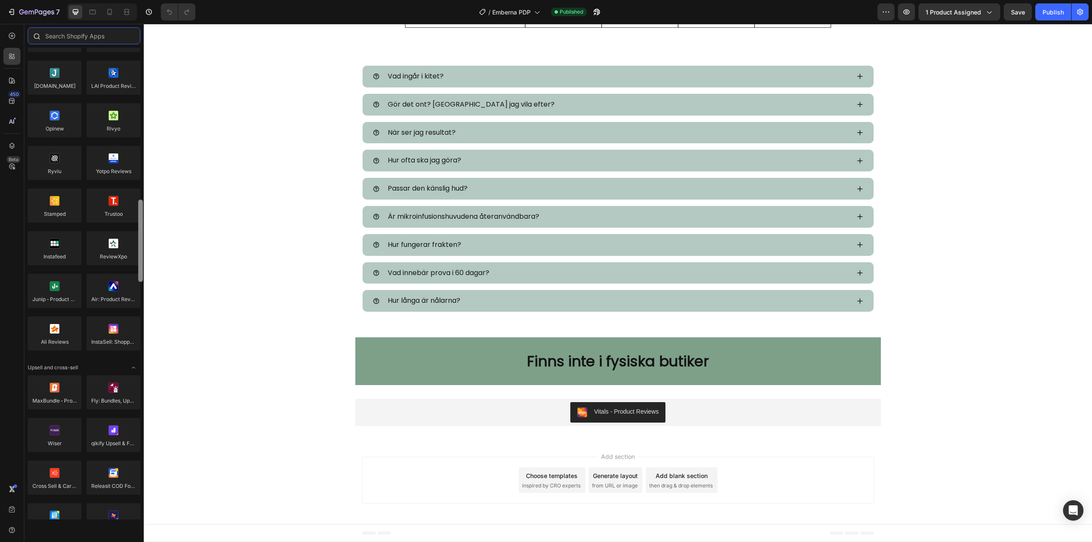
scroll to position [0, 0]
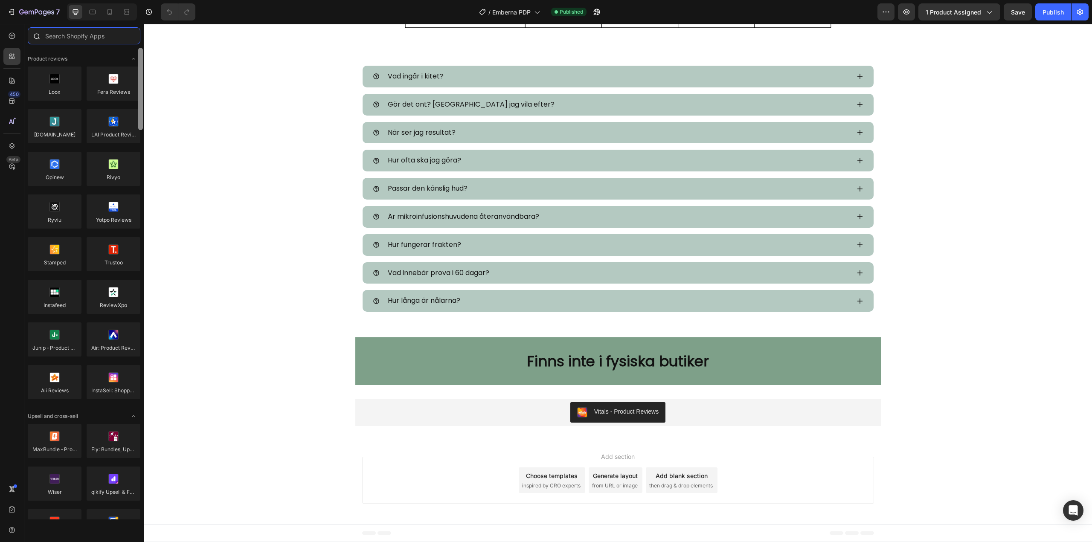
drag, startPoint x: 140, startPoint y: 459, endPoint x: 84, endPoint y: 32, distance: 430.6
click at [84, 32] on div "Sections(18) Elements(84) Hero Section Product Detail Brands Trusted Badges Gua…" at bounding box center [83, 273] width 119 height 492
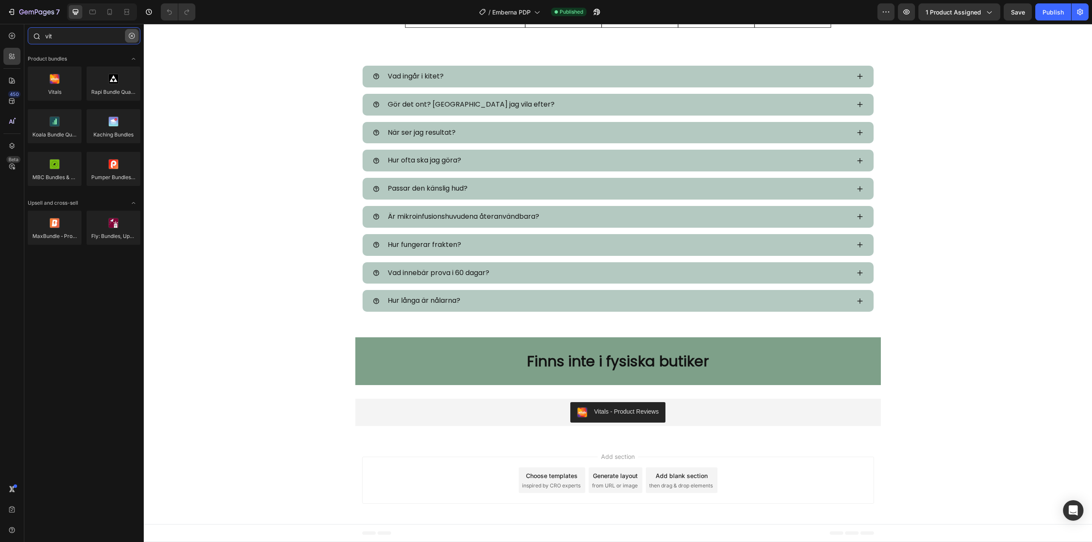
type input "vit"
click at [131, 37] on icon "button" at bounding box center [132, 36] width 6 height 6
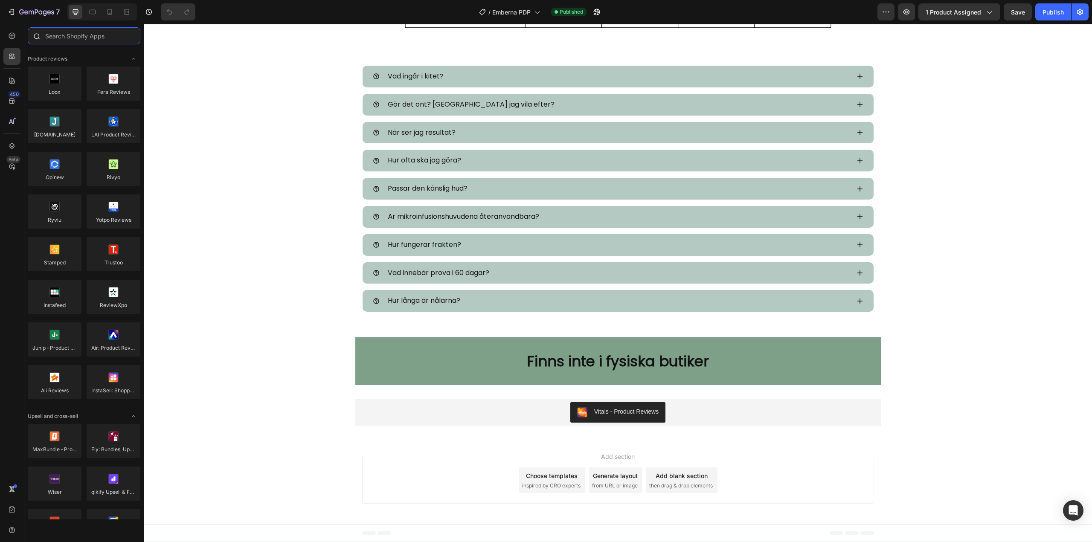
click at [96, 36] on input "text" at bounding box center [84, 35] width 113 height 17
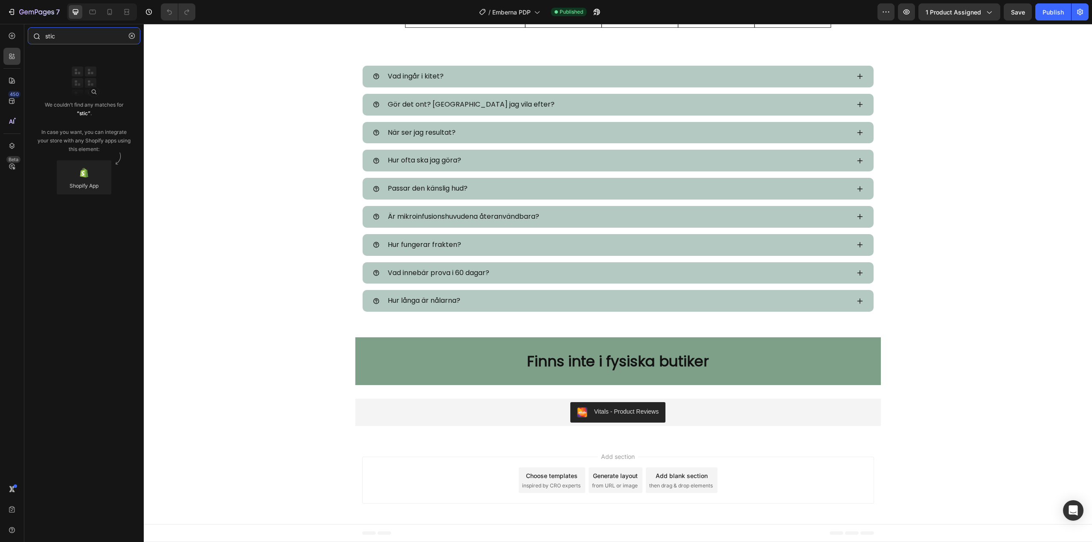
type input "stic"
click at [131, 34] on button "button" at bounding box center [132, 36] width 14 height 14
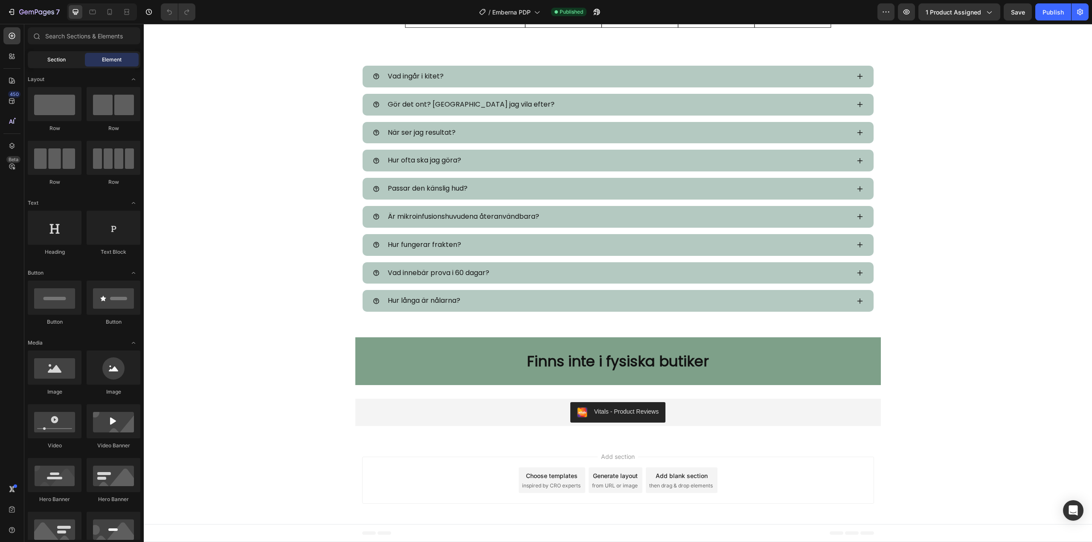
click at [46, 58] on div "Section" at bounding box center [56, 60] width 54 height 14
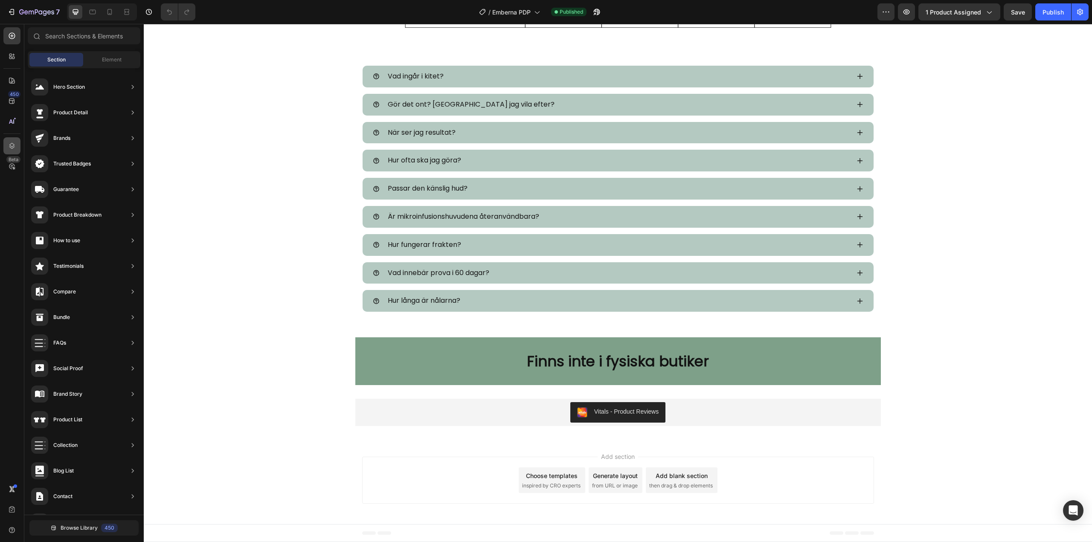
click at [9, 142] on icon at bounding box center [12, 146] width 9 height 9
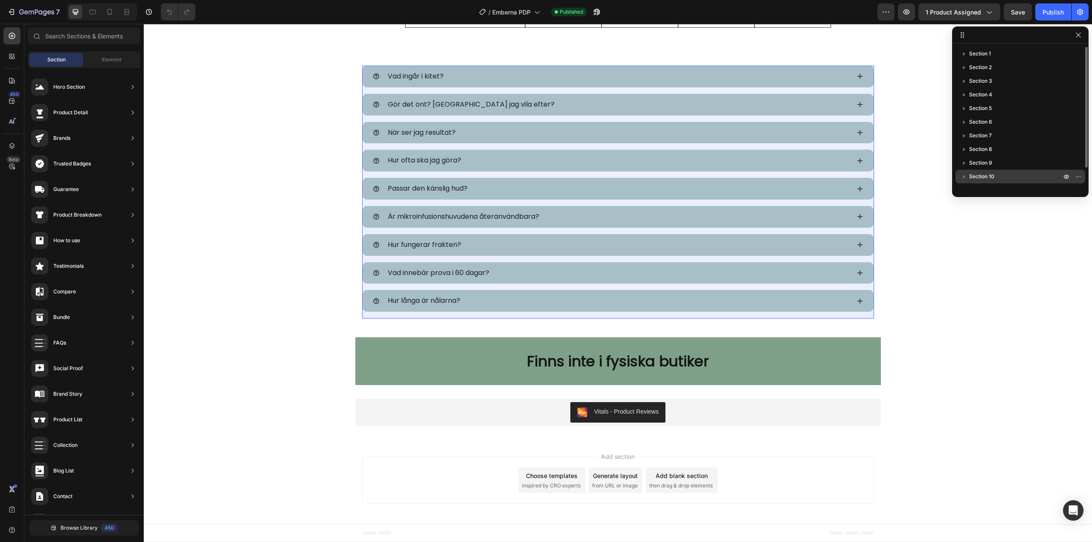
scroll to position [23, 0]
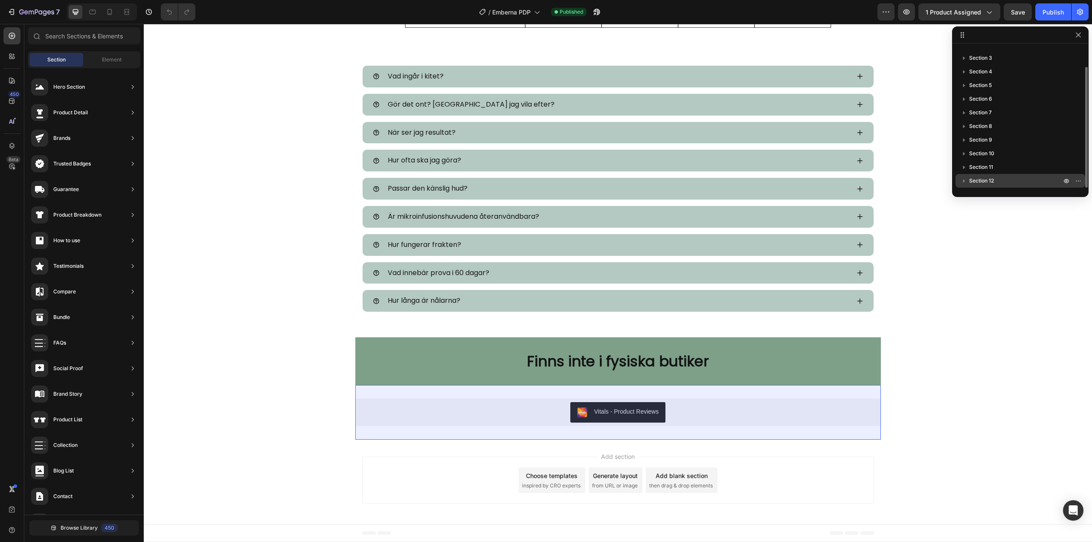
click at [963, 180] on icon "button" at bounding box center [964, 181] width 2 height 3
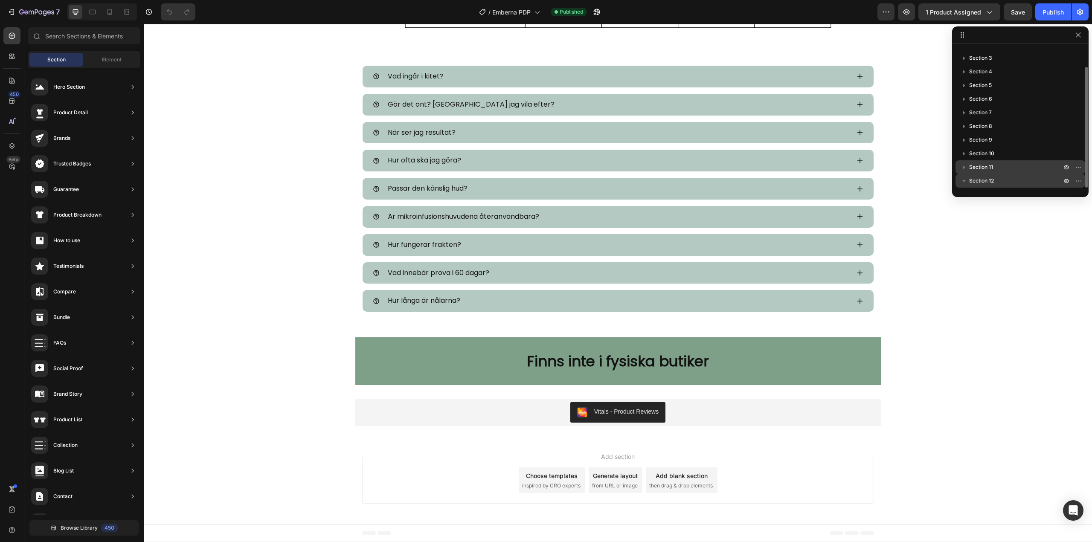
scroll to position [50, 0]
drag, startPoint x: 254, startPoint y: 293, endPoint x: 325, endPoint y: 277, distance: 73.2
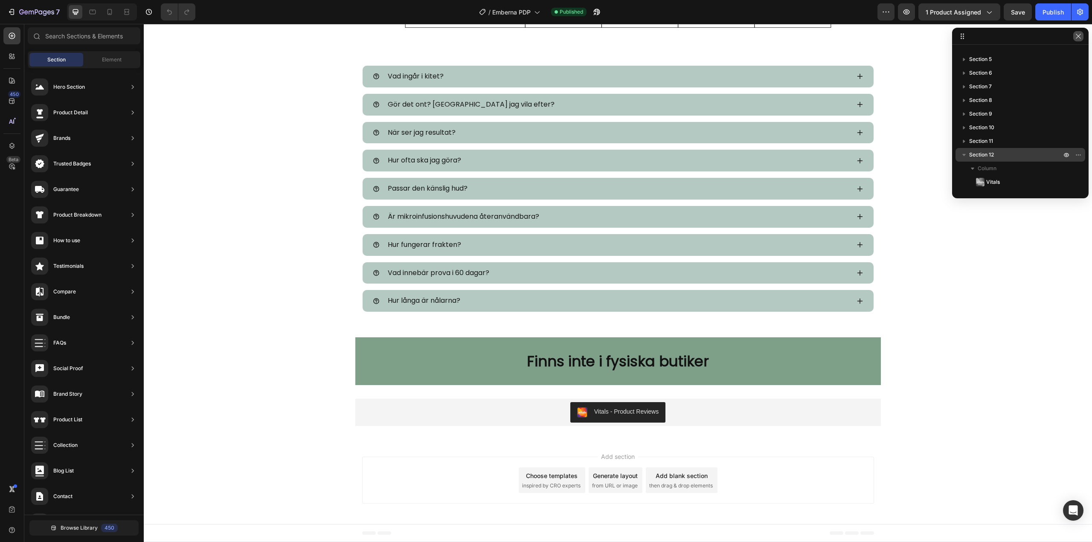
click at [1078, 35] on icon "button" at bounding box center [1078, 36] width 7 height 7
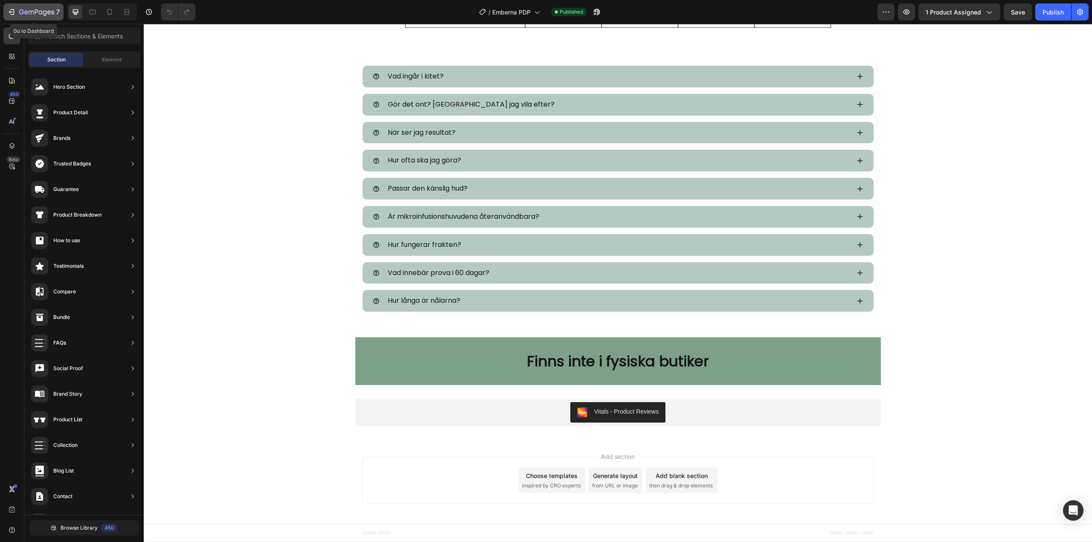
click at [16, 13] on div "7" at bounding box center [33, 12] width 52 height 10
